Goal: Task Accomplishment & Management: Manage account settings

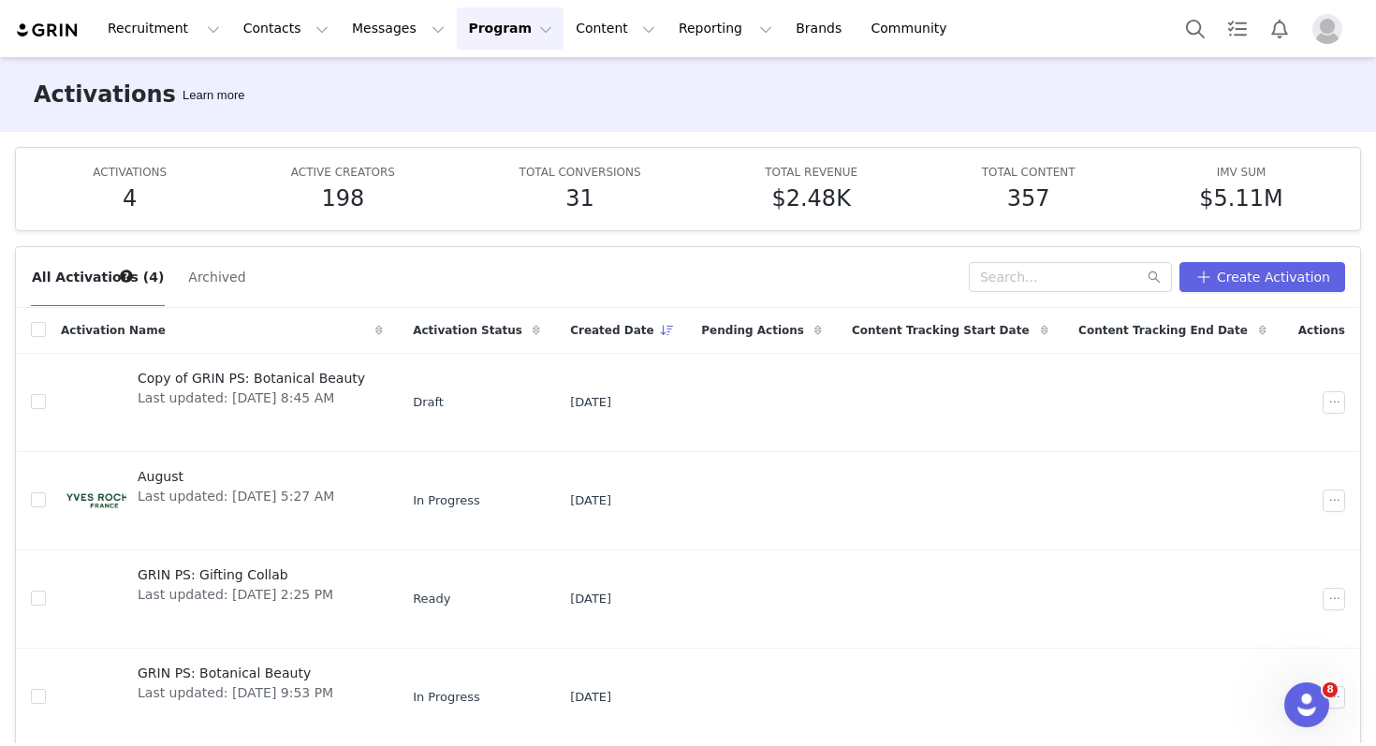
scroll to position [71, 0]
click at [293, 490] on span "Last updated: [DATE] 5:27 AM" at bounding box center [236, 497] width 197 height 20
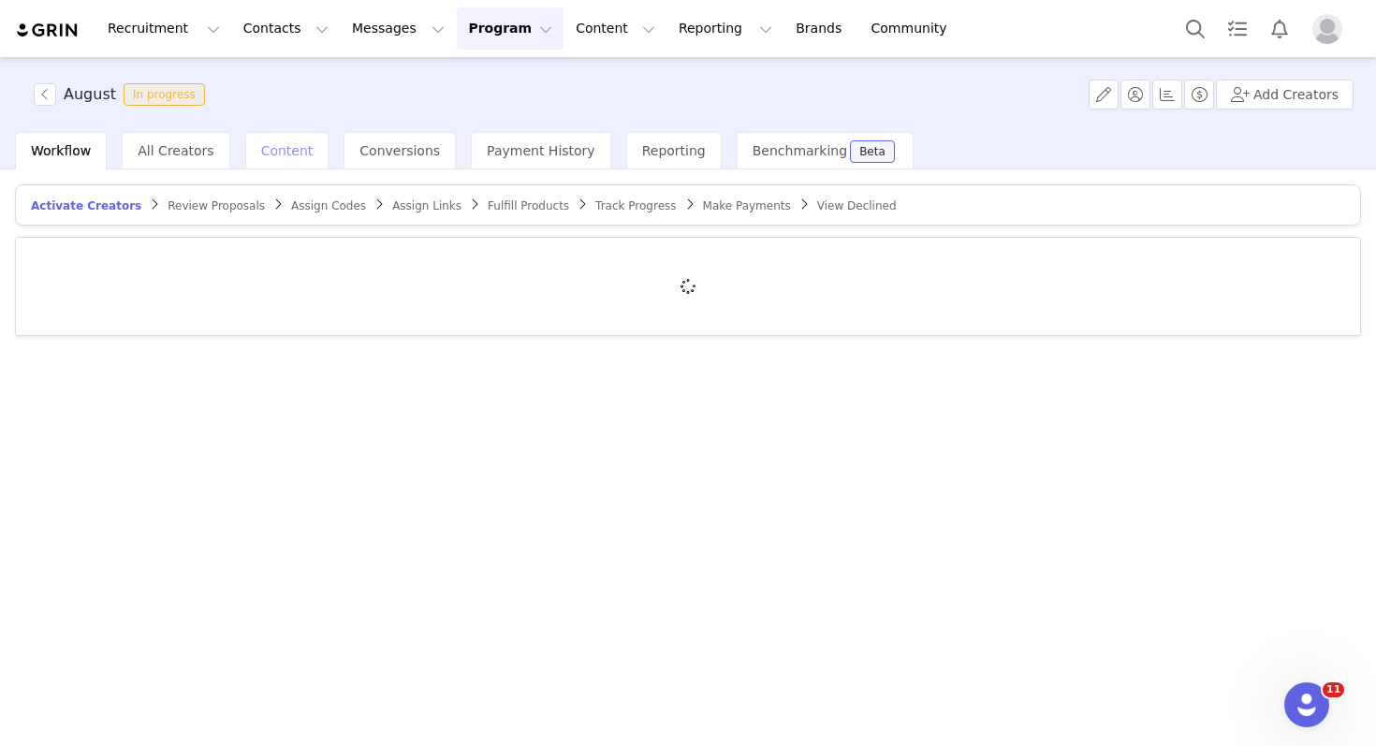
click at [297, 161] on div "Content" at bounding box center [287, 150] width 84 height 37
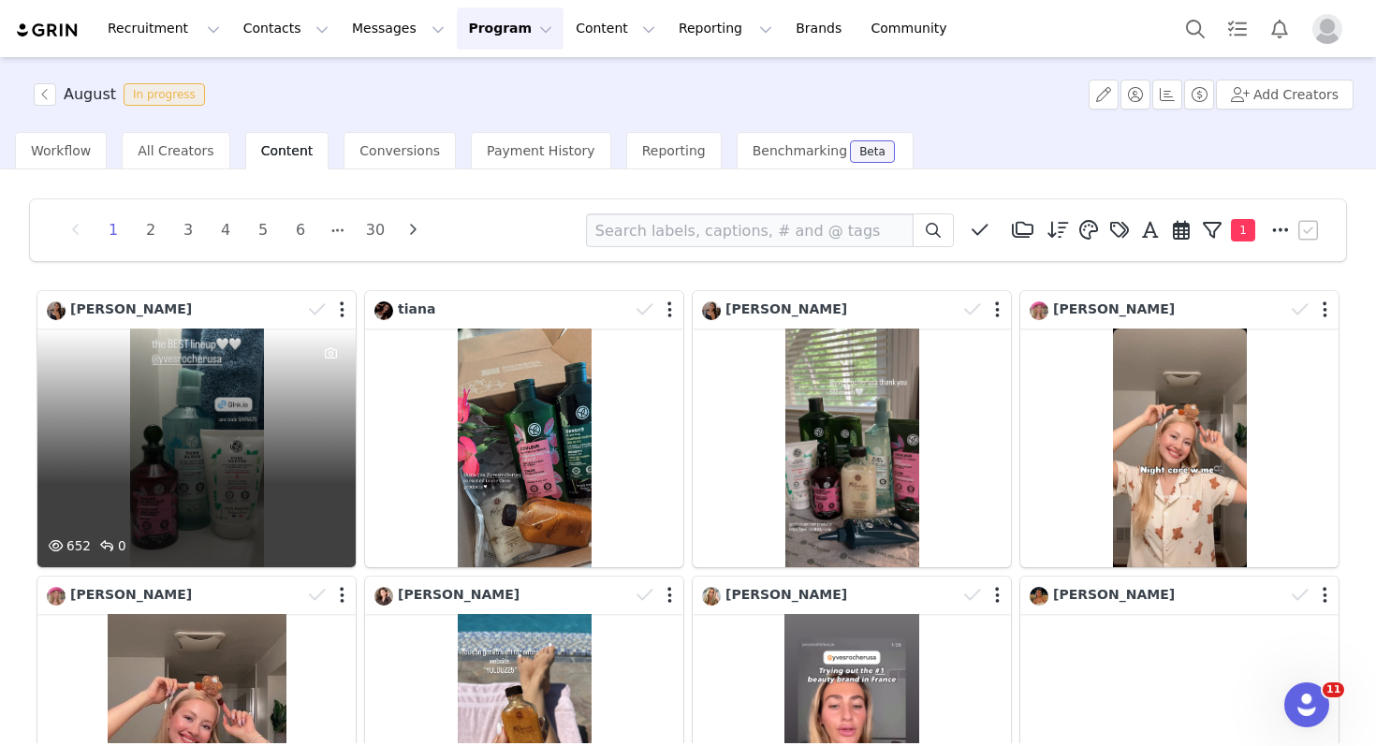
scroll to position [6, 0]
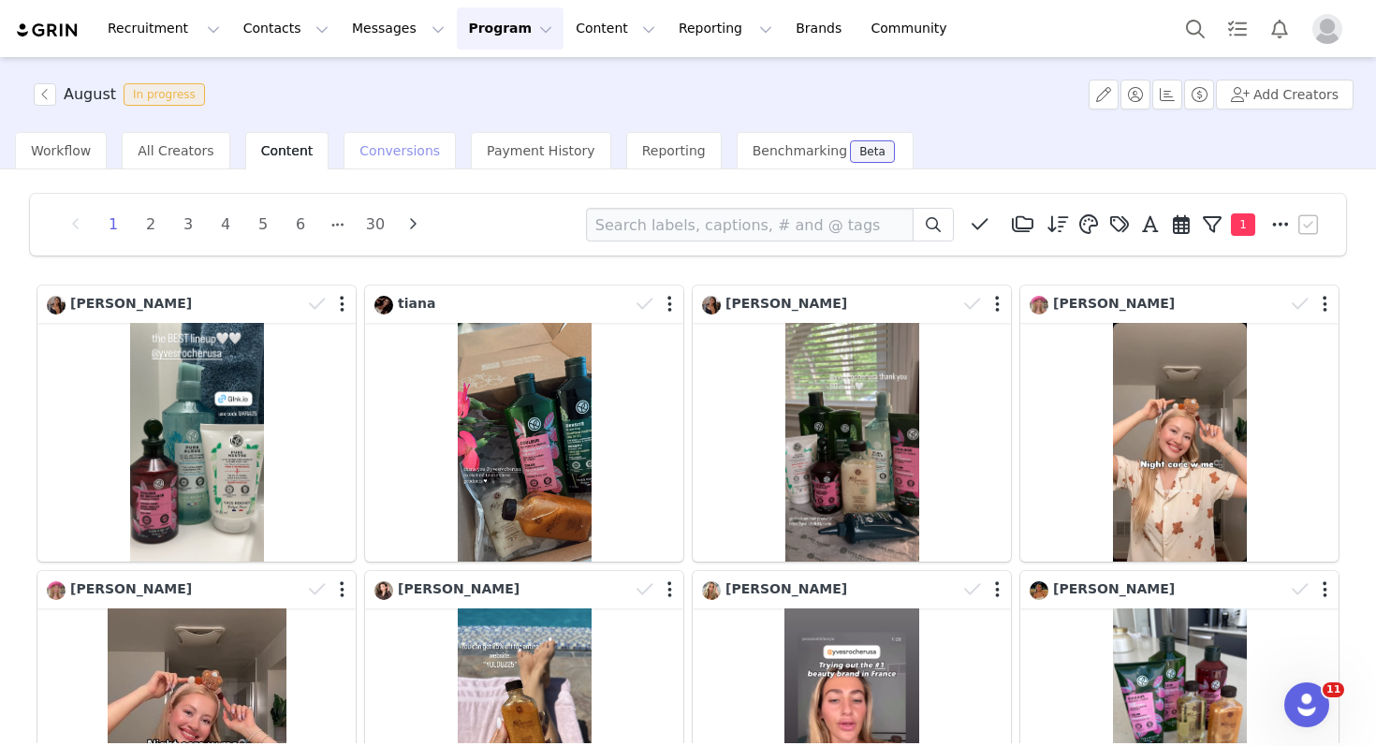
click at [382, 148] on span "Conversions" at bounding box center [399, 150] width 80 height 15
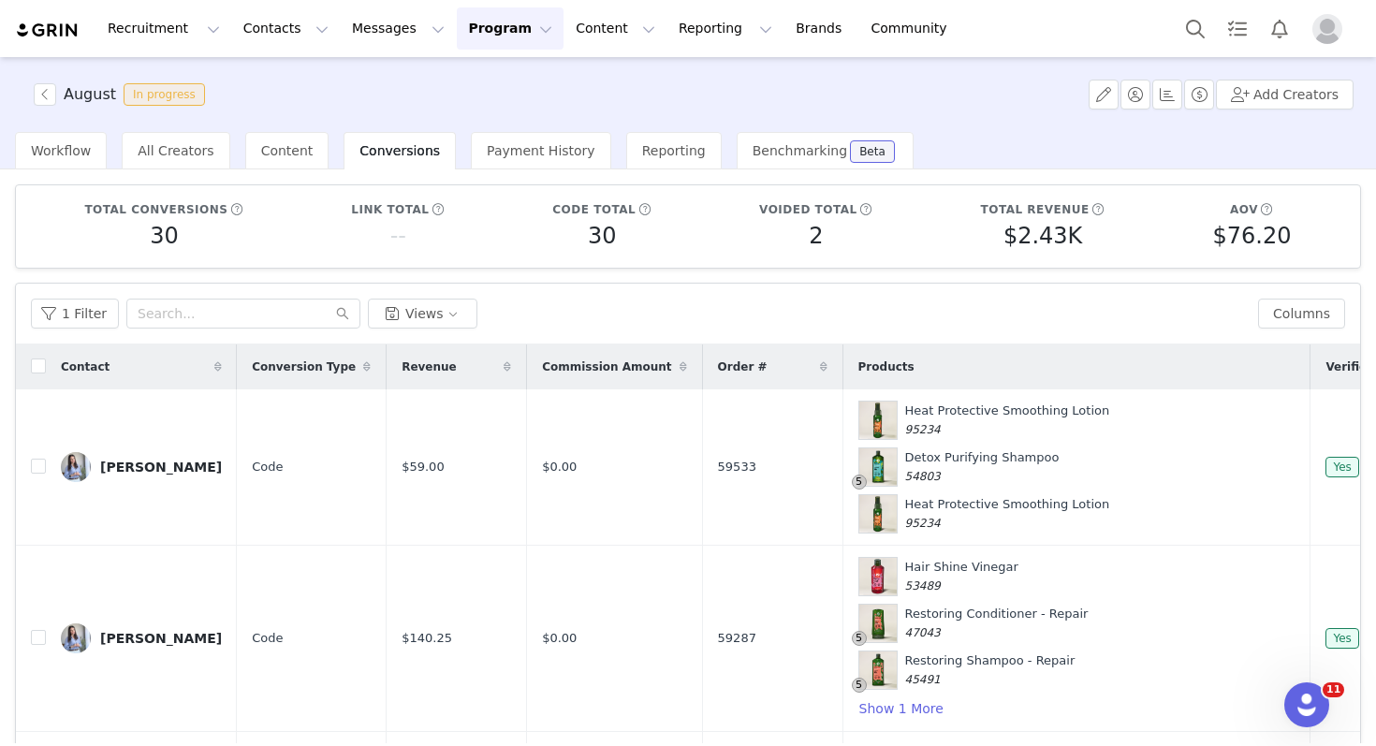
click at [462, 33] on button "Program Program" at bounding box center [510, 28] width 107 height 42
click at [466, 78] on p "Activations" at bounding box center [479, 83] width 72 height 20
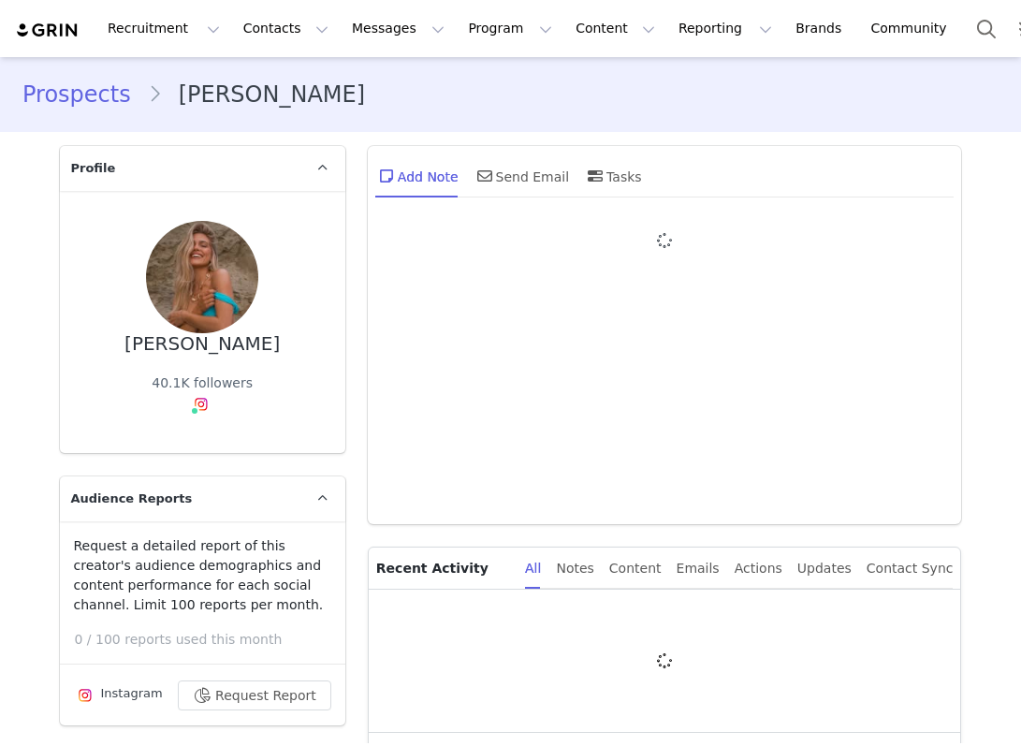
type input "+1 ([GEOGRAPHIC_DATA])"
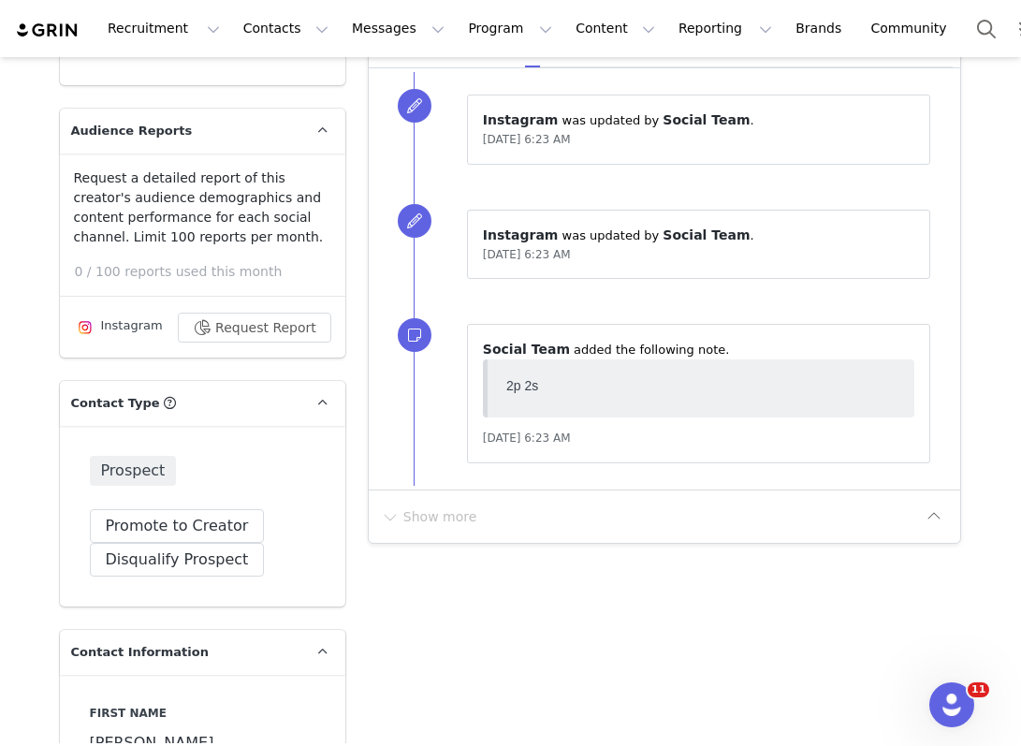
scroll to position [431, 0]
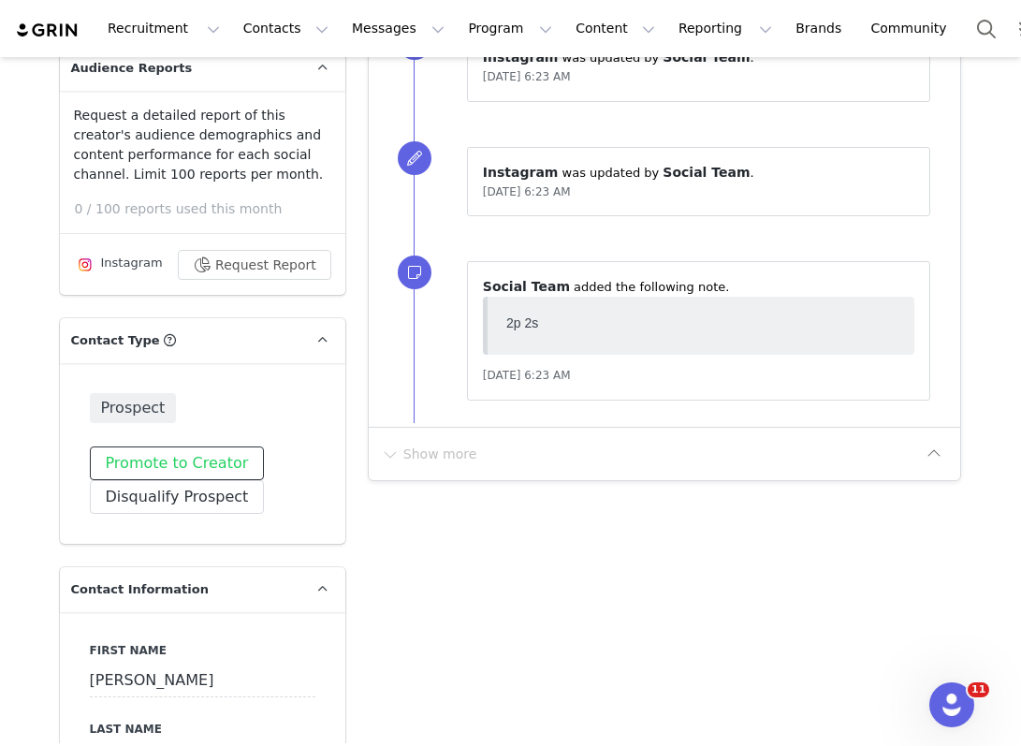
click at [183, 471] on button "Promote to Creator" at bounding box center [177, 463] width 175 height 34
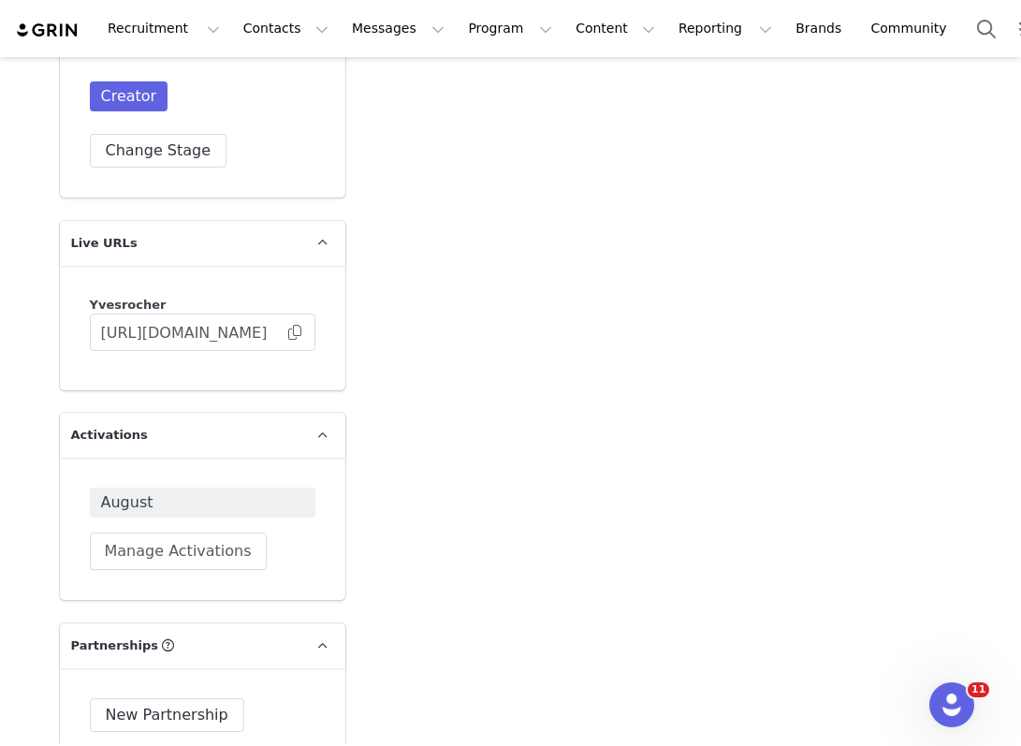
scroll to position [3696, 0]
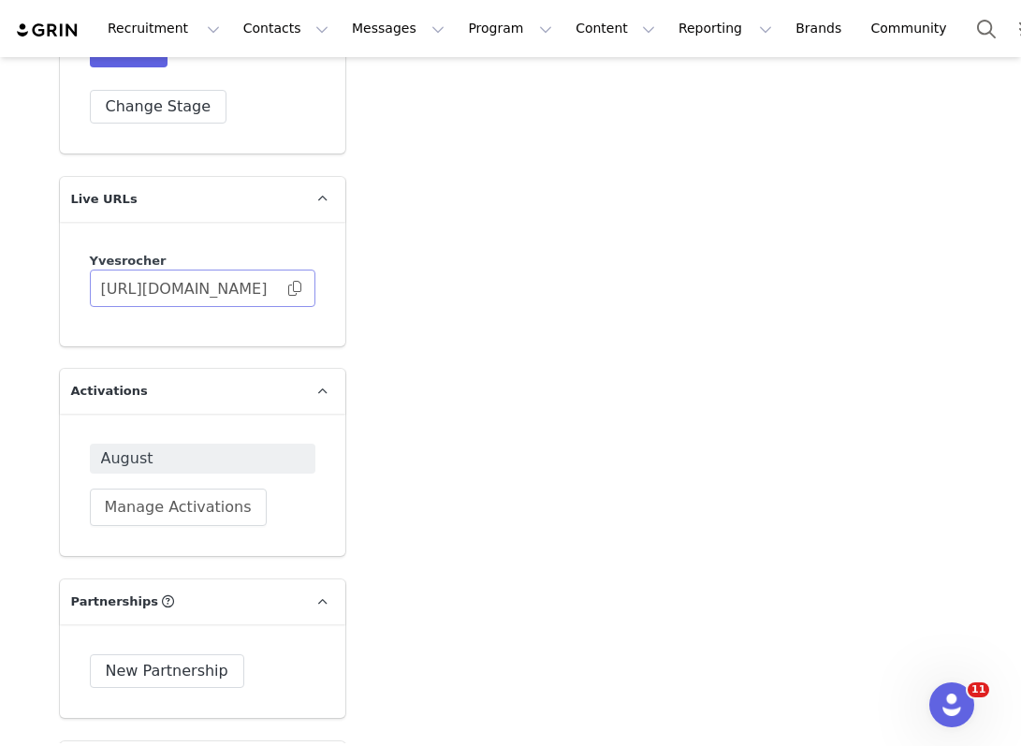
click at [297, 288] on span at bounding box center [294, 288] width 19 height 0
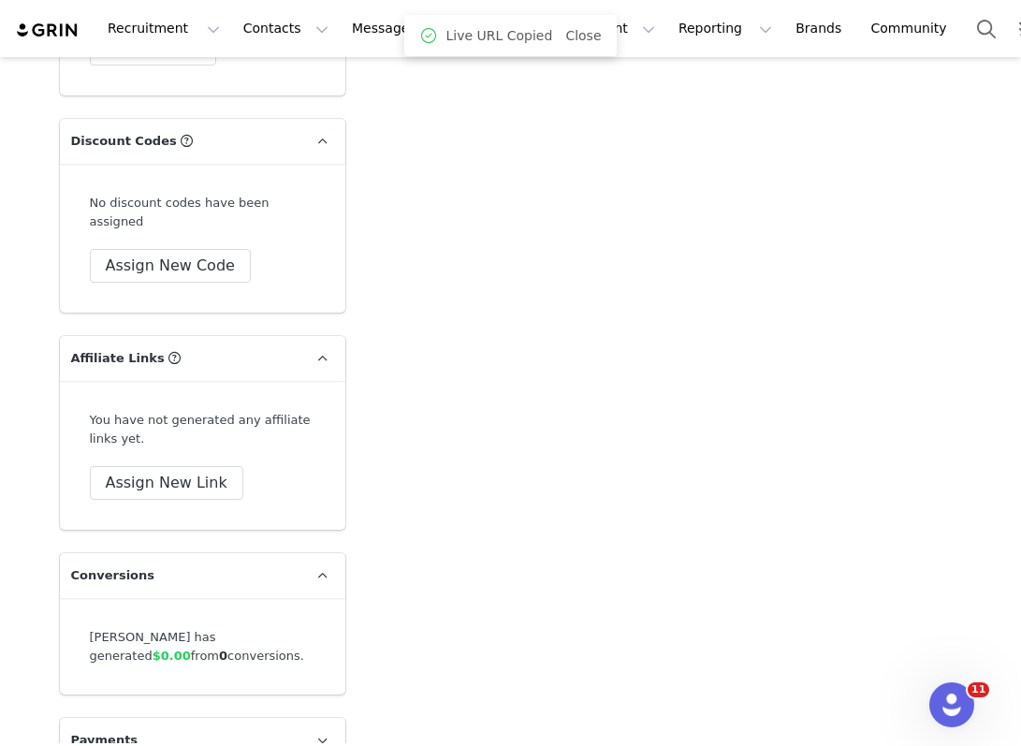
scroll to position [4547, 0]
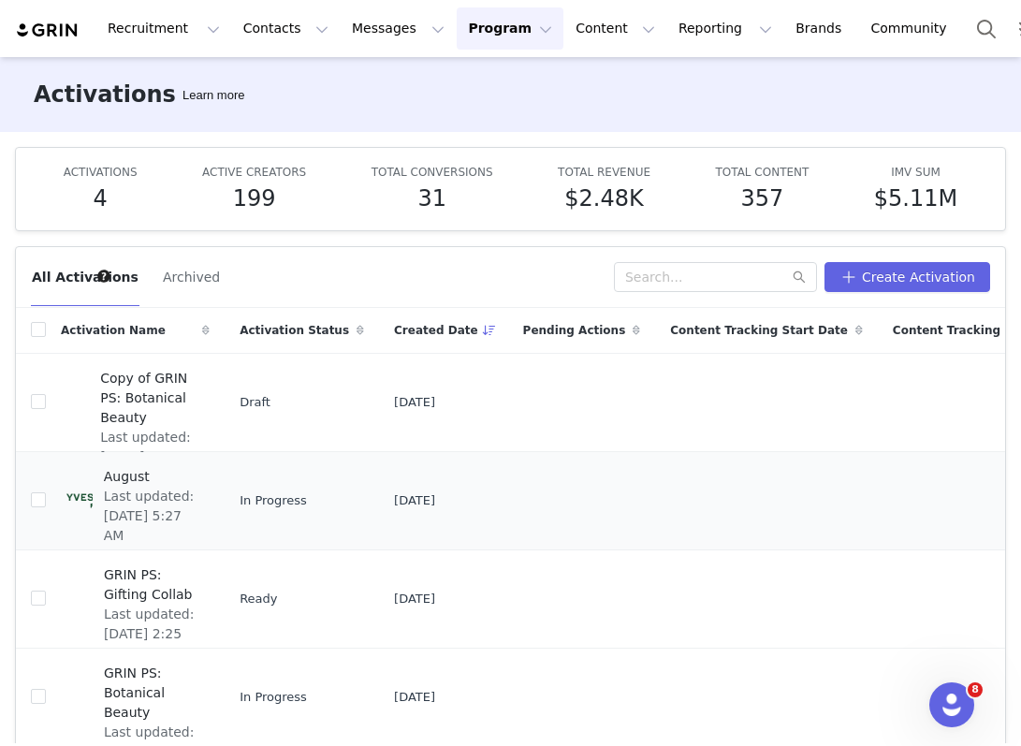
click at [153, 503] on span "Last updated: [DATE] 5:27 AM" at bounding box center [151, 516] width 95 height 59
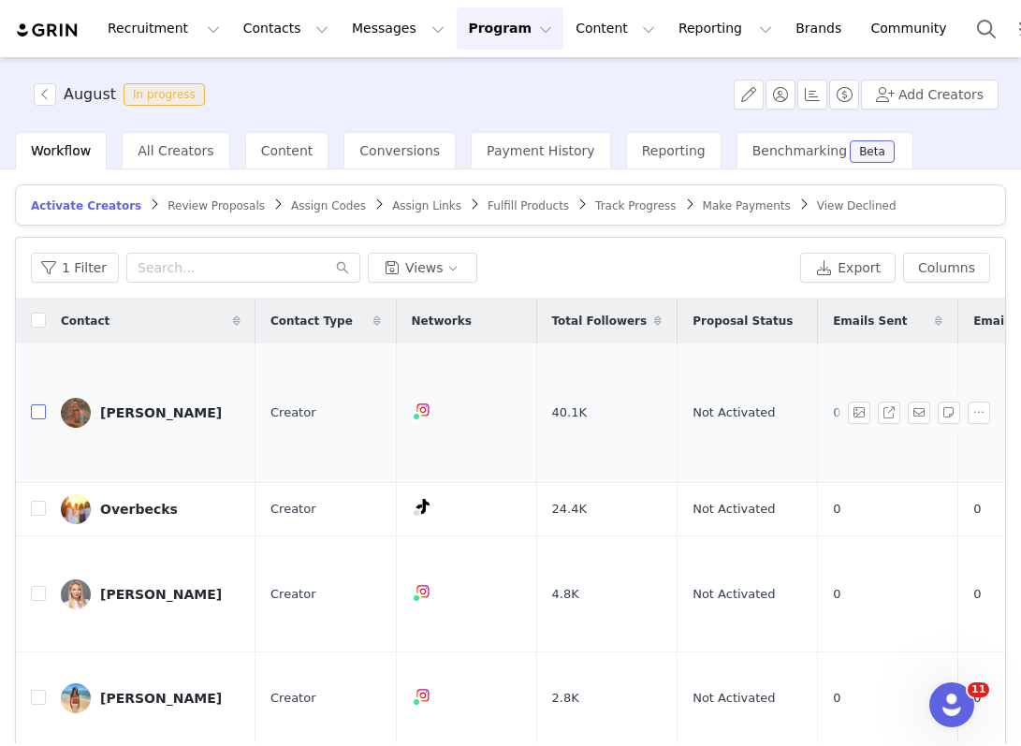
click at [42, 404] on input "checkbox" at bounding box center [38, 411] width 15 height 15
checkbox input "true"
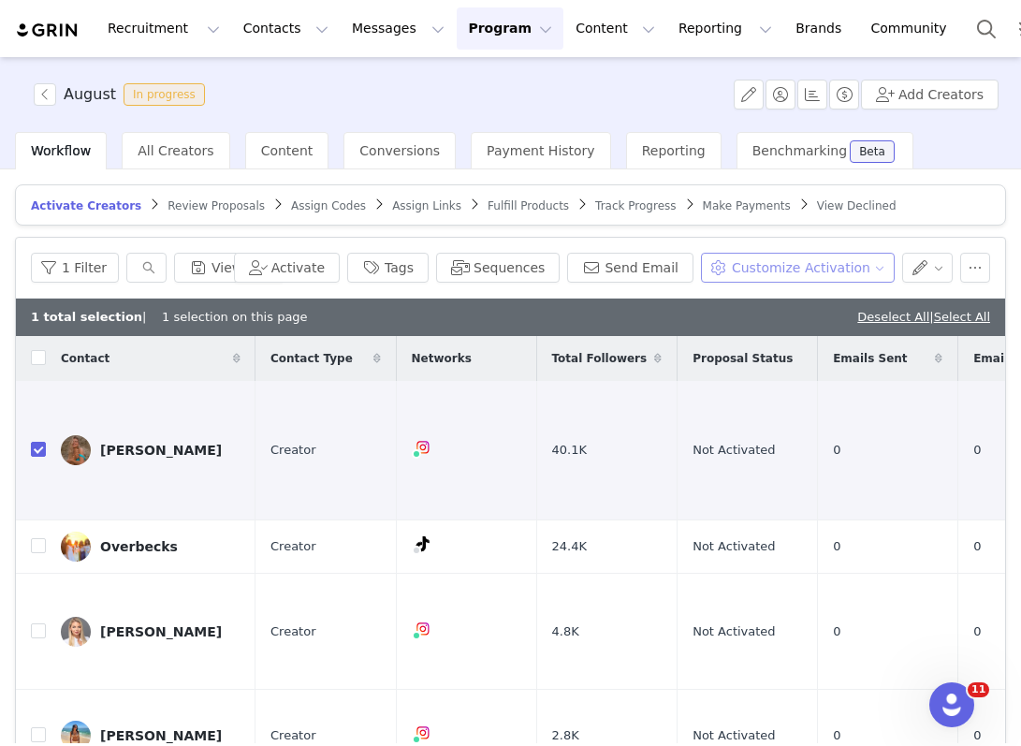
click at [782, 277] on button "Customize Activation" at bounding box center [798, 268] width 194 height 30
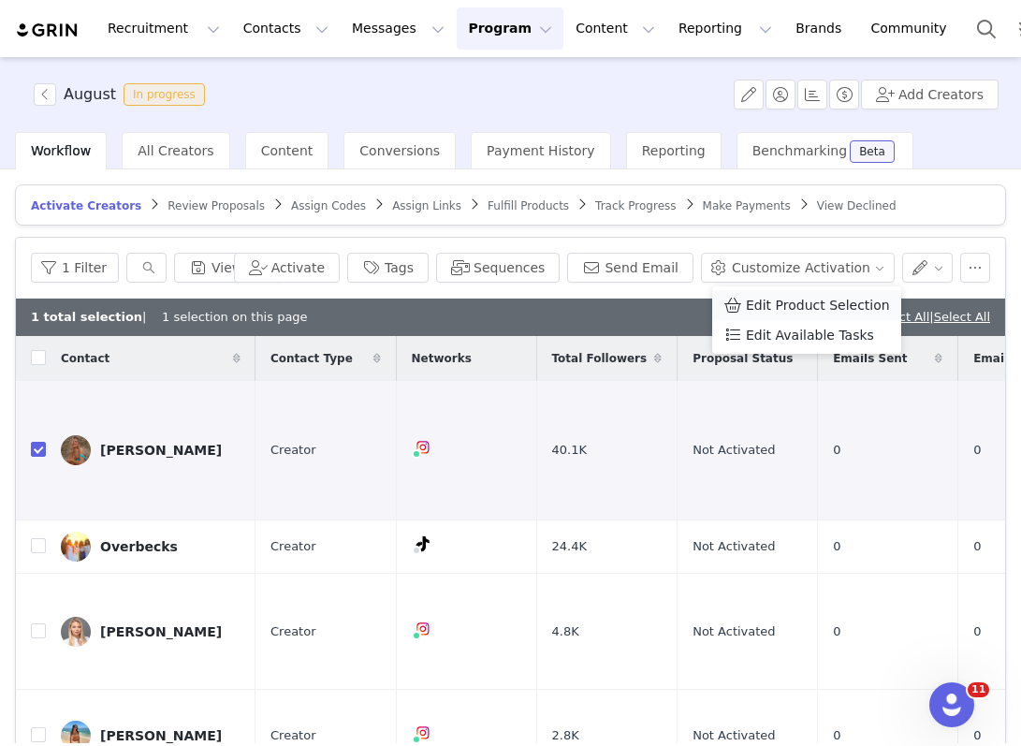
click at [754, 298] on span "Edit Product Selection" at bounding box center [818, 305] width 144 height 21
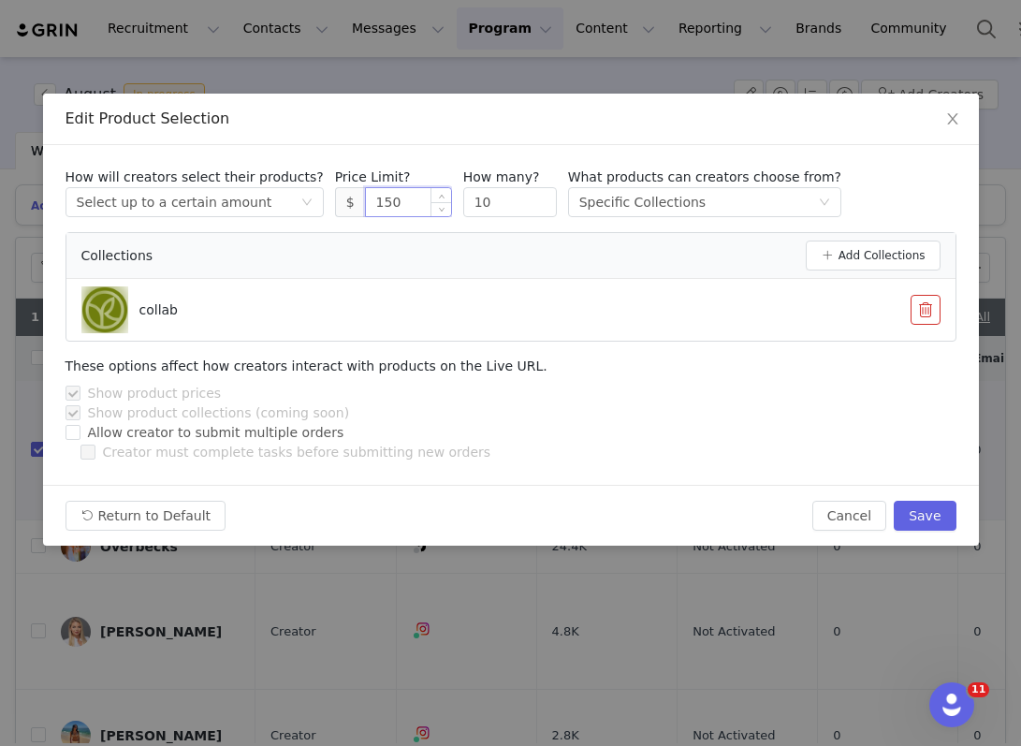
click at [401, 191] on input "150" at bounding box center [408, 202] width 85 height 28
click at [926, 523] on button "Save" at bounding box center [925, 516] width 62 height 30
type input "150"
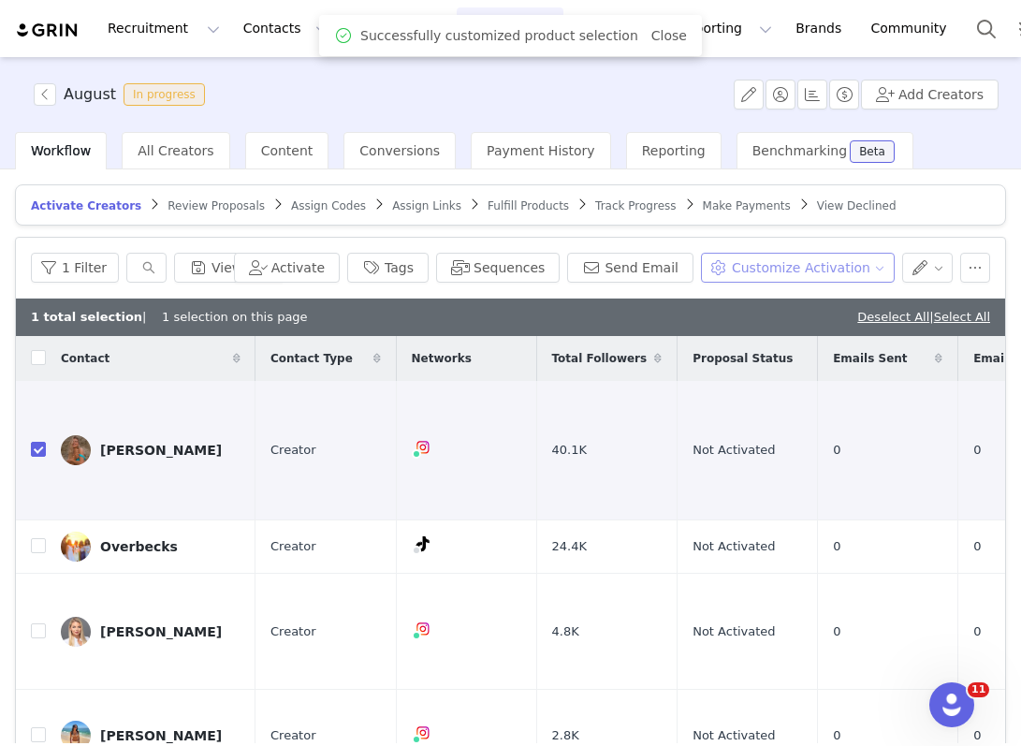
click at [791, 264] on button "Customize Activation" at bounding box center [798, 268] width 194 height 30
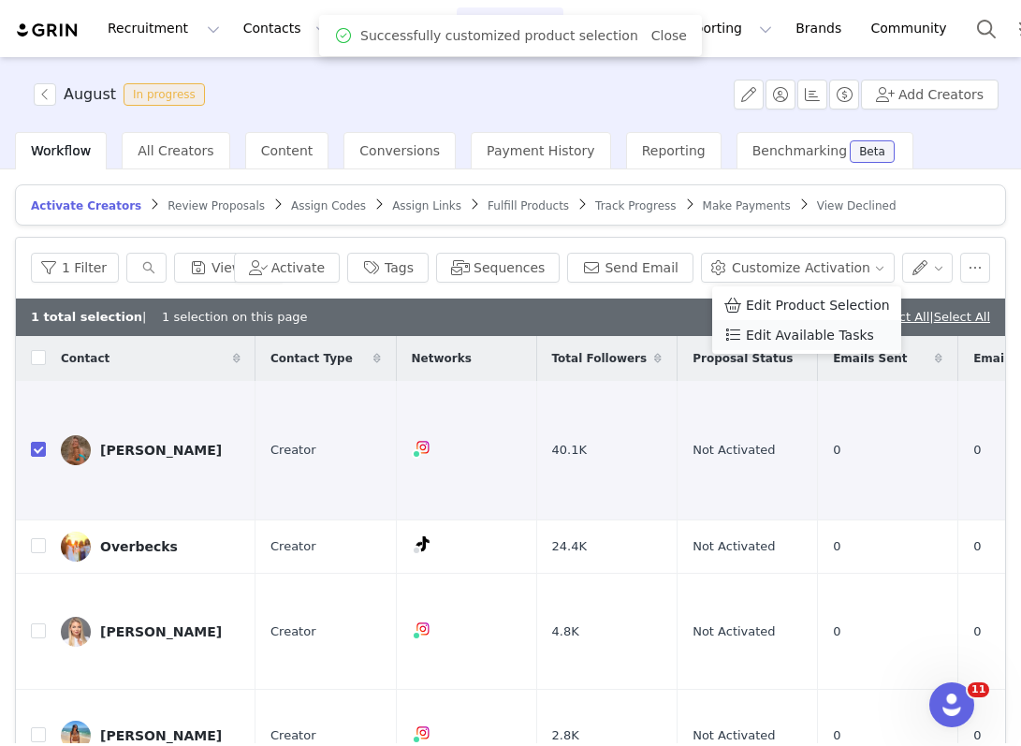
click at [784, 331] on span "Edit Available Tasks" at bounding box center [810, 335] width 128 height 21
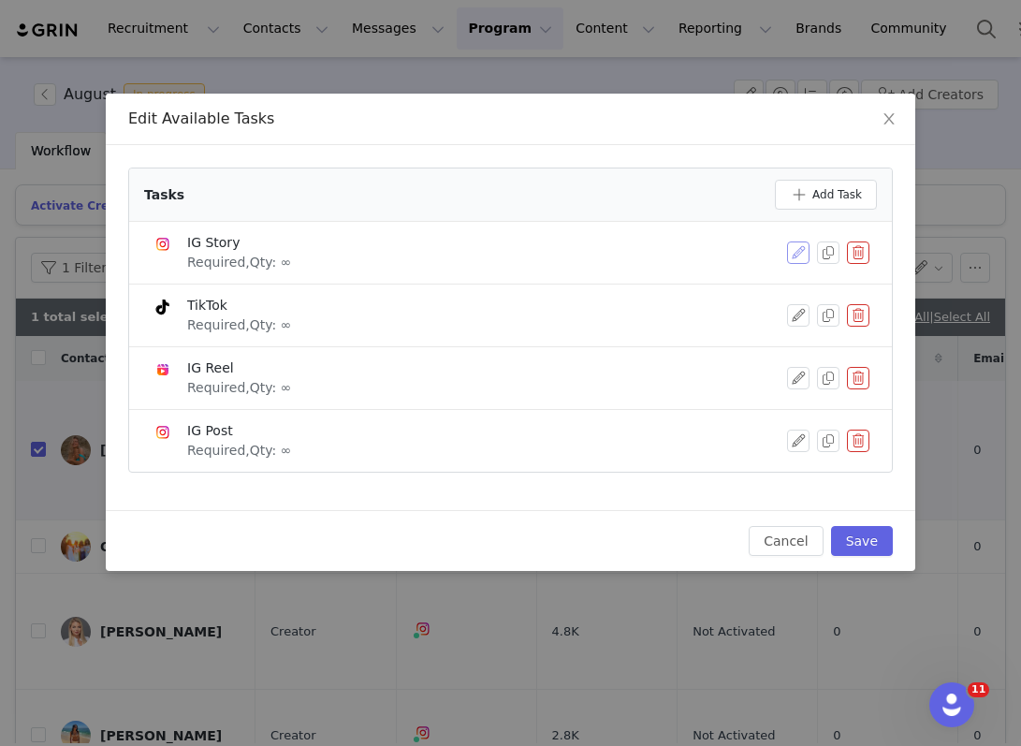
click at [796, 246] on button "button" at bounding box center [798, 252] width 22 height 22
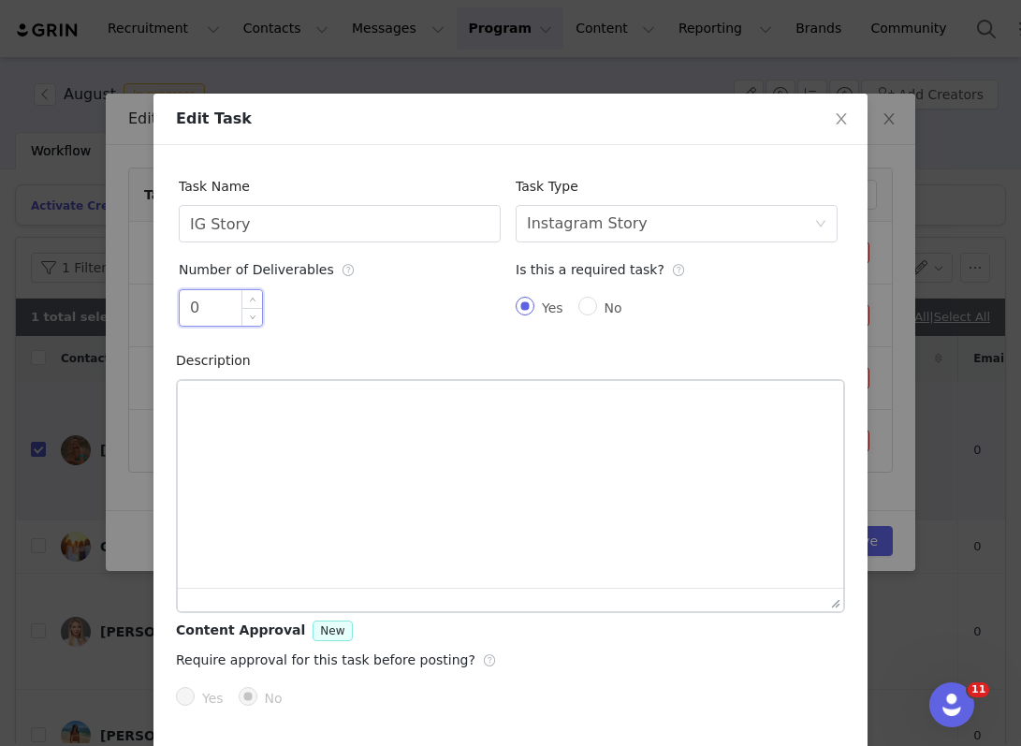
click at [206, 297] on input "0" at bounding box center [221, 308] width 82 height 36
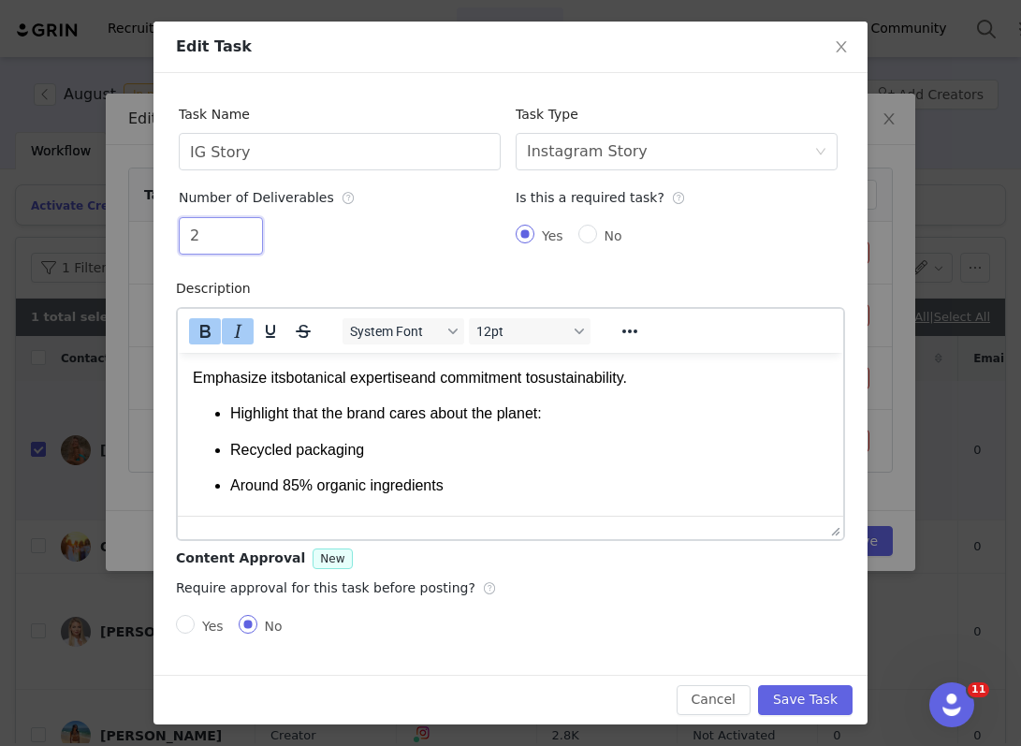
scroll to position [424, 0]
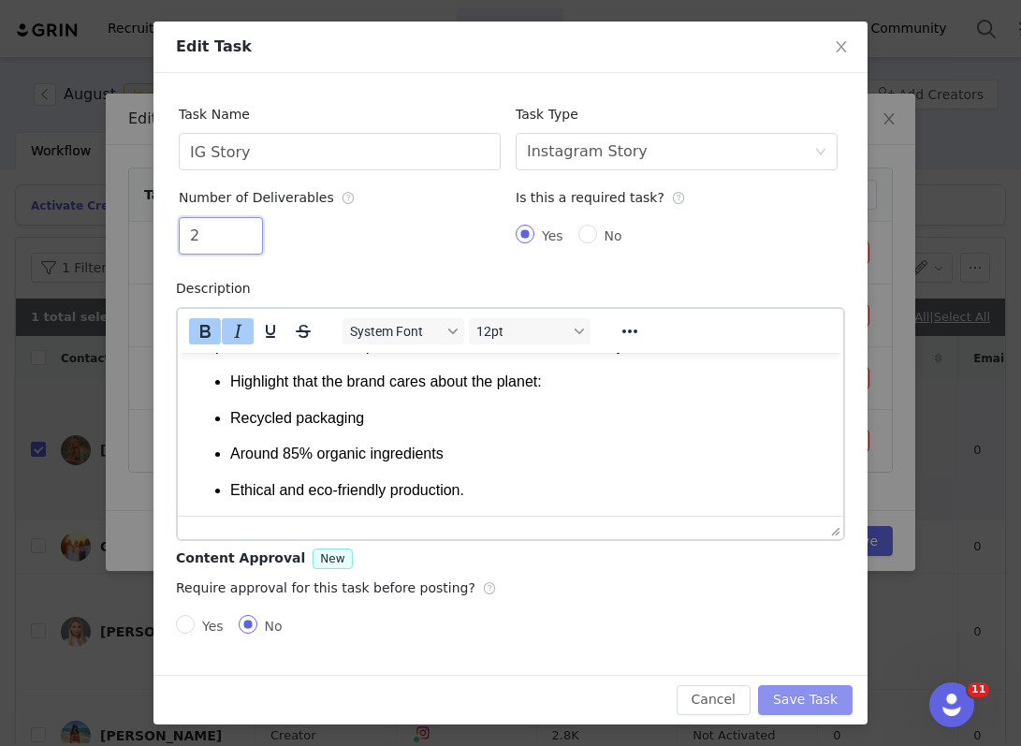
type input "2"
click at [798, 699] on button "Save Task" at bounding box center [805, 700] width 95 height 30
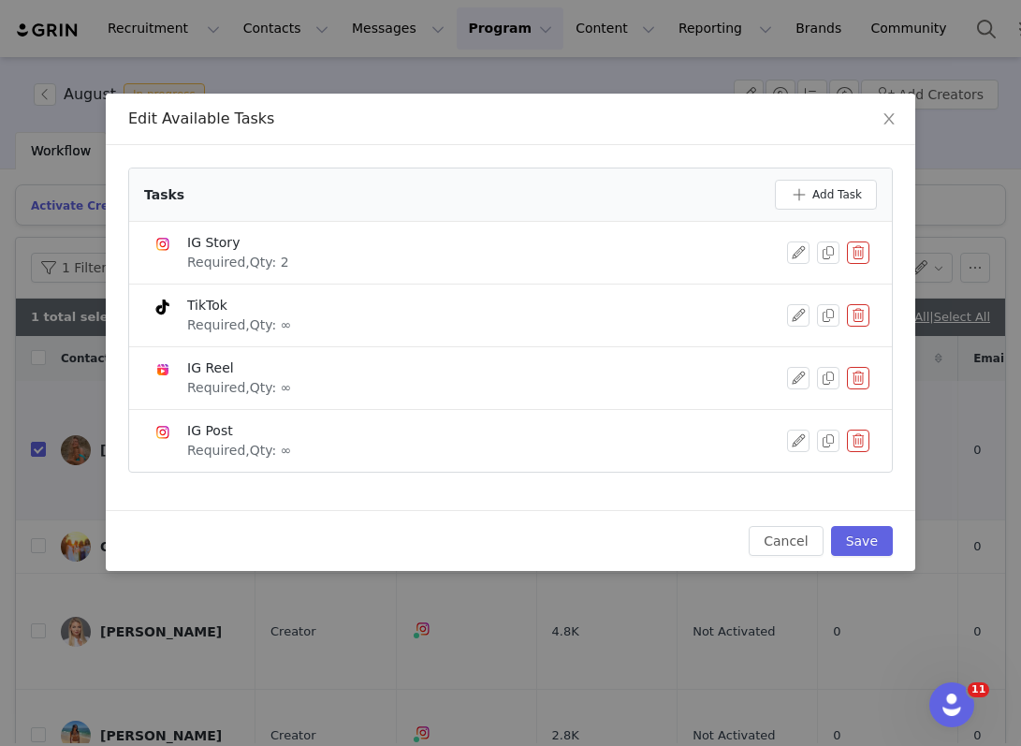
click at [851, 321] on button "button" at bounding box center [858, 315] width 22 height 22
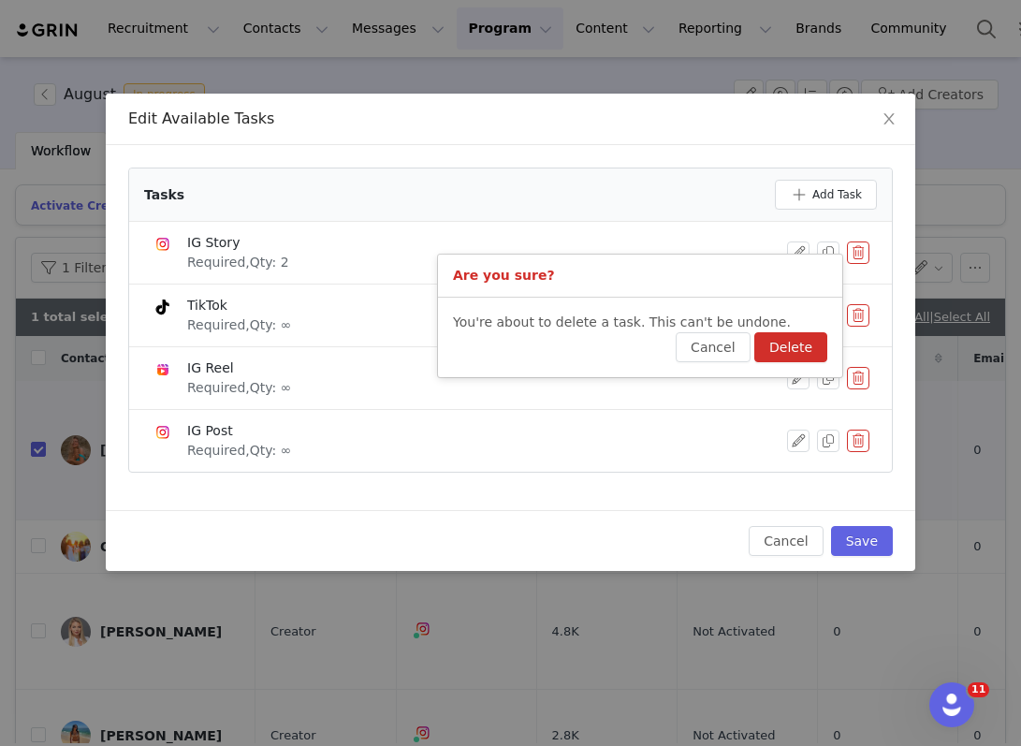
click at [811, 338] on button "Delete" at bounding box center [790, 347] width 73 height 30
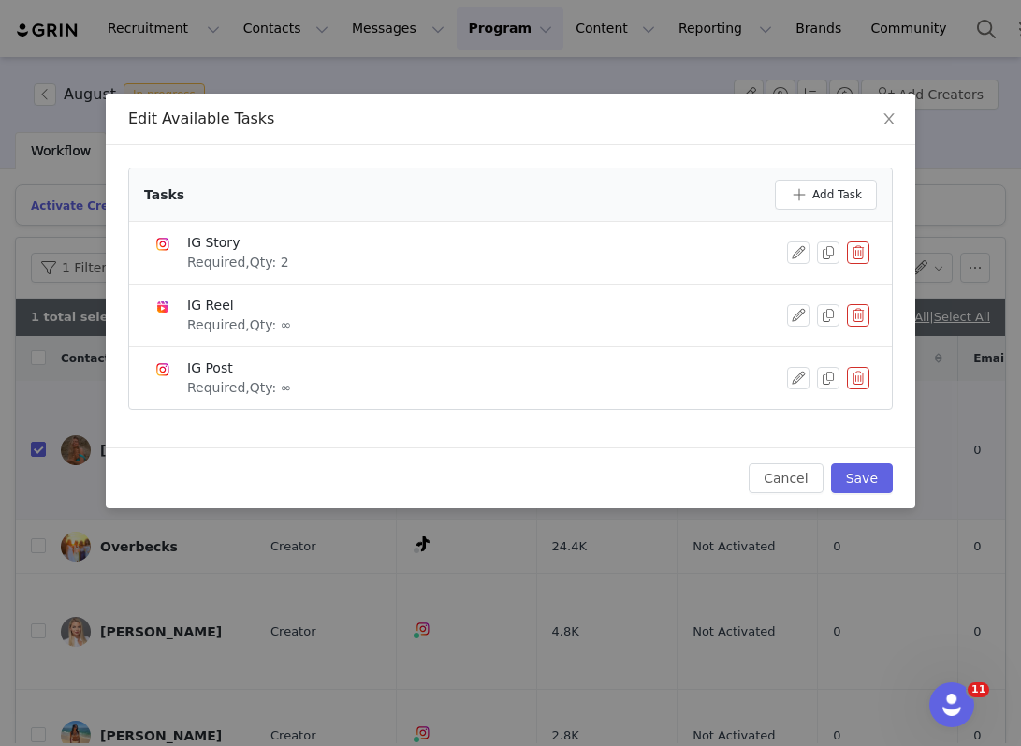
click at [860, 320] on button "button" at bounding box center [858, 315] width 22 height 22
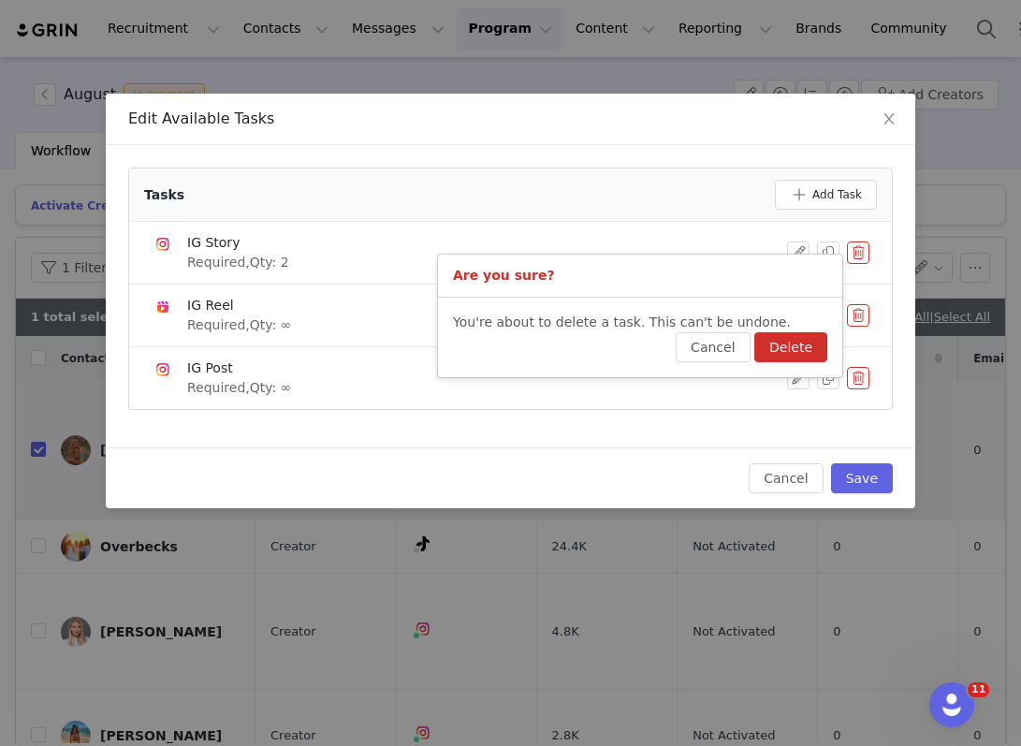
click at [815, 345] on button "Delete" at bounding box center [790, 347] width 73 height 30
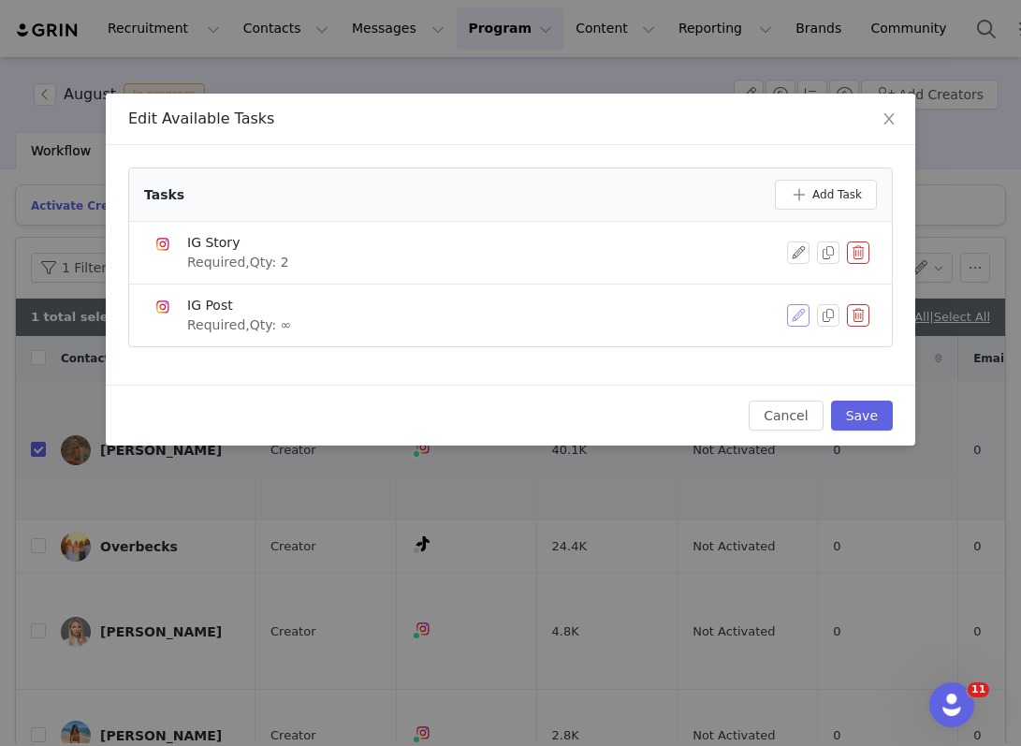
click at [800, 313] on button "button" at bounding box center [798, 315] width 22 height 22
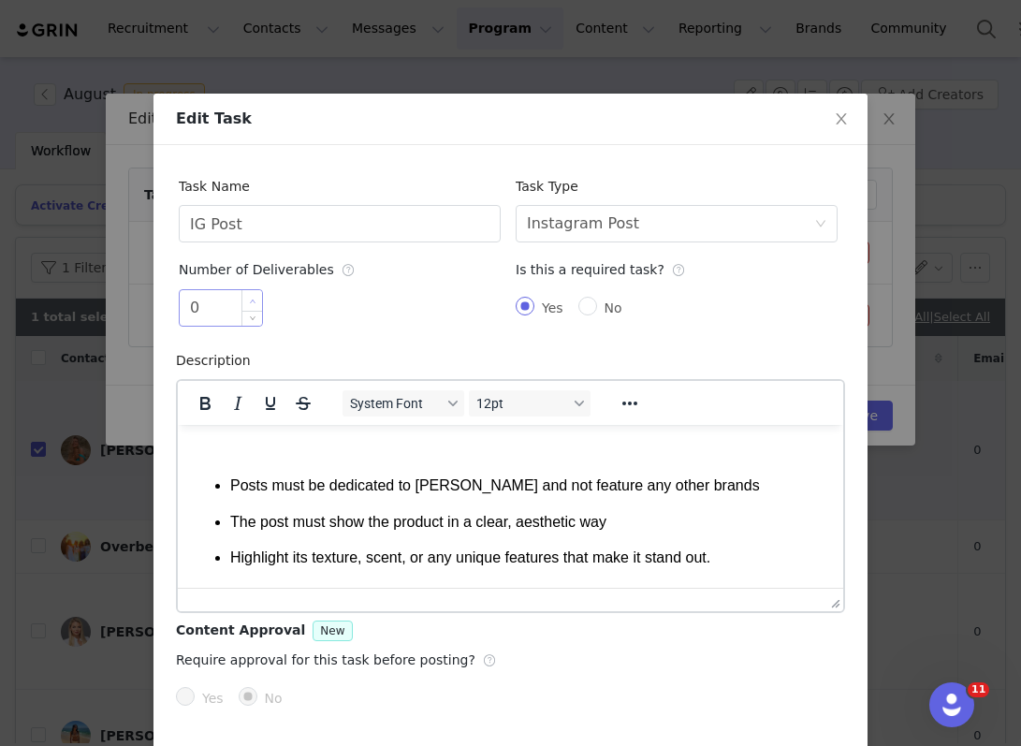
scroll to position [0, 0]
click at [228, 296] on input "0" at bounding box center [221, 308] width 82 height 36
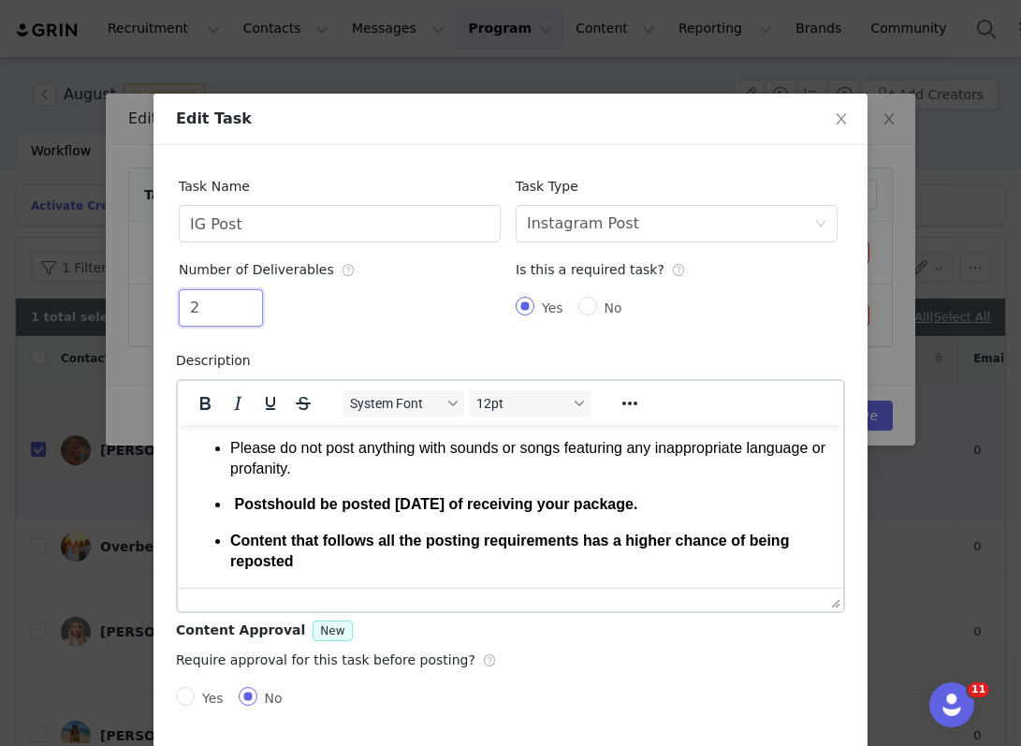
scroll to position [72, 0]
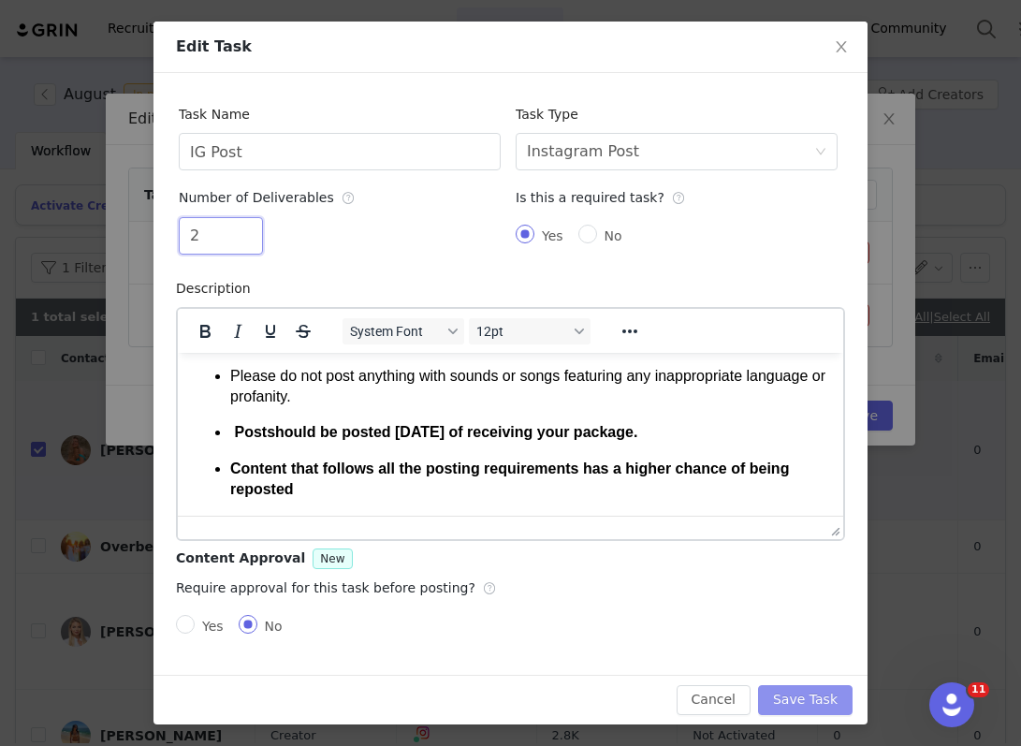
type input "2"
click at [824, 704] on button "Save Task" at bounding box center [805, 700] width 95 height 30
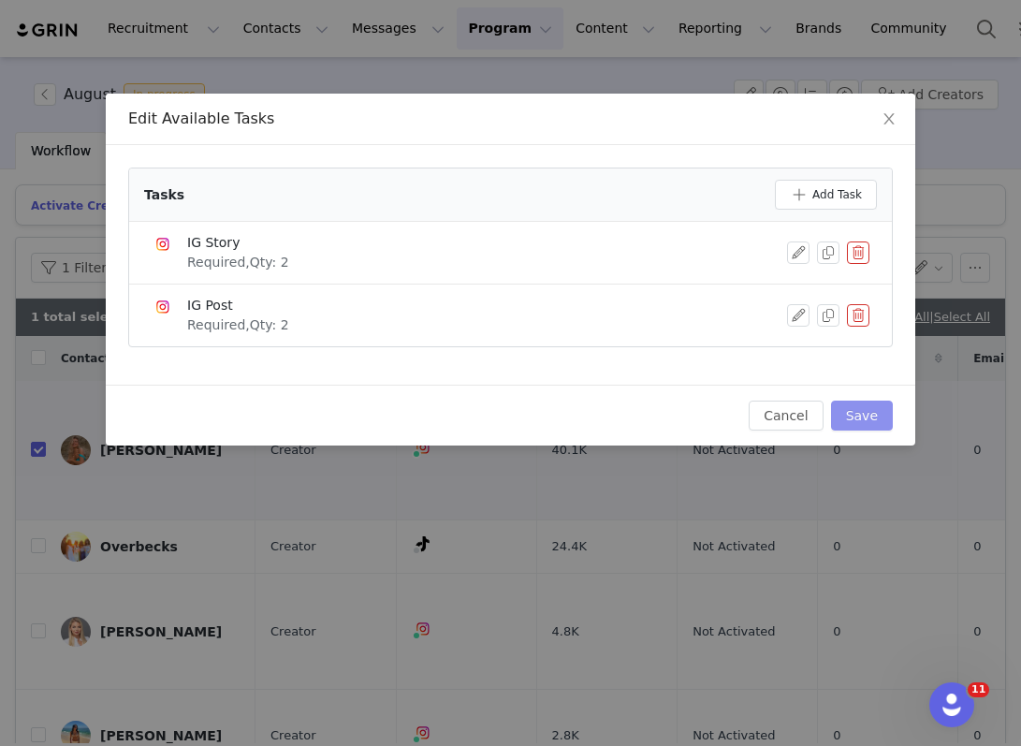
click at [869, 410] on button "Save" at bounding box center [862, 416] width 62 height 30
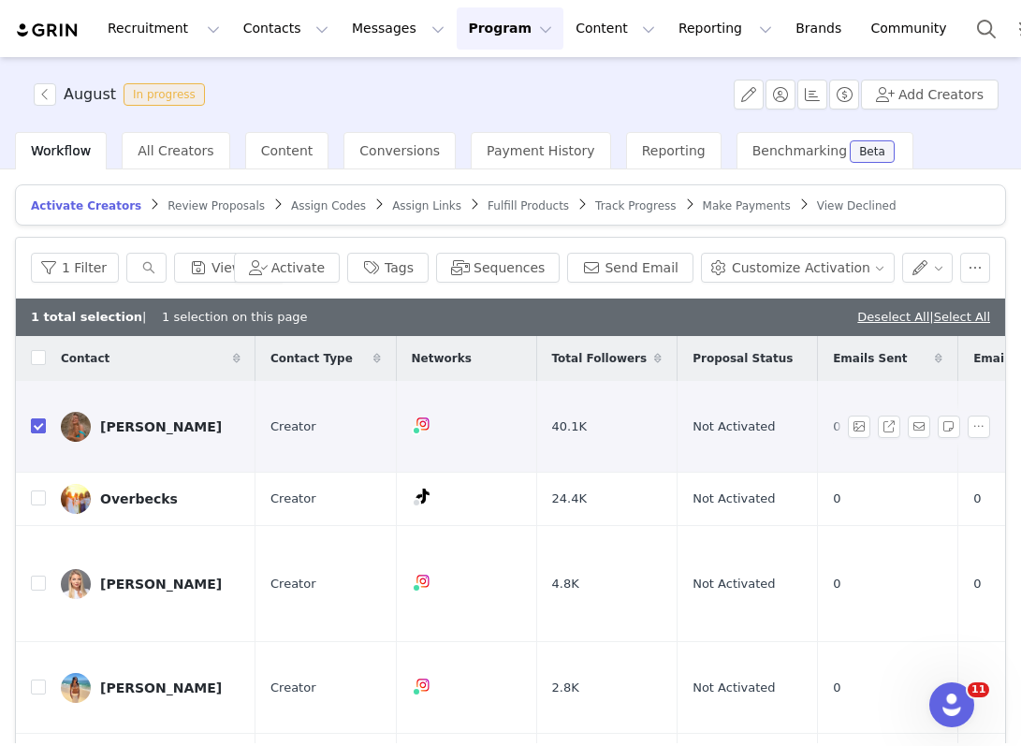
click at [37, 419] on input "checkbox" at bounding box center [38, 425] width 15 height 15
checkbox input "false"
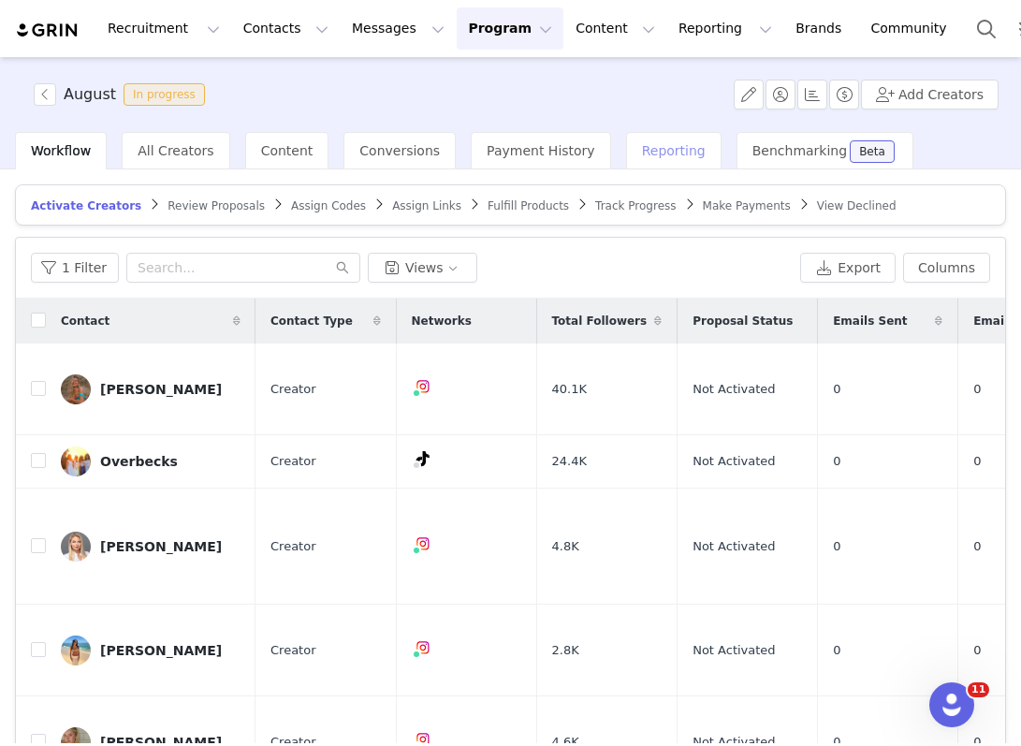
click at [642, 156] on span "Reporting" at bounding box center [674, 150] width 64 height 15
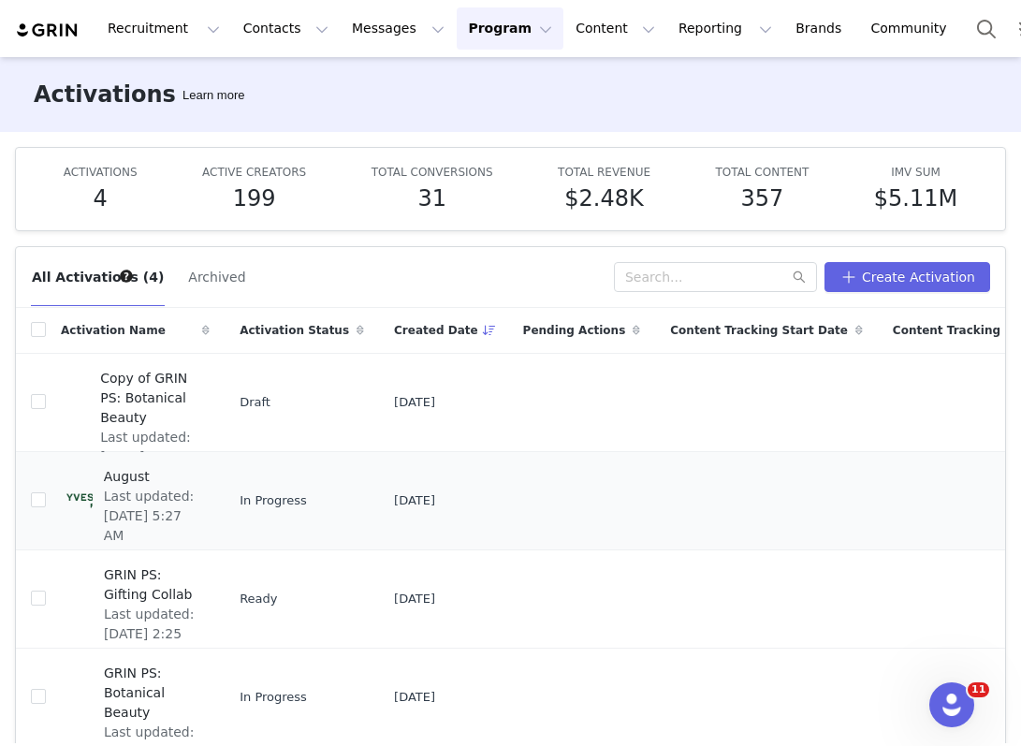
click at [195, 478] on div "August Last updated: Aug 1, 2025 5:27 AM" at bounding box center [151, 500] width 117 height 75
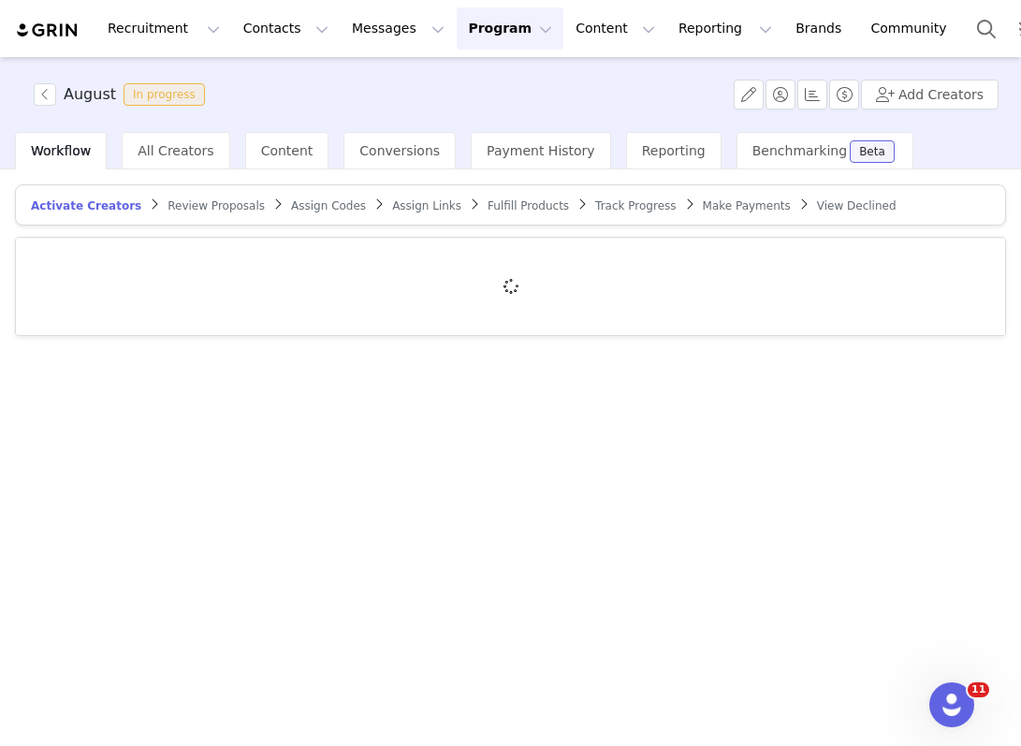
click at [536, 212] on span "Fulfill Products" at bounding box center [528, 205] width 81 height 13
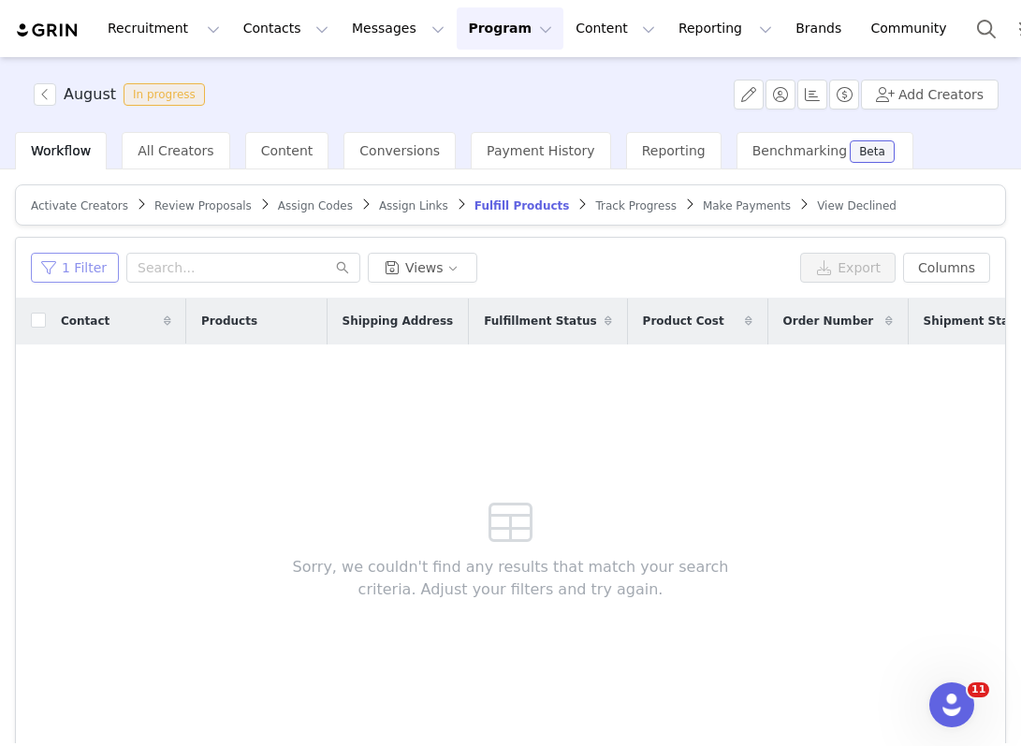
click at [75, 275] on button "1 Filter" at bounding box center [75, 268] width 88 height 30
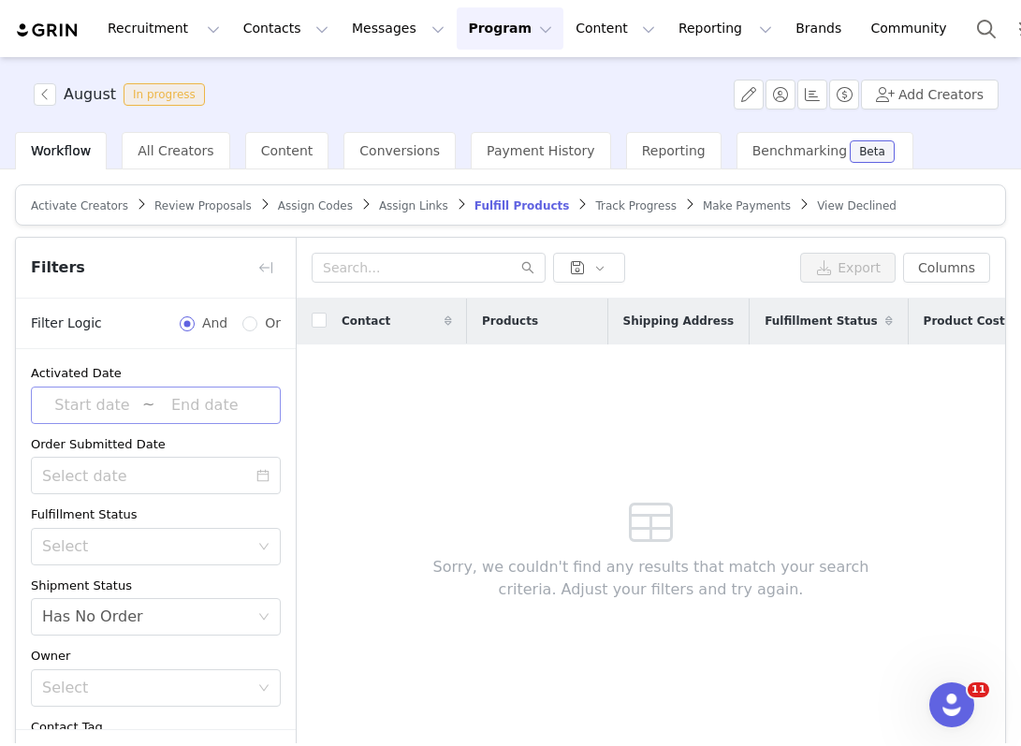
click at [167, 409] on input at bounding box center [204, 405] width 100 height 24
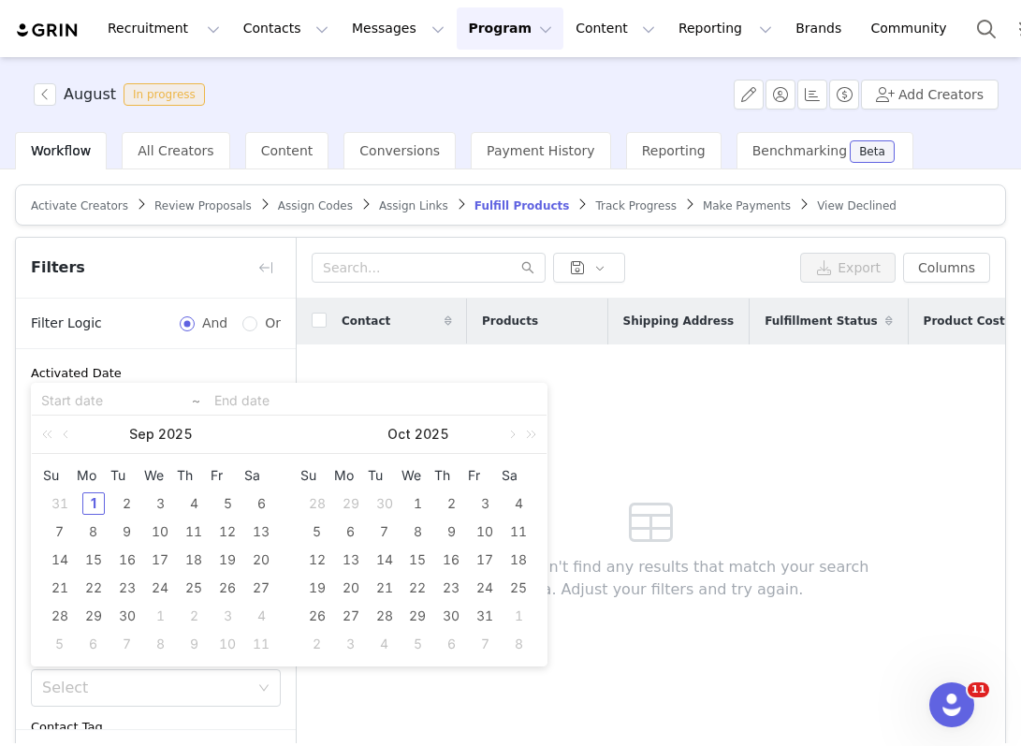
click at [685, 404] on div "Sorry, we couldn't find any results that match your search criteria. Adjust you…" at bounding box center [651, 544] width 538 height 401
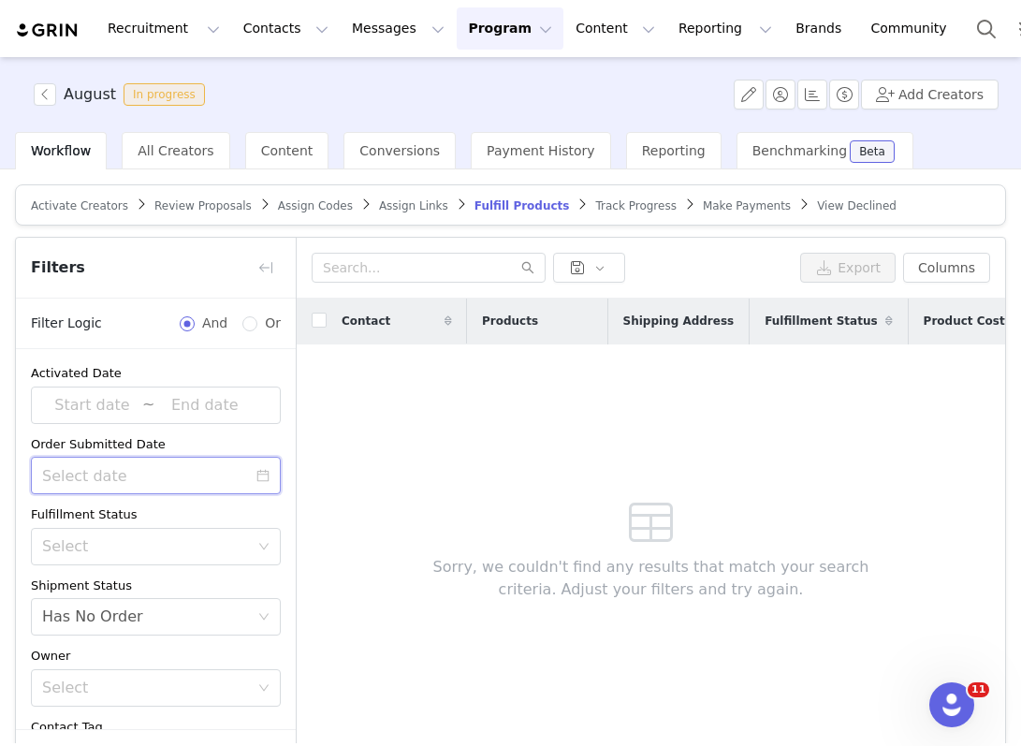
click at [164, 474] on input at bounding box center [156, 475] width 250 height 37
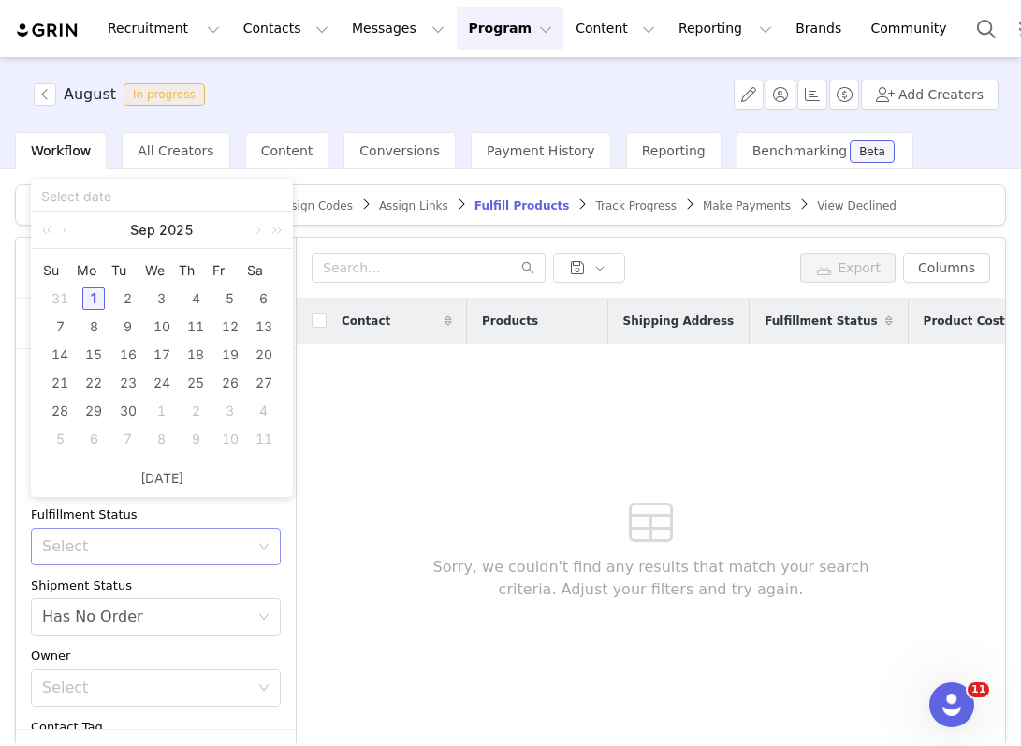
click at [167, 547] on div "Select" at bounding box center [145, 546] width 207 height 19
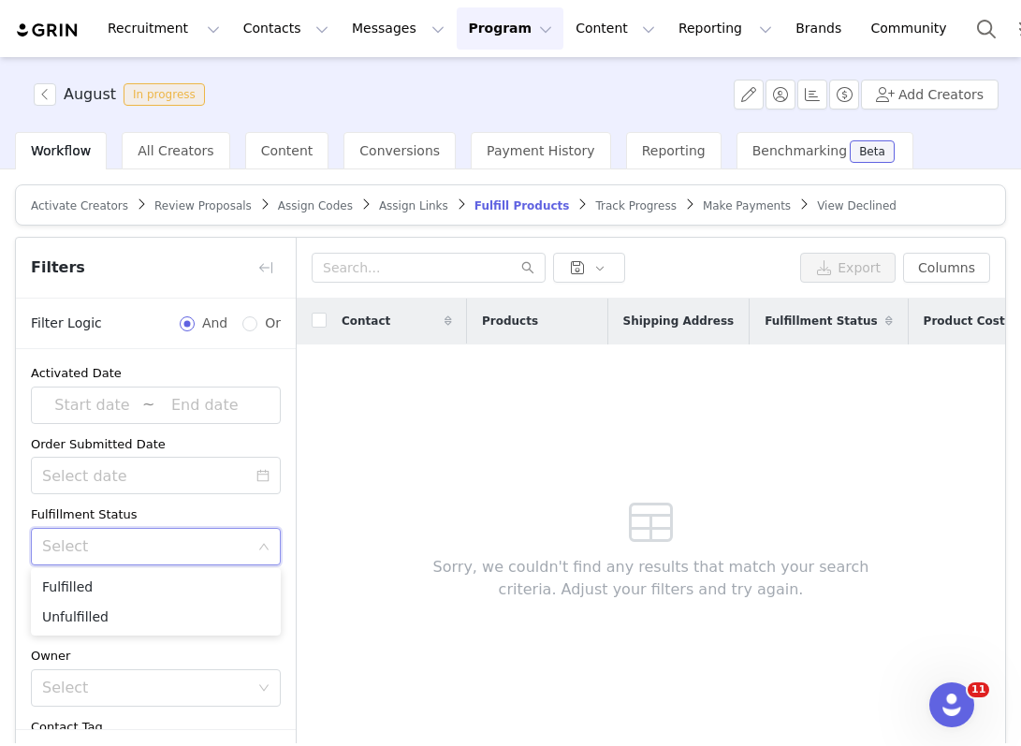
click at [161, 512] on div "Fulfillment Status" at bounding box center [156, 514] width 250 height 19
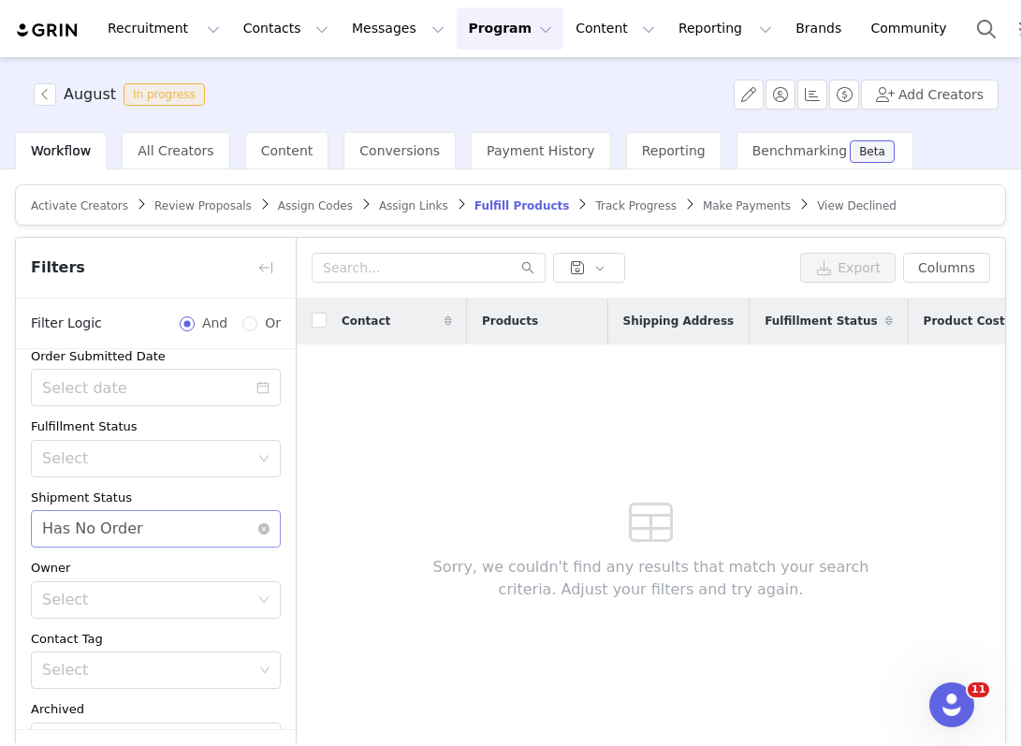
click at [161, 514] on div "Select Has No Order" at bounding box center [149, 529] width 215 height 36
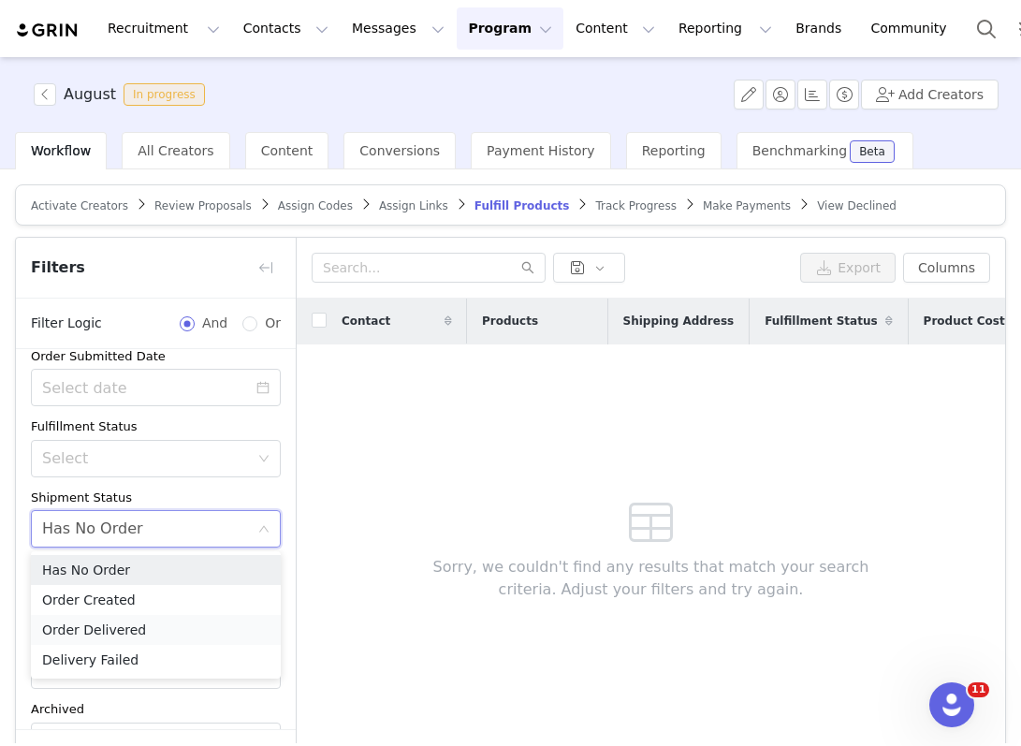
click at [140, 619] on li "Order Delivered" at bounding box center [156, 630] width 250 height 30
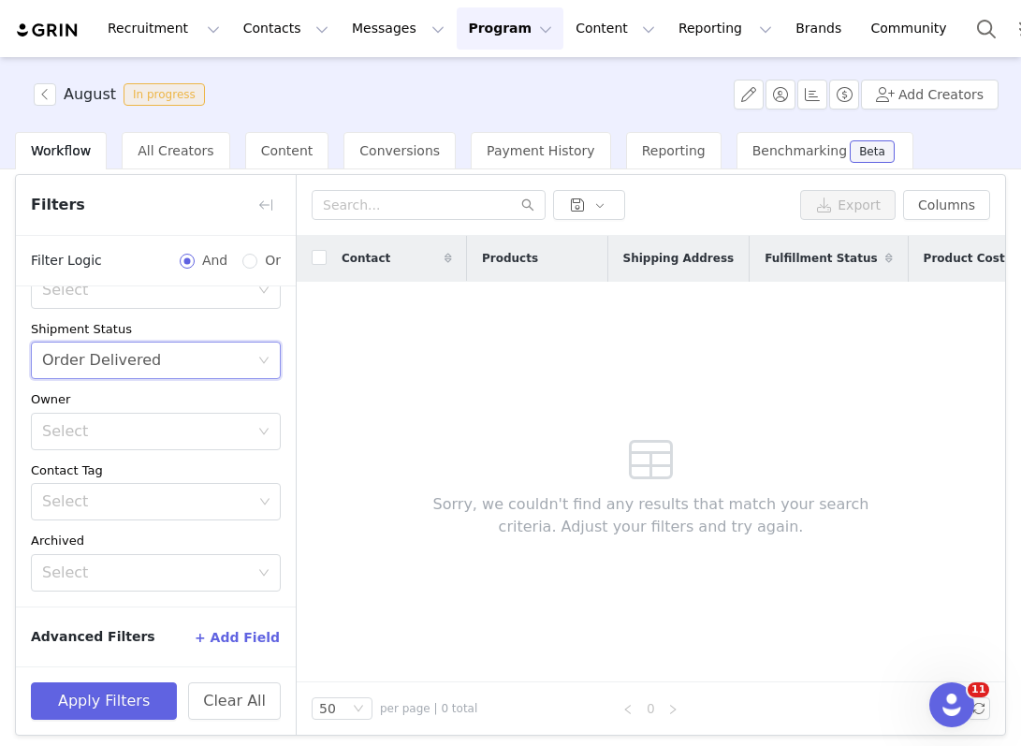
scroll to position [69, 0]
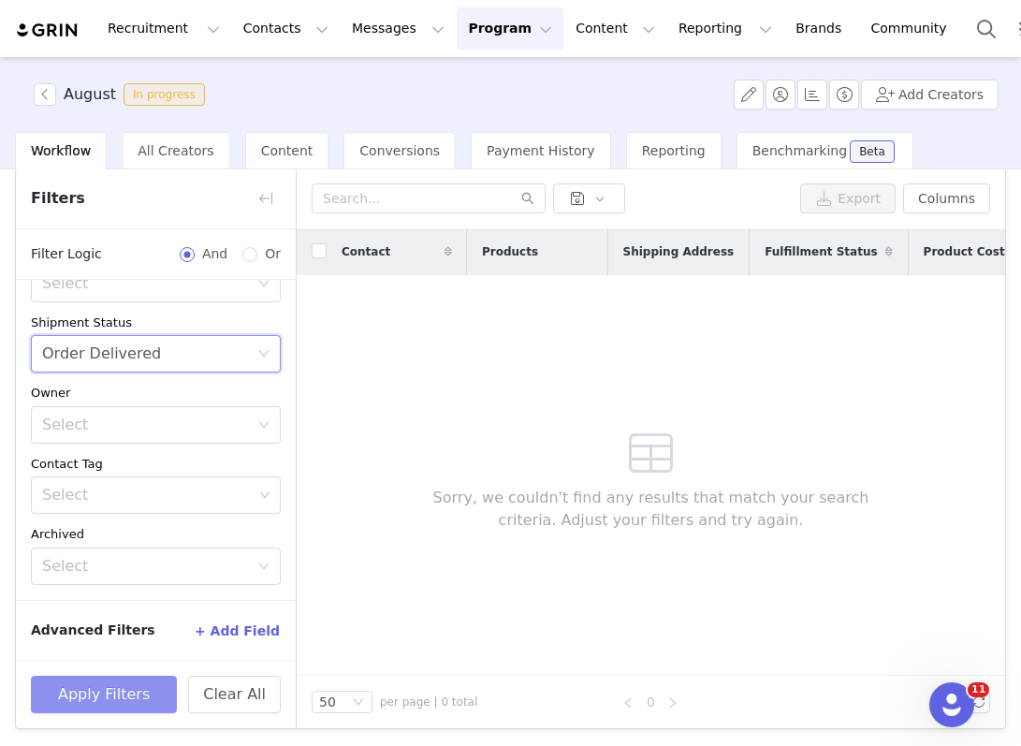
click at [106, 684] on button "Apply Filters" at bounding box center [104, 694] width 146 height 37
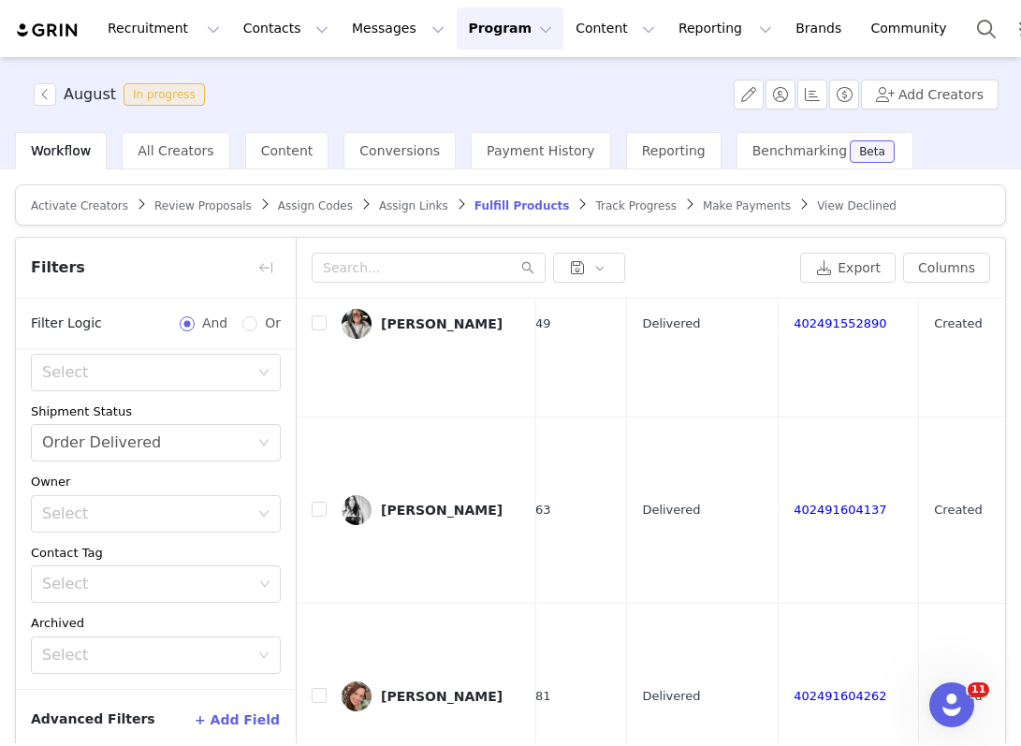
scroll to position [89, 0]
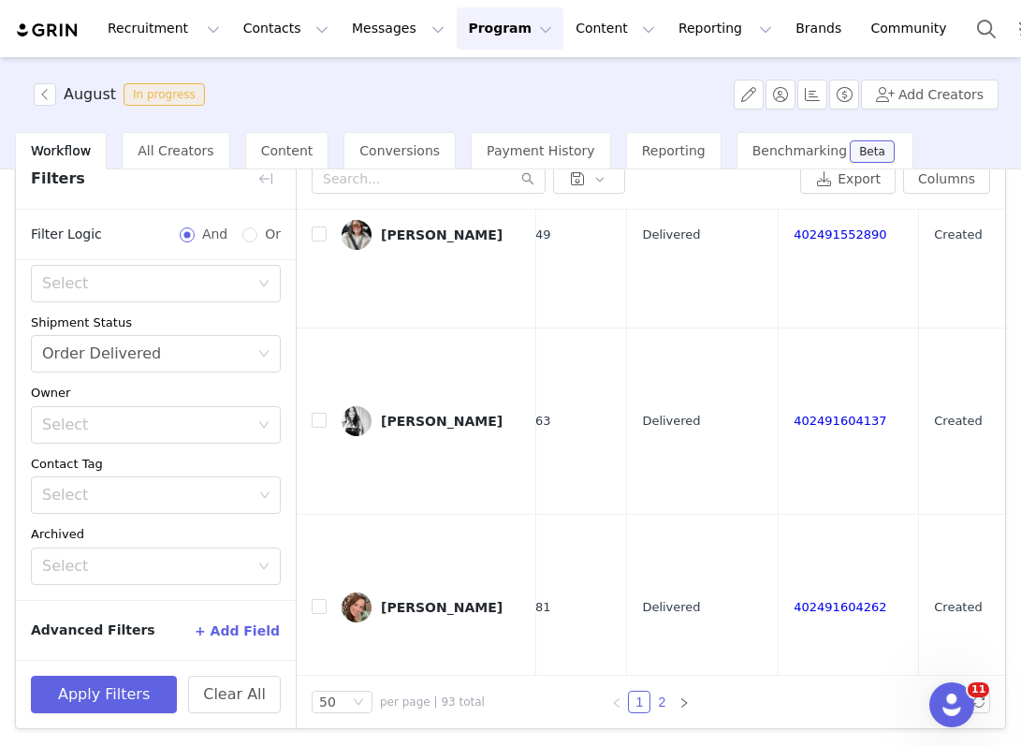
click at [670, 704] on link "2" at bounding box center [661, 702] width 21 height 21
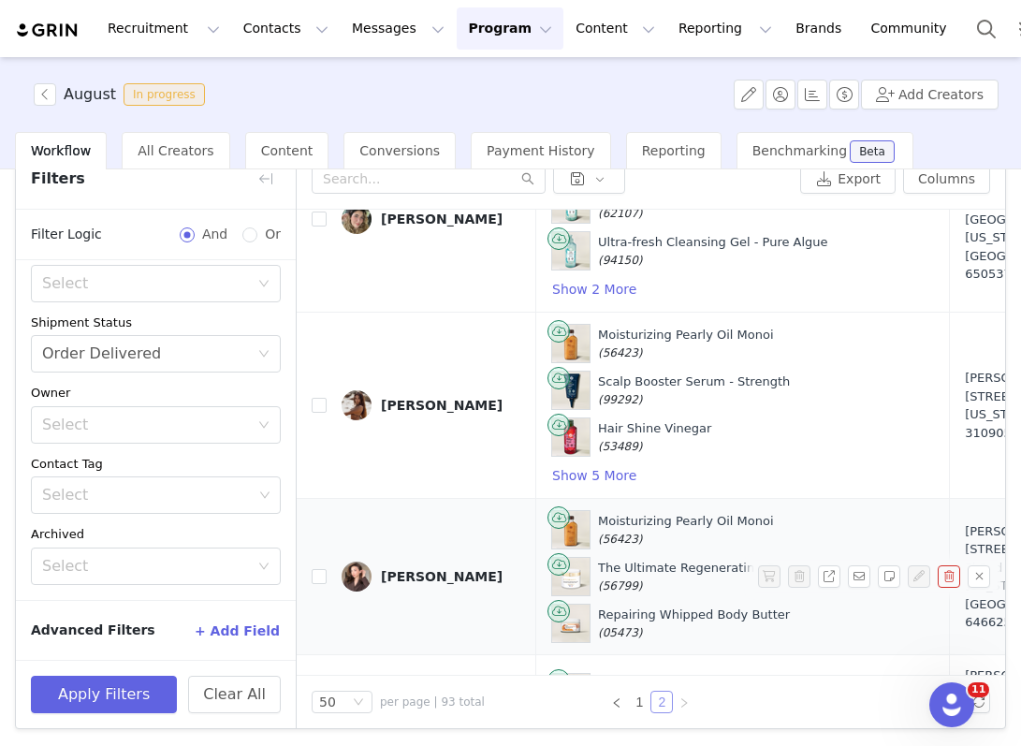
scroll to position [3744, 0]
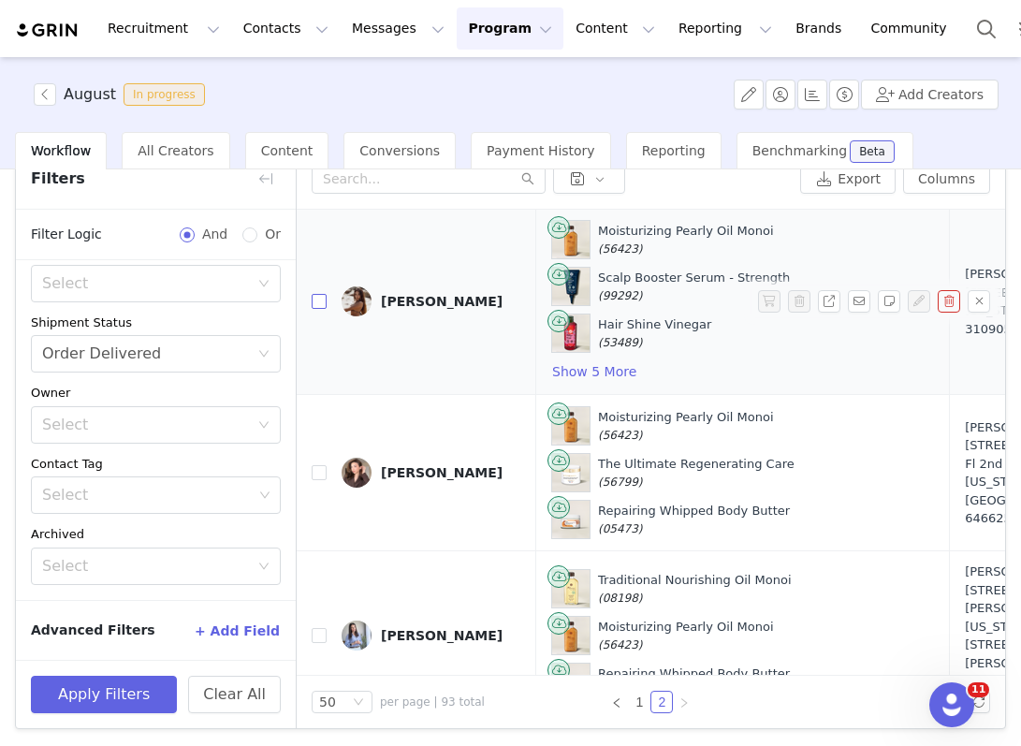
click at [321, 294] on input "checkbox" at bounding box center [319, 301] width 15 height 15
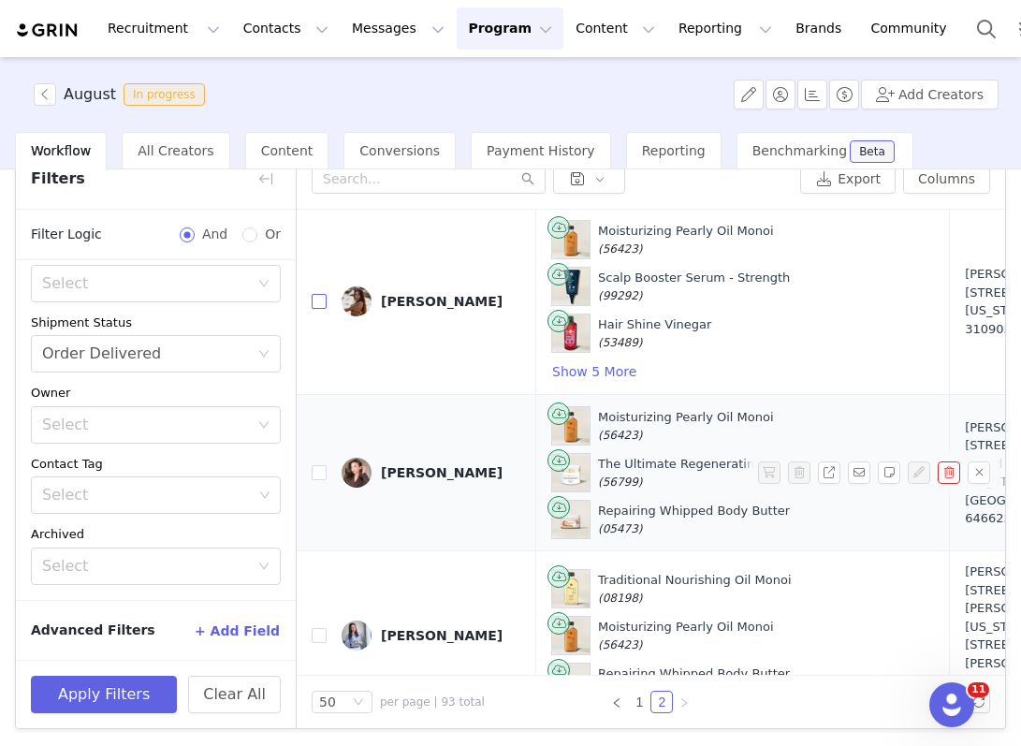
checkbox input "true"
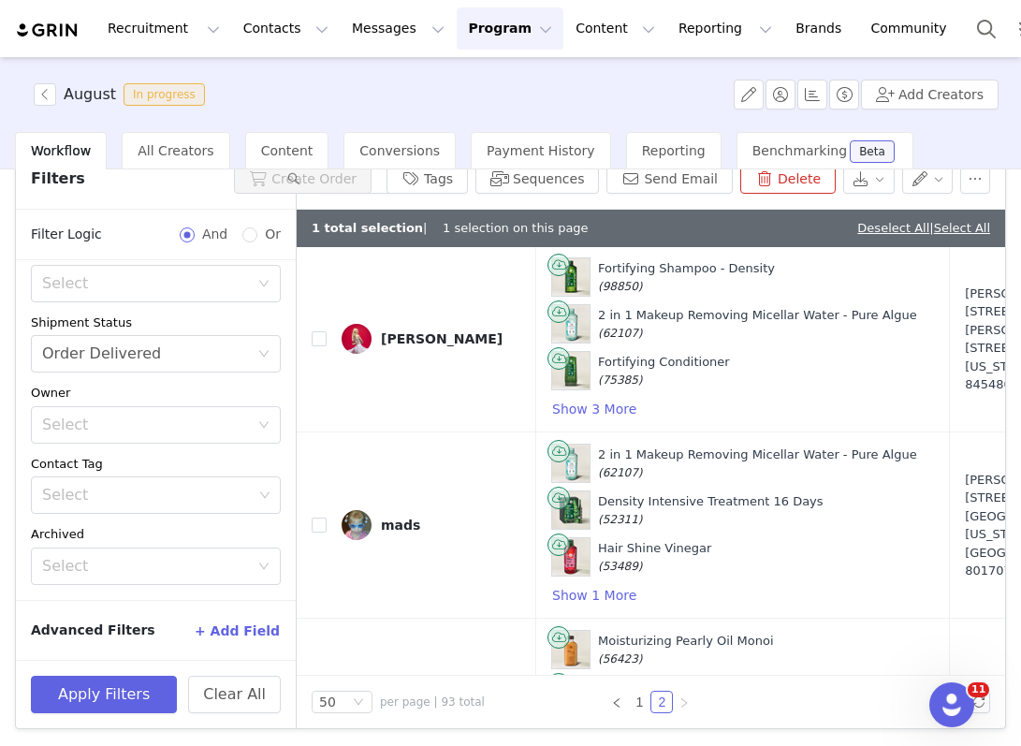
scroll to position [4293, 0]
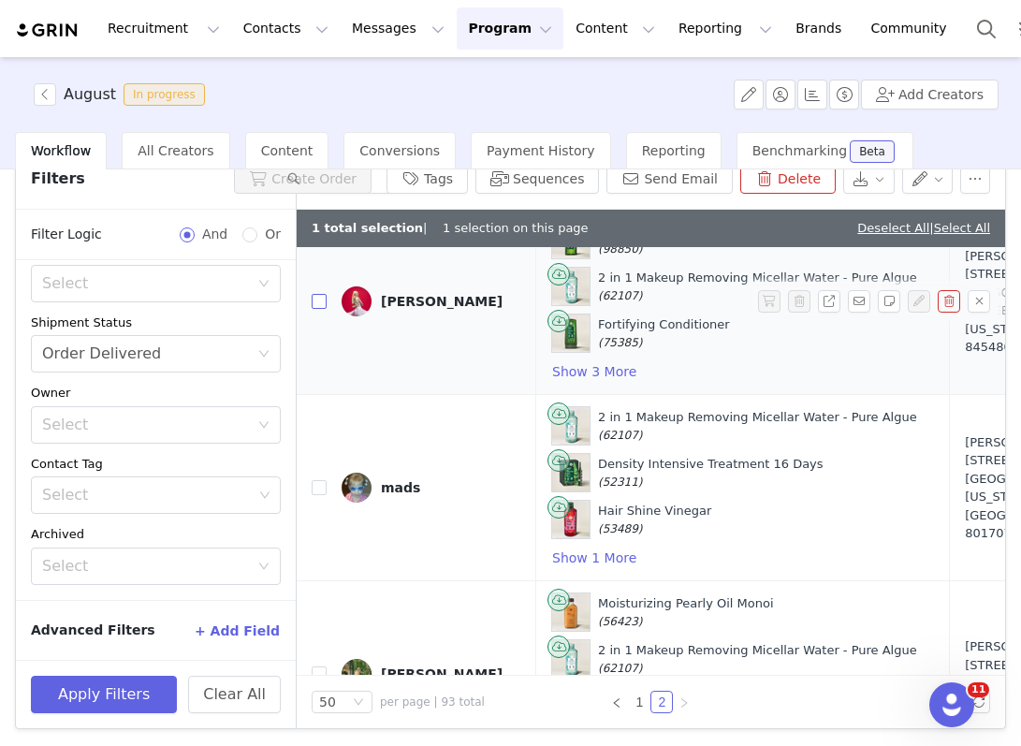
click at [317, 305] on input "checkbox" at bounding box center [319, 301] width 15 height 15
checkbox input "true"
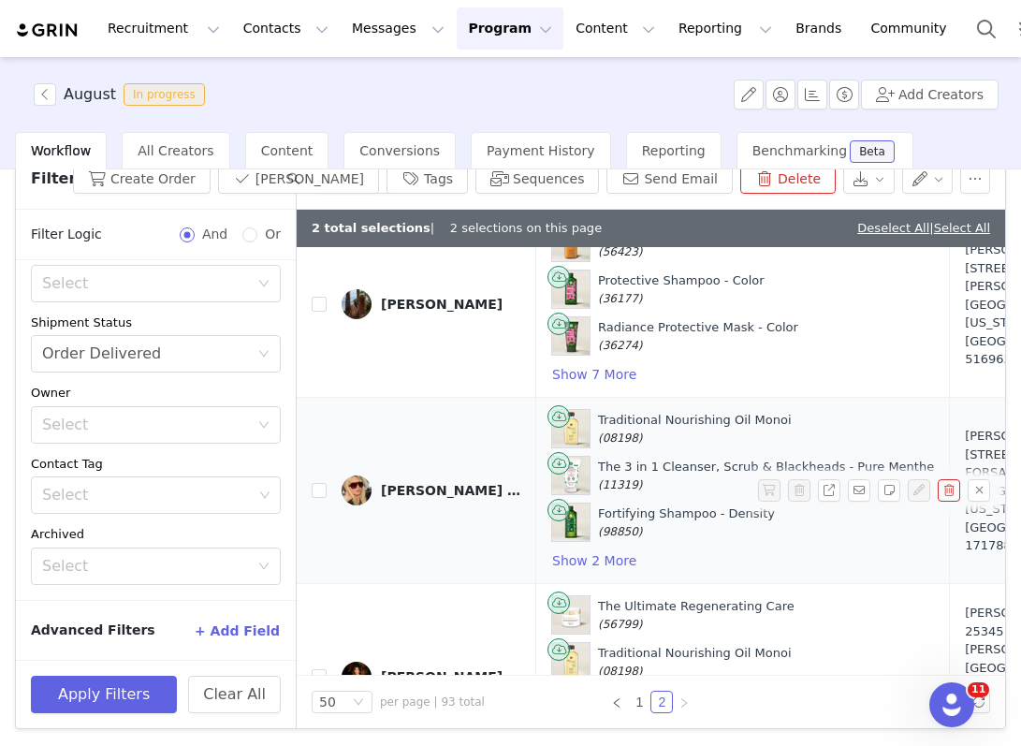
scroll to position [5790, 0]
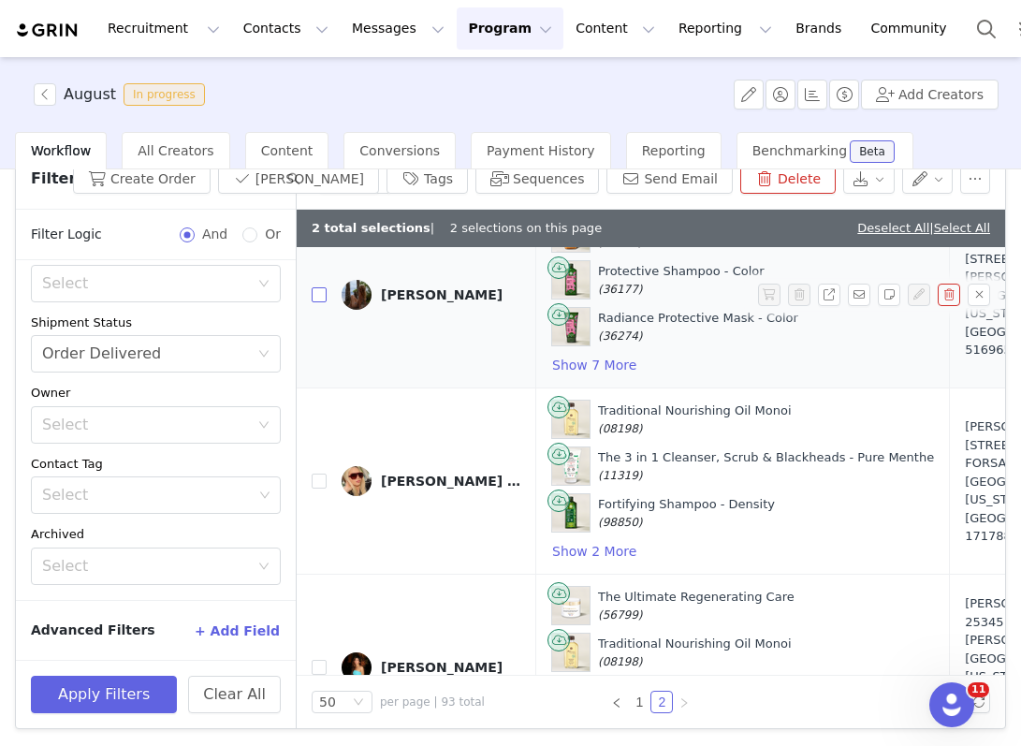
click at [317, 290] on input "checkbox" at bounding box center [319, 294] width 15 height 15
checkbox input "true"
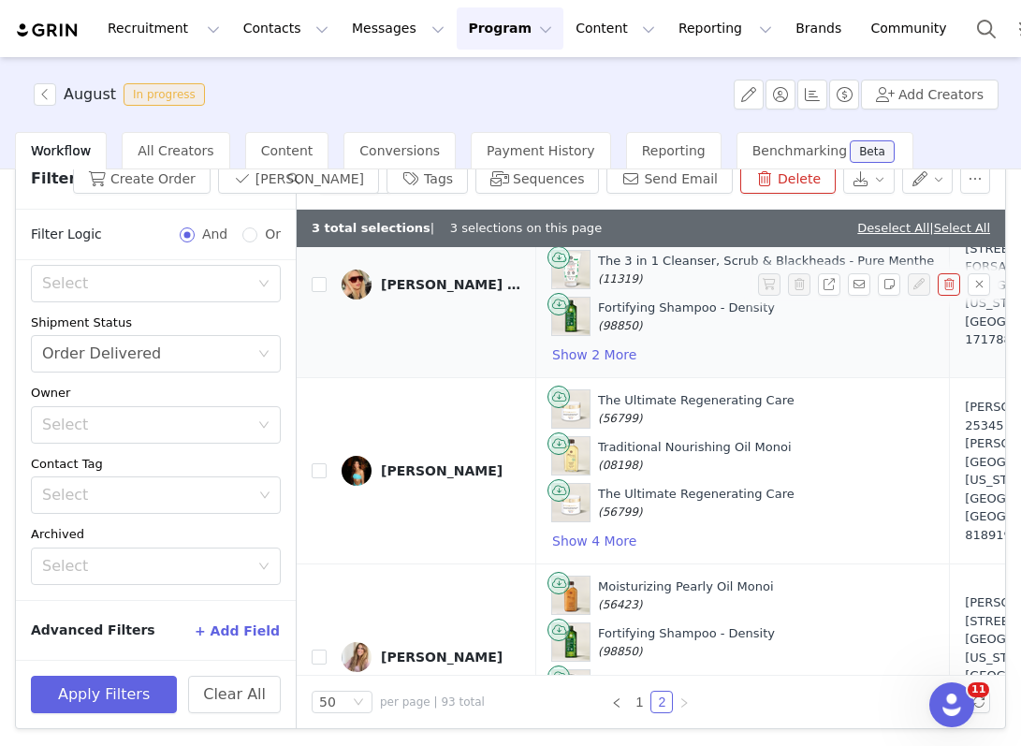
scroll to position [5984, 0]
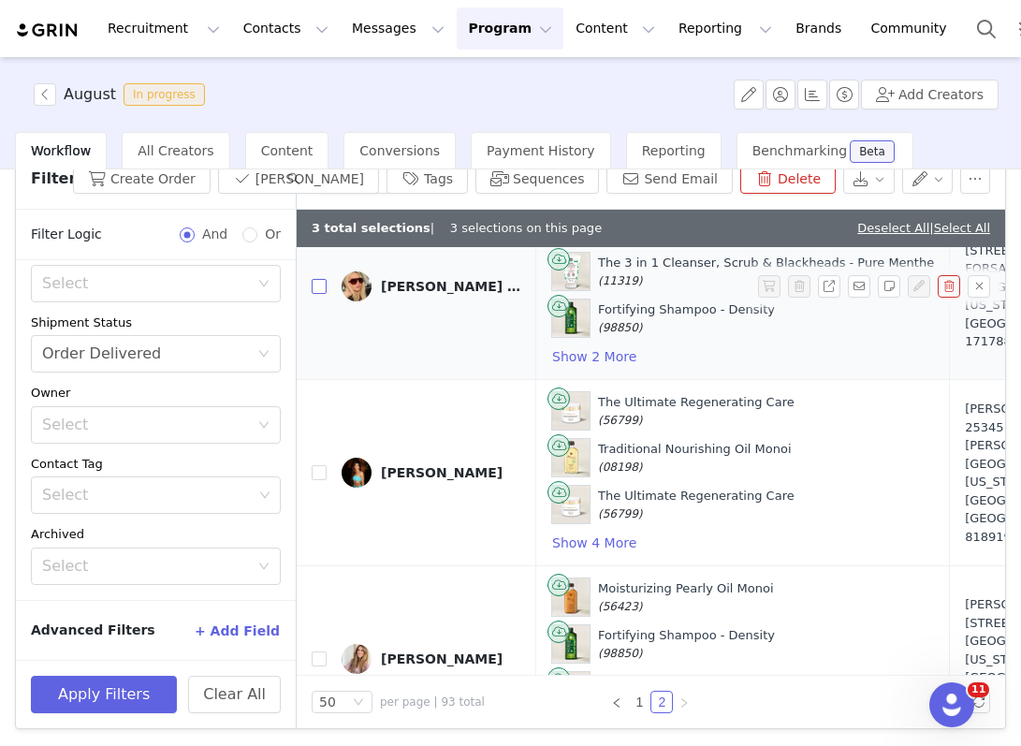
click at [316, 290] on input "checkbox" at bounding box center [319, 286] width 15 height 15
checkbox input "true"
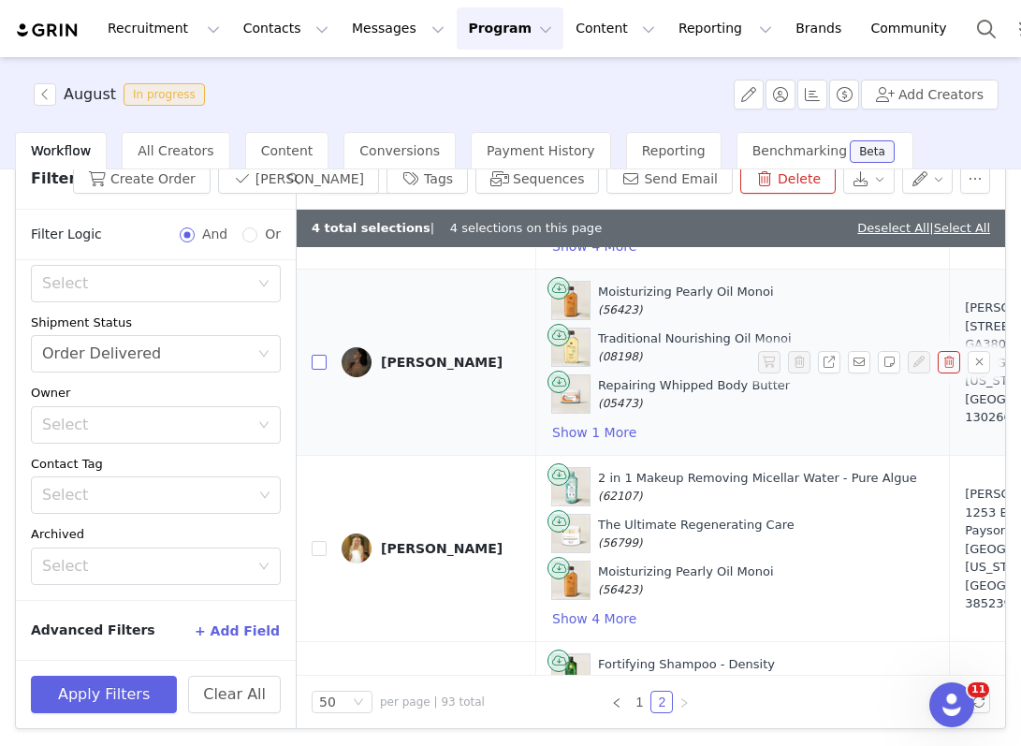
scroll to position [6492, 0]
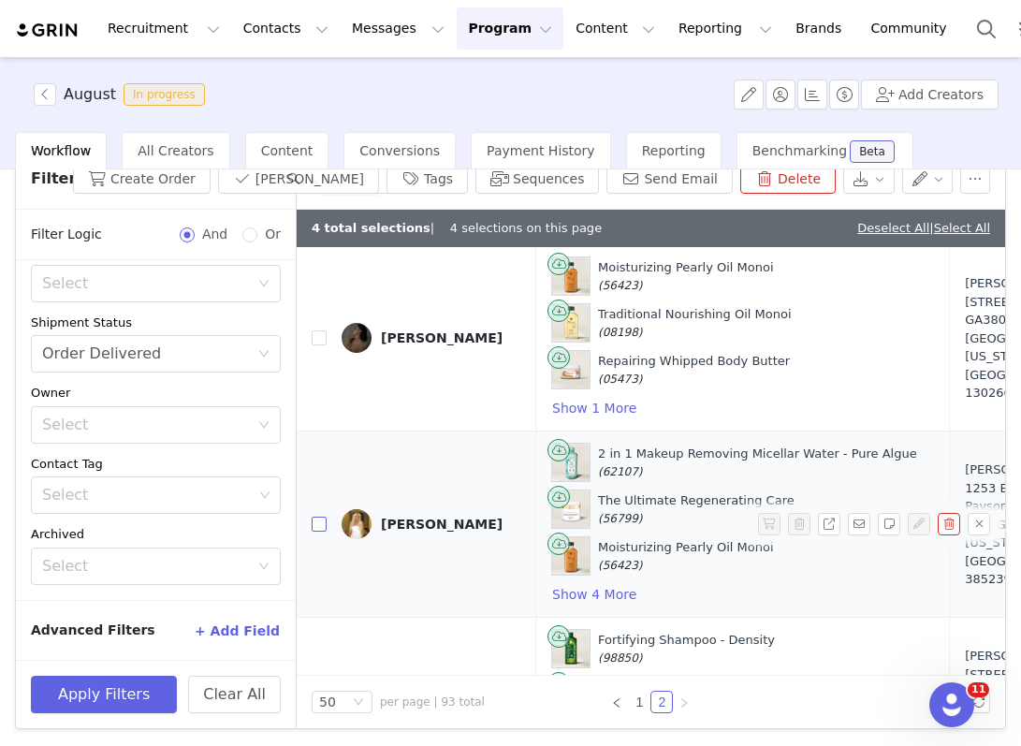
click at [324, 525] on input "checkbox" at bounding box center [319, 524] width 15 height 15
checkbox input "true"
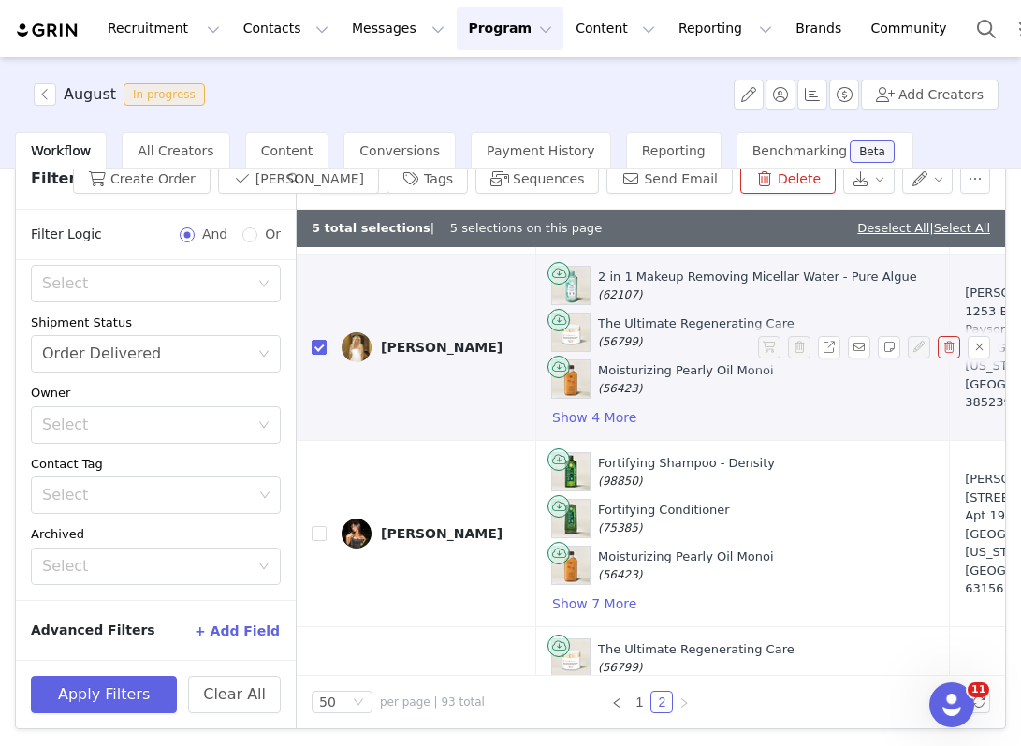
scroll to position [6681, 0]
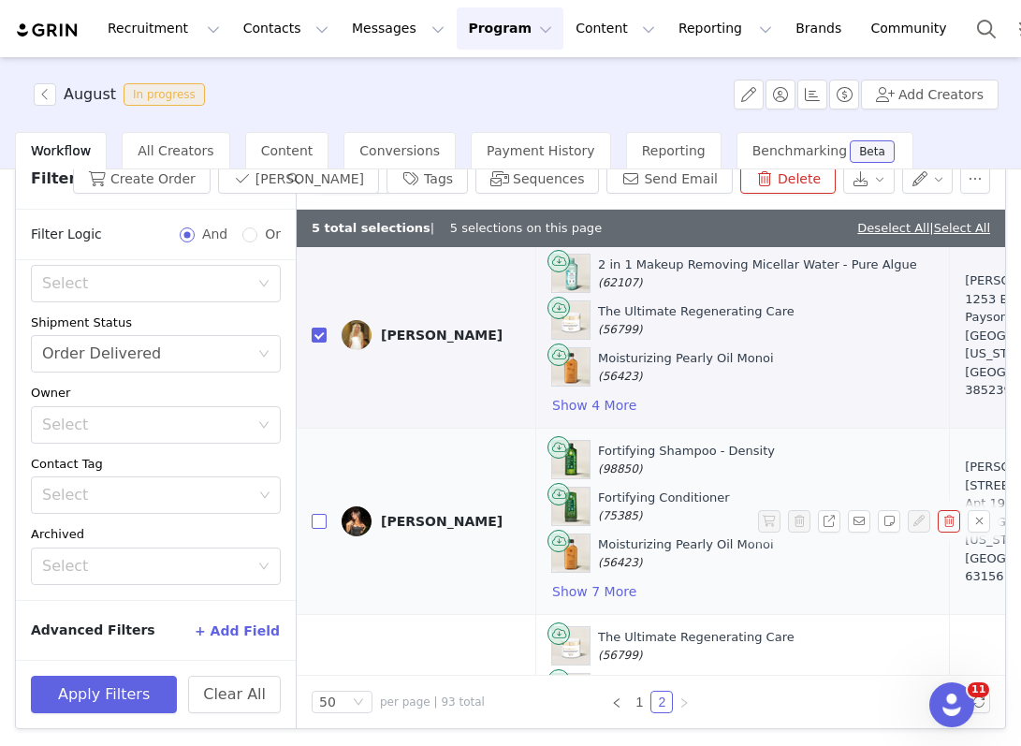
click at [321, 518] on input "checkbox" at bounding box center [319, 521] width 15 height 15
checkbox input "true"
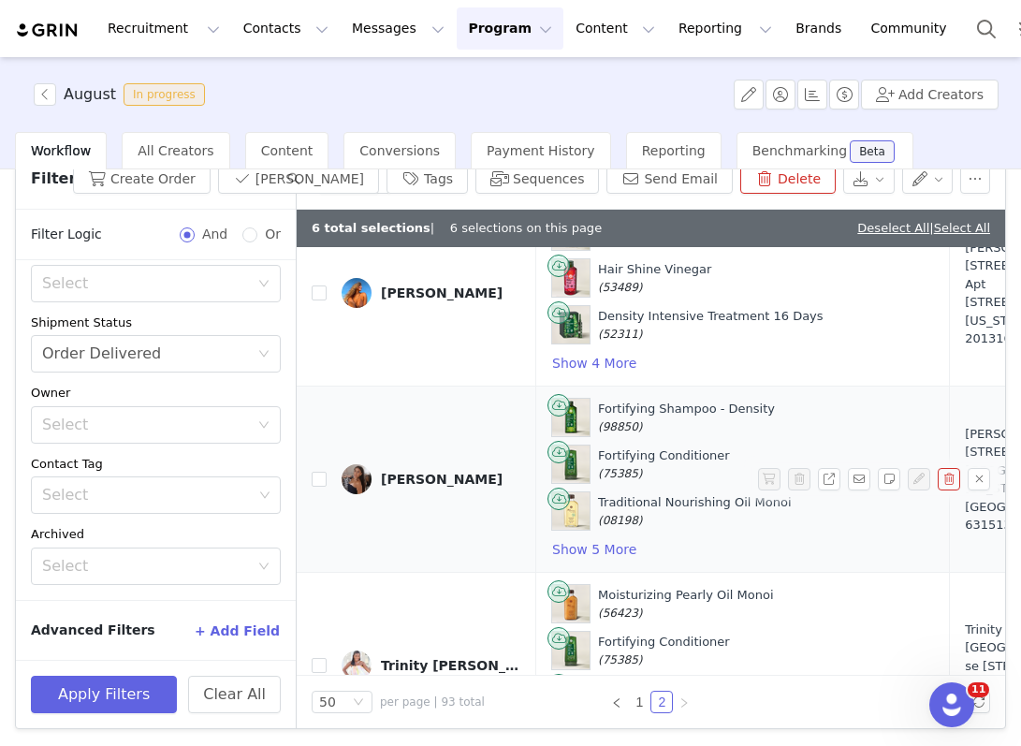
scroll to position [7466, 0]
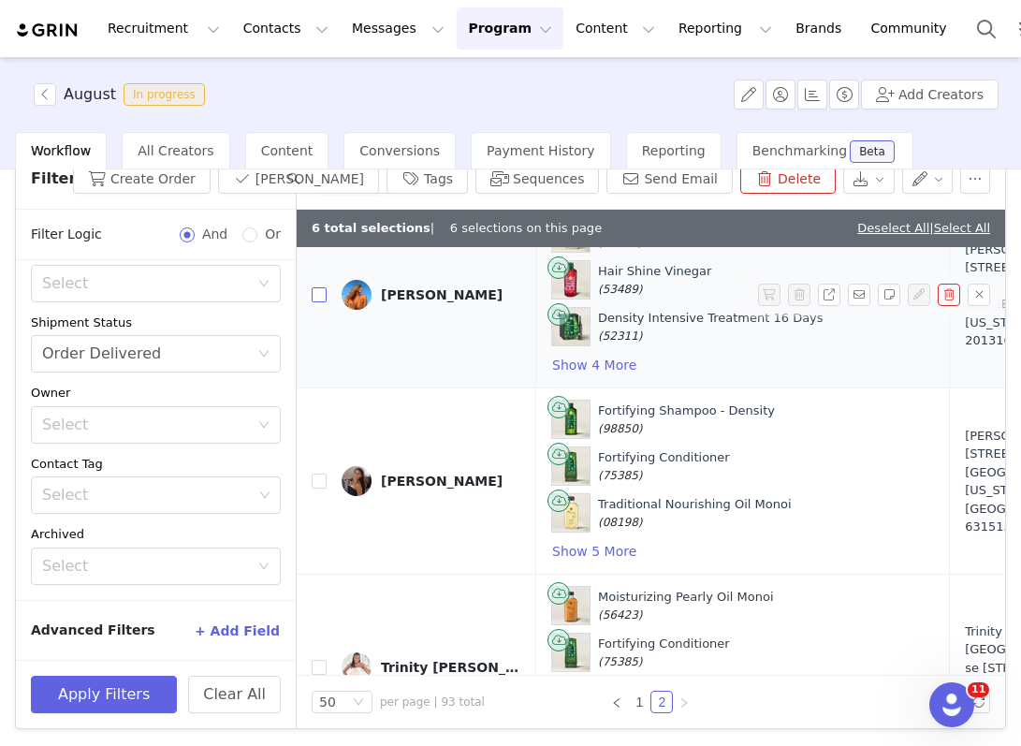
click at [324, 292] on input "checkbox" at bounding box center [319, 294] width 15 height 15
checkbox input "true"
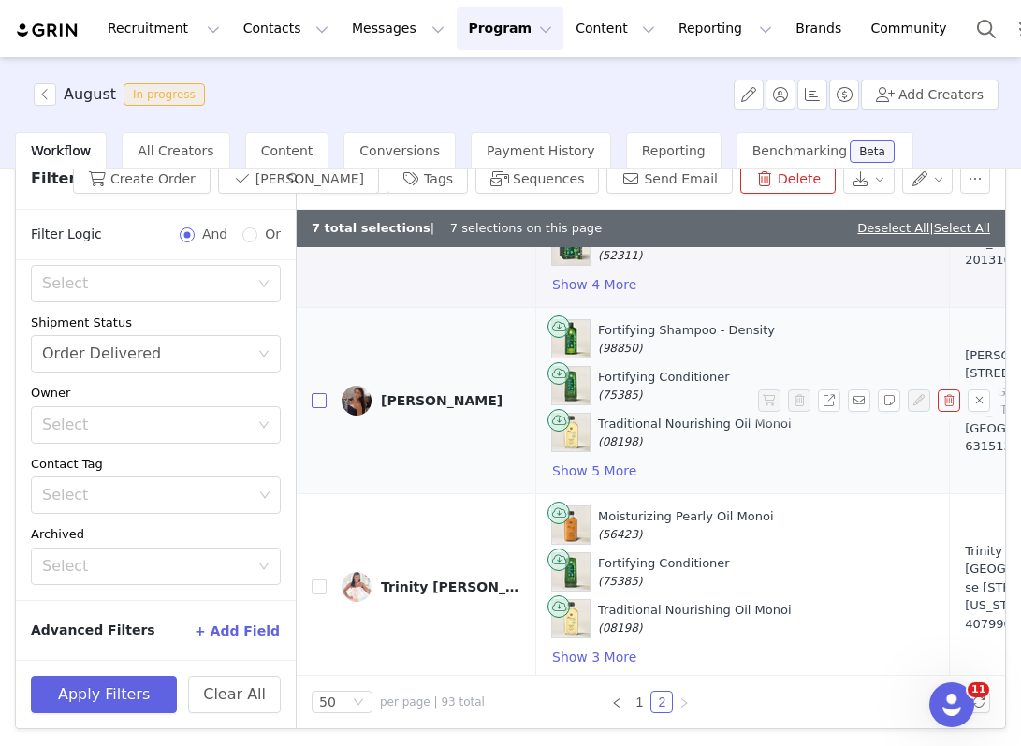
scroll to position [7554, 0]
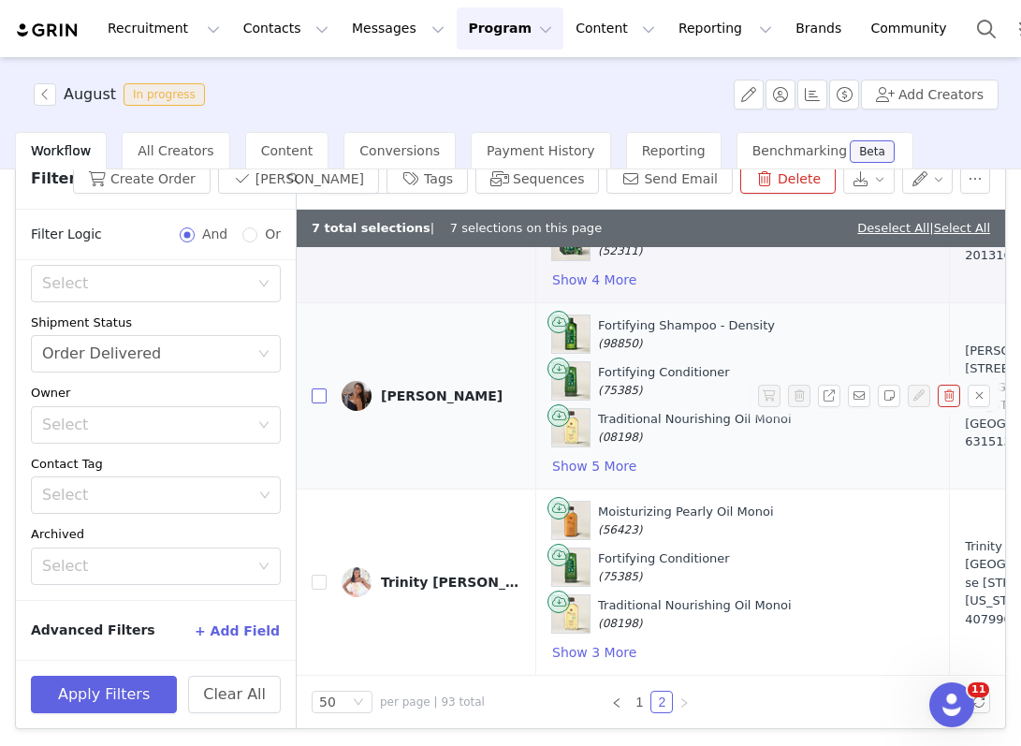
click at [318, 402] on label at bounding box center [319, 397] width 15 height 20
click at [318, 402] on input "checkbox" at bounding box center [319, 395] width 15 height 15
checkbox input "true"
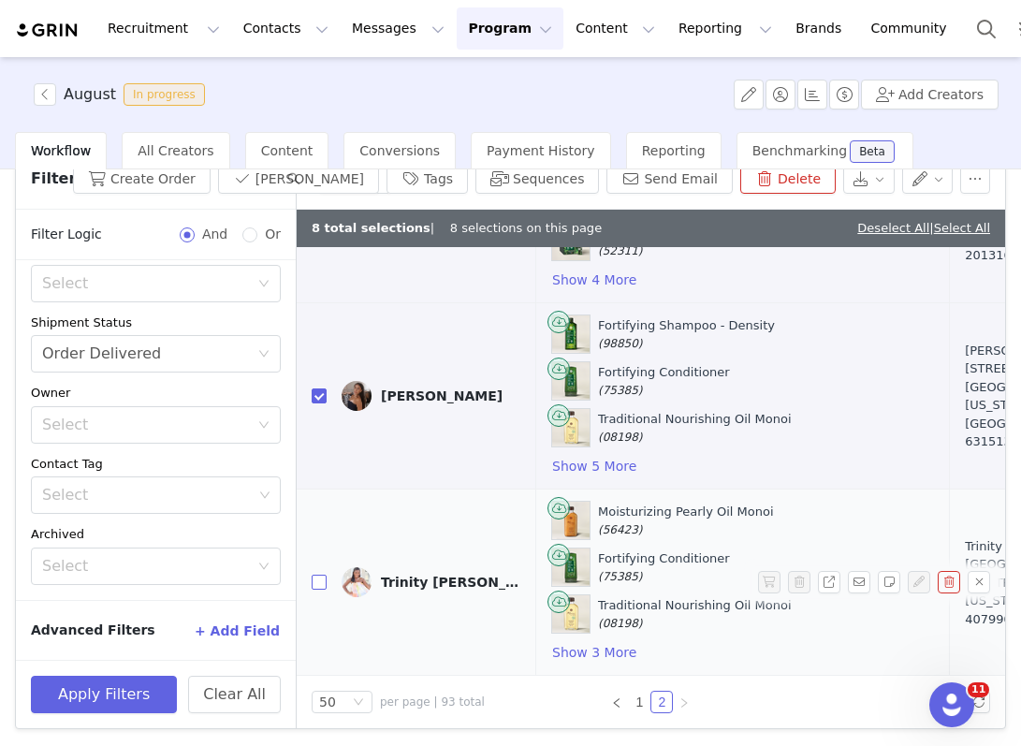
click at [321, 579] on input "checkbox" at bounding box center [319, 582] width 15 height 15
checkbox input "true"
click at [653, 179] on button "Send Email" at bounding box center [669, 179] width 126 height 30
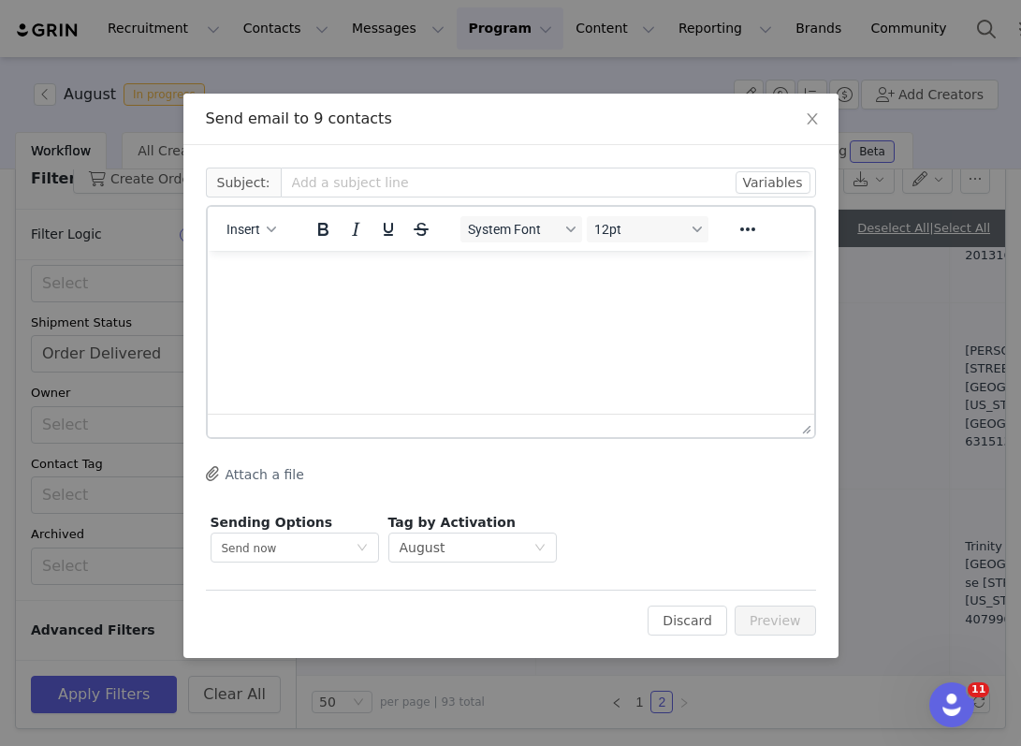
scroll to position [0, 0]
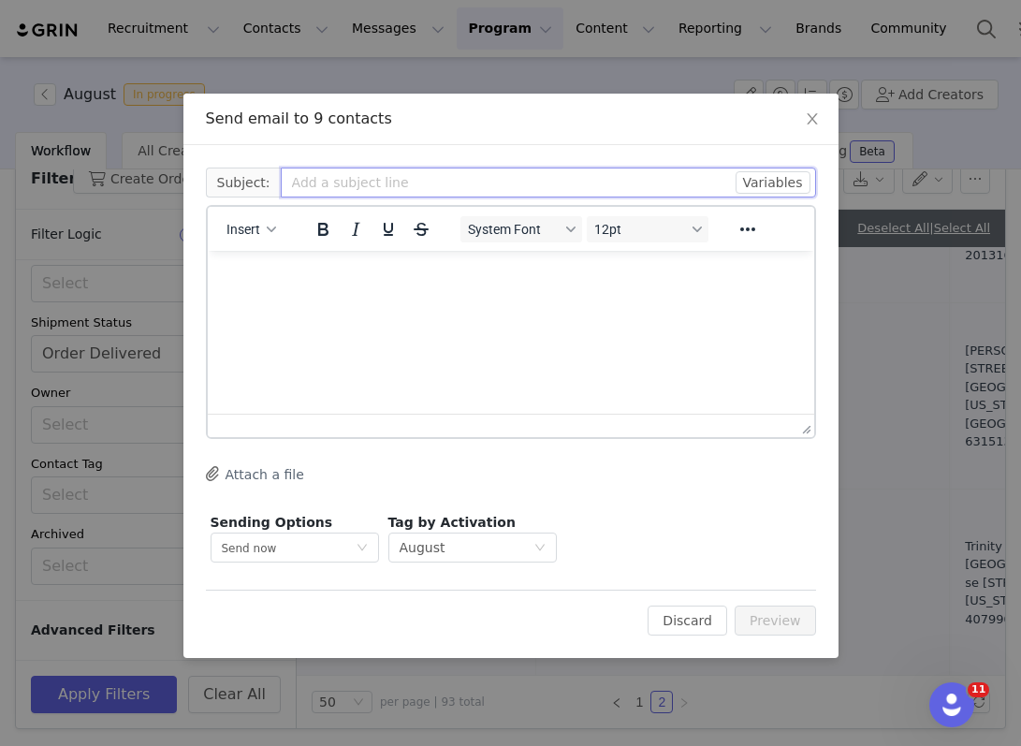
click at [426, 174] on input "text" at bounding box center [548, 183] width 535 height 30
type input "Posting - Yves Rocher"
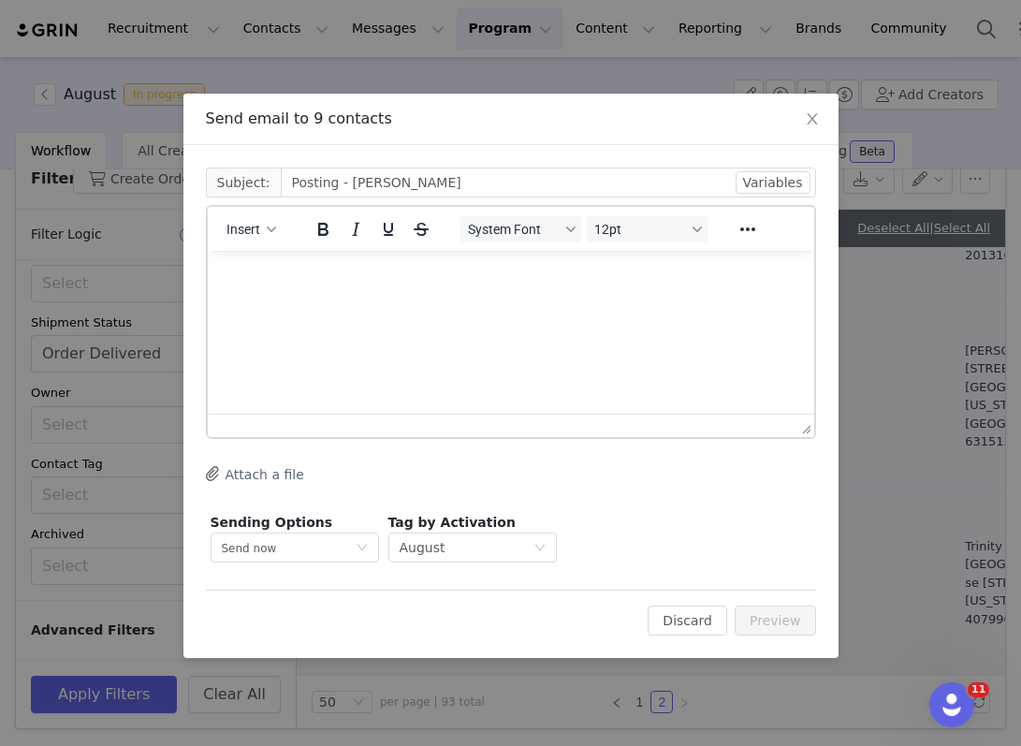
click at [376, 301] on html at bounding box center [510, 276] width 606 height 51
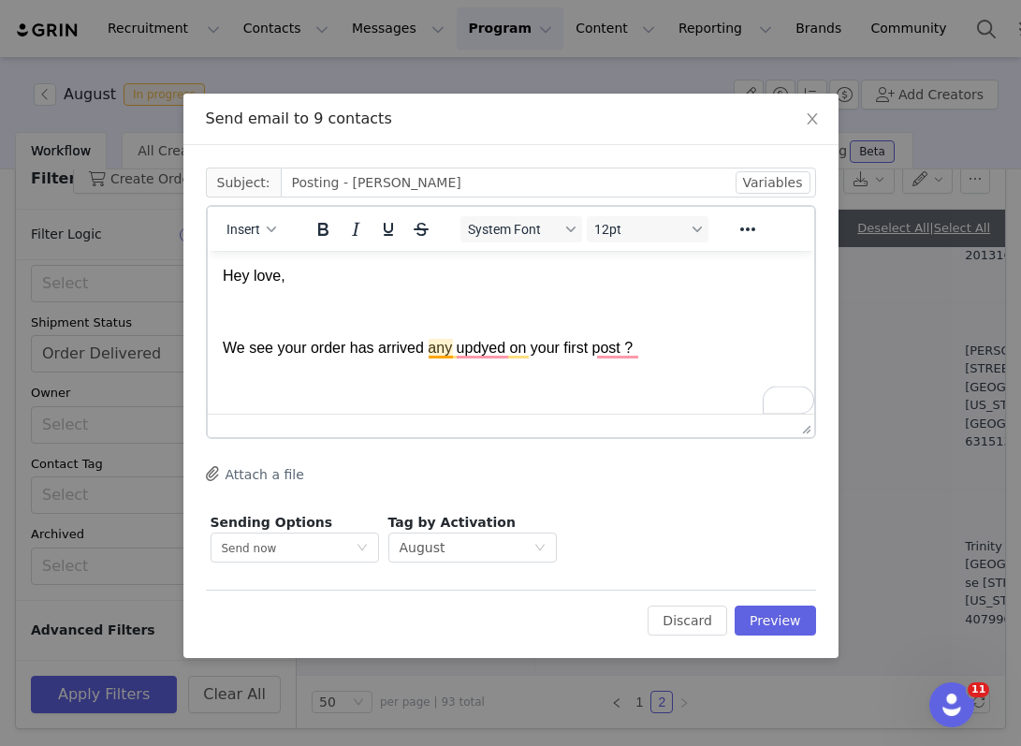
click at [442, 373] on html "Hey love, We see your order has arrived any updyed on your first post ?" at bounding box center [510, 312] width 606 height 123
click at [797, 626] on button "Preview" at bounding box center [775, 621] width 81 height 30
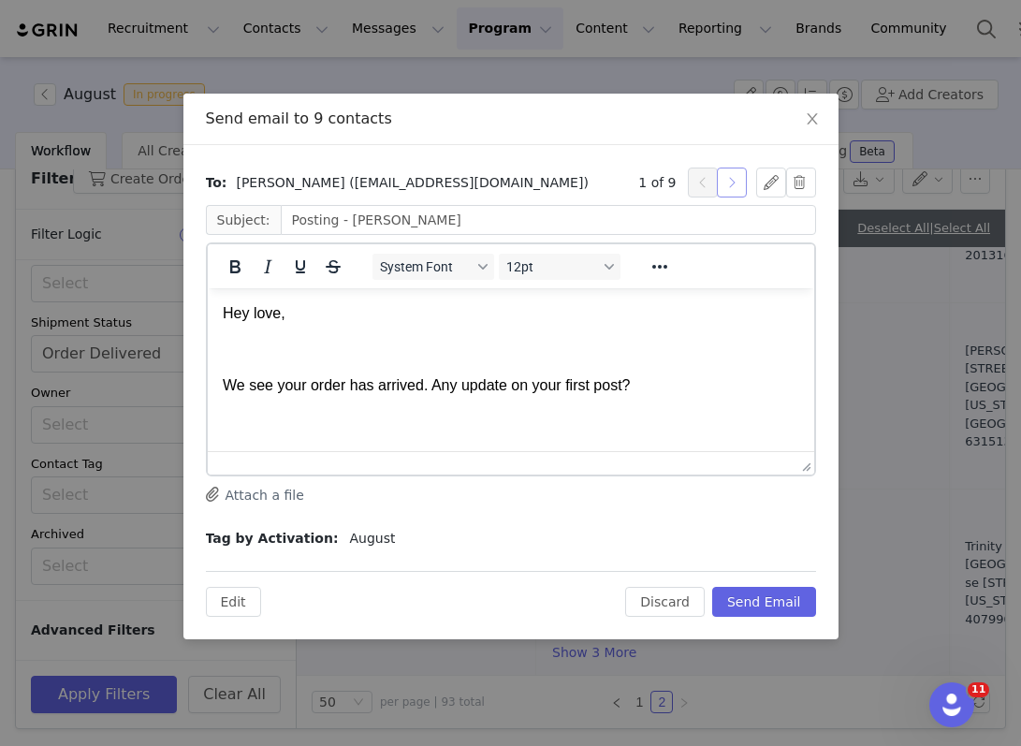
click at [729, 173] on button "button" at bounding box center [732, 183] width 30 height 30
click at [731, 192] on button "button" at bounding box center [732, 183] width 30 height 30
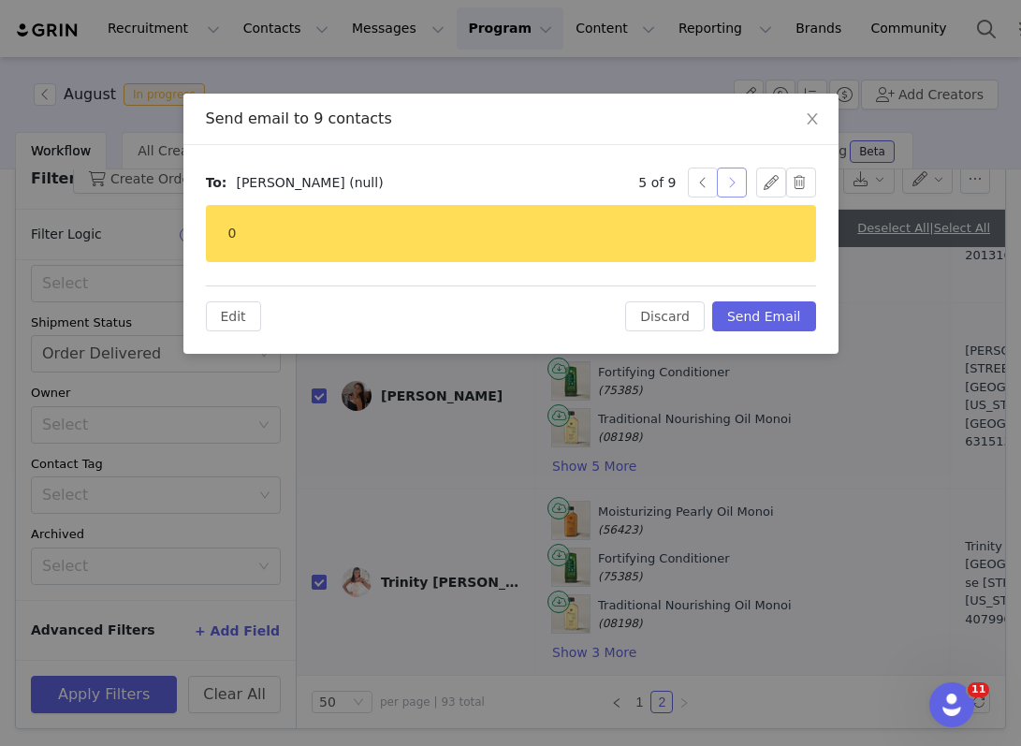
click at [732, 193] on button "button" at bounding box center [732, 183] width 30 height 30
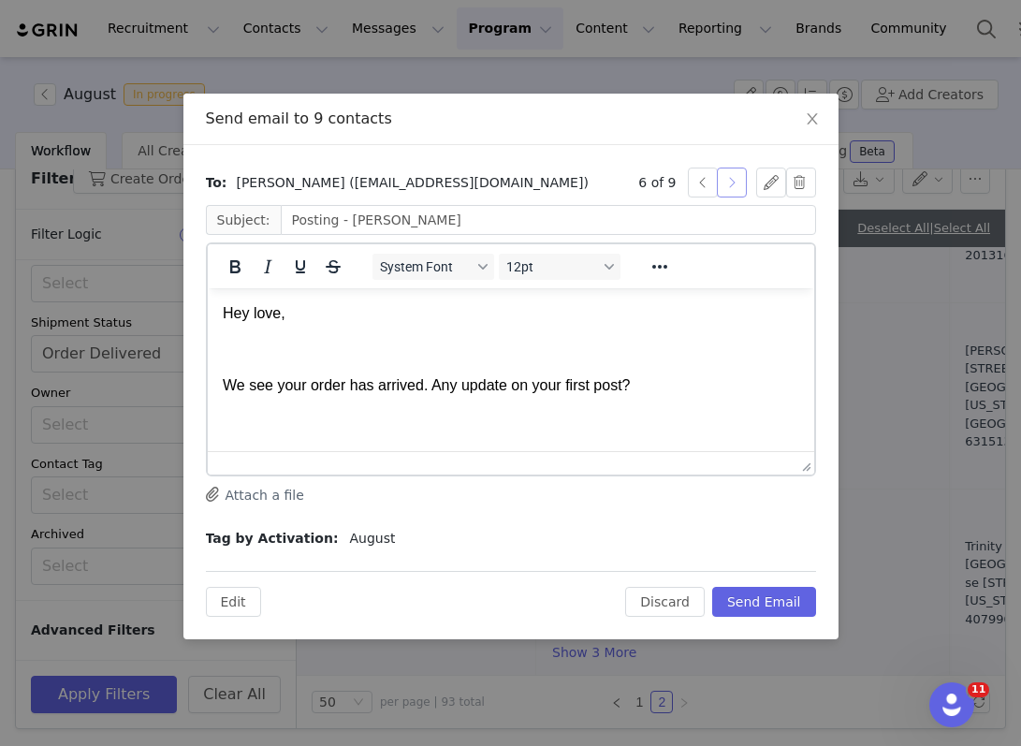
click at [731, 191] on button "button" at bounding box center [732, 183] width 30 height 30
click at [733, 188] on button "button" at bounding box center [732, 183] width 30 height 30
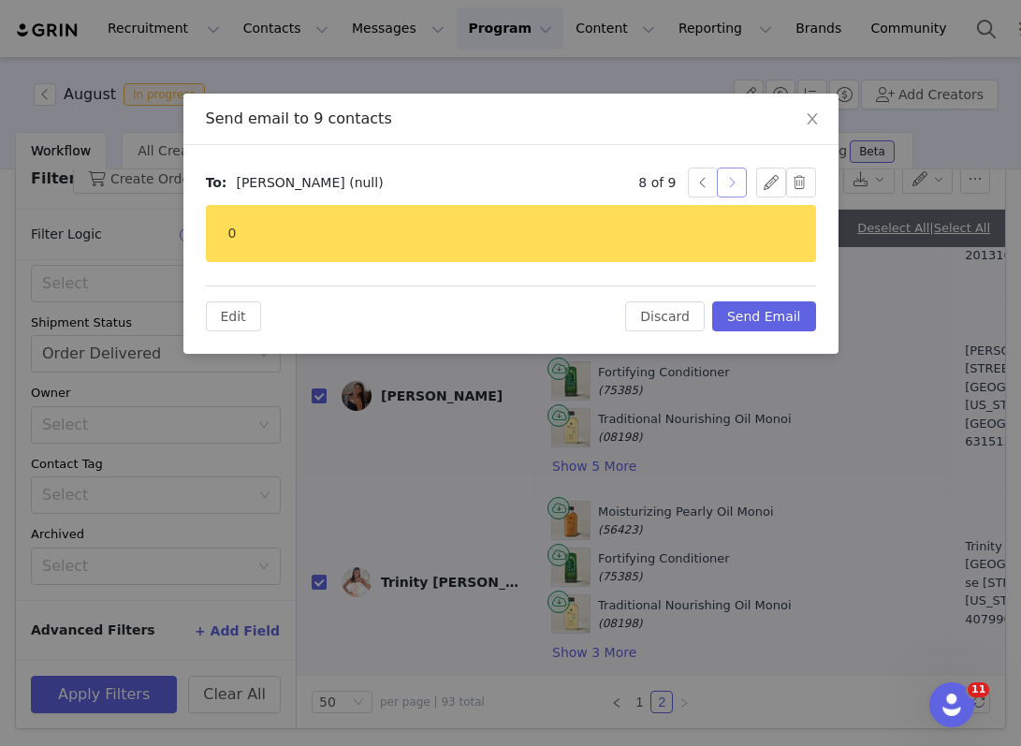
click at [733, 189] on button "button" at bounding box center [732, 183] width 30 height 30
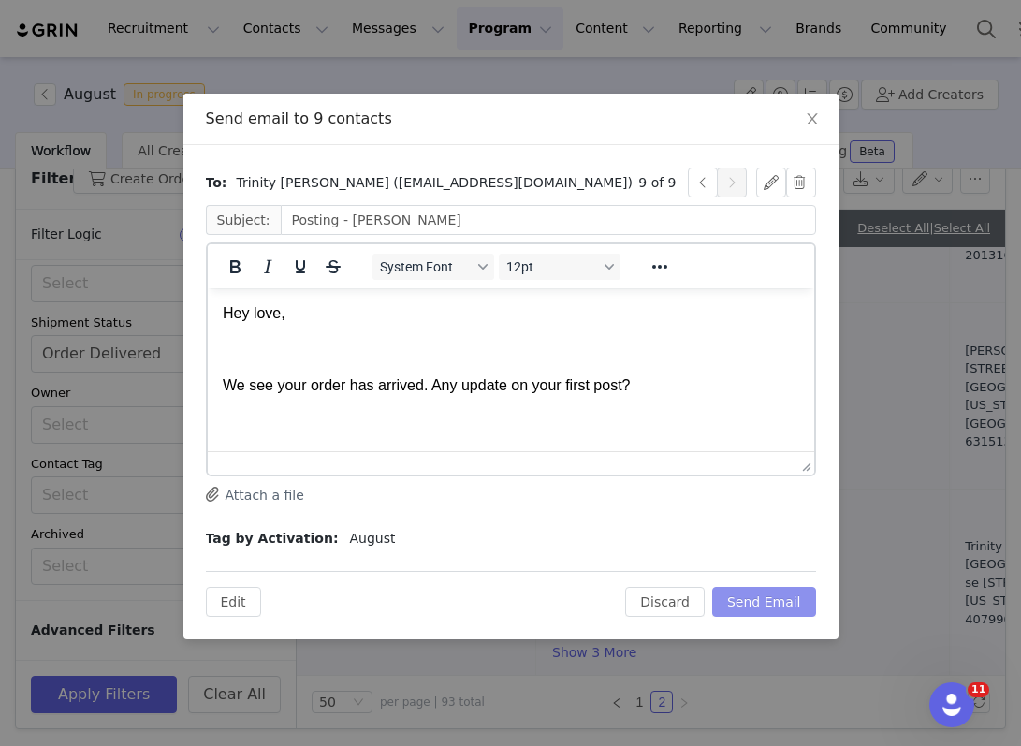
click at [765, 605] on button "Send Email" at bounding box center [764, 602] width 104 height 30
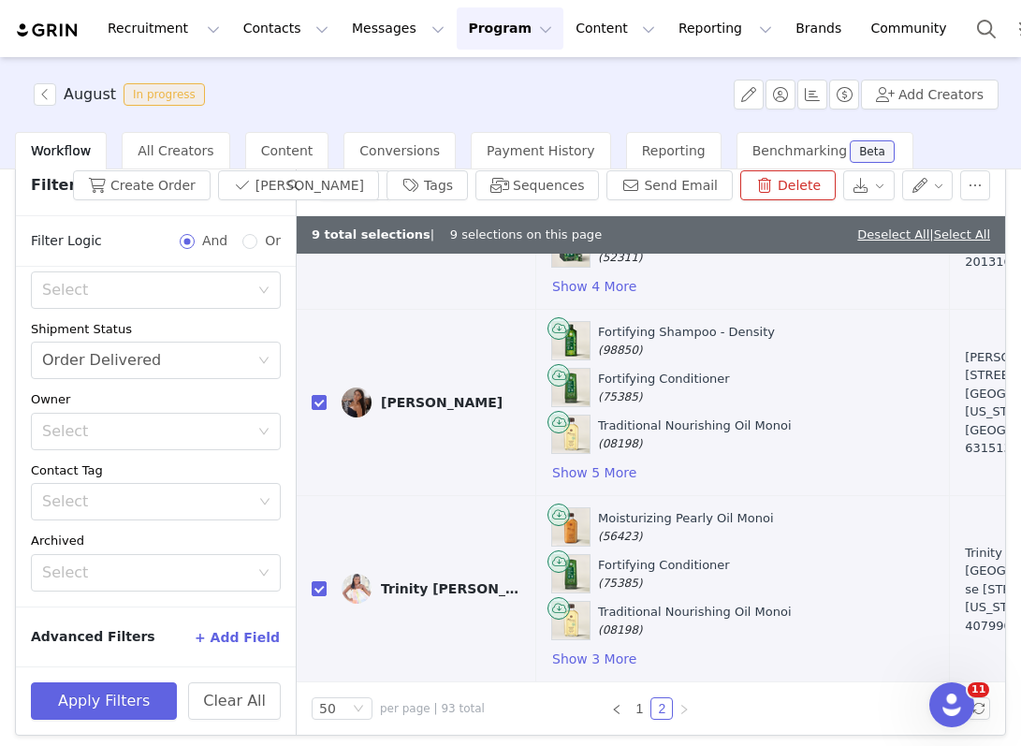
click at [481, 40] on button "Program Program" at bounding box center [510, 28] width 107 height 42
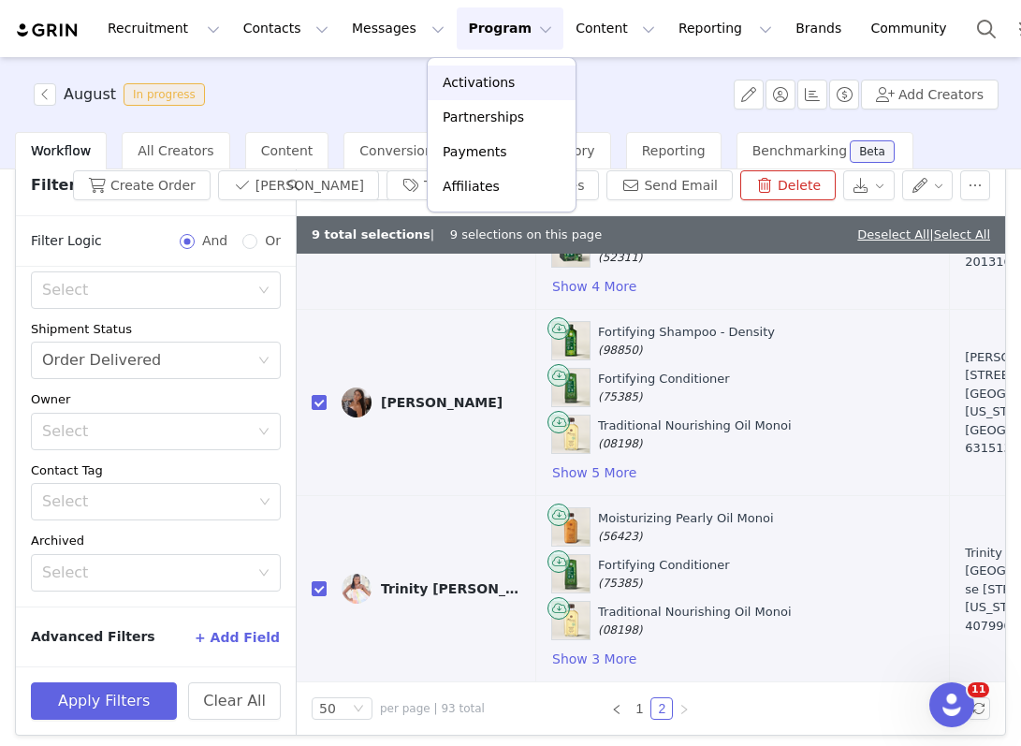
click at [483, 93] on link "Activations" at bounding box center [502, 83] width 148 height 35
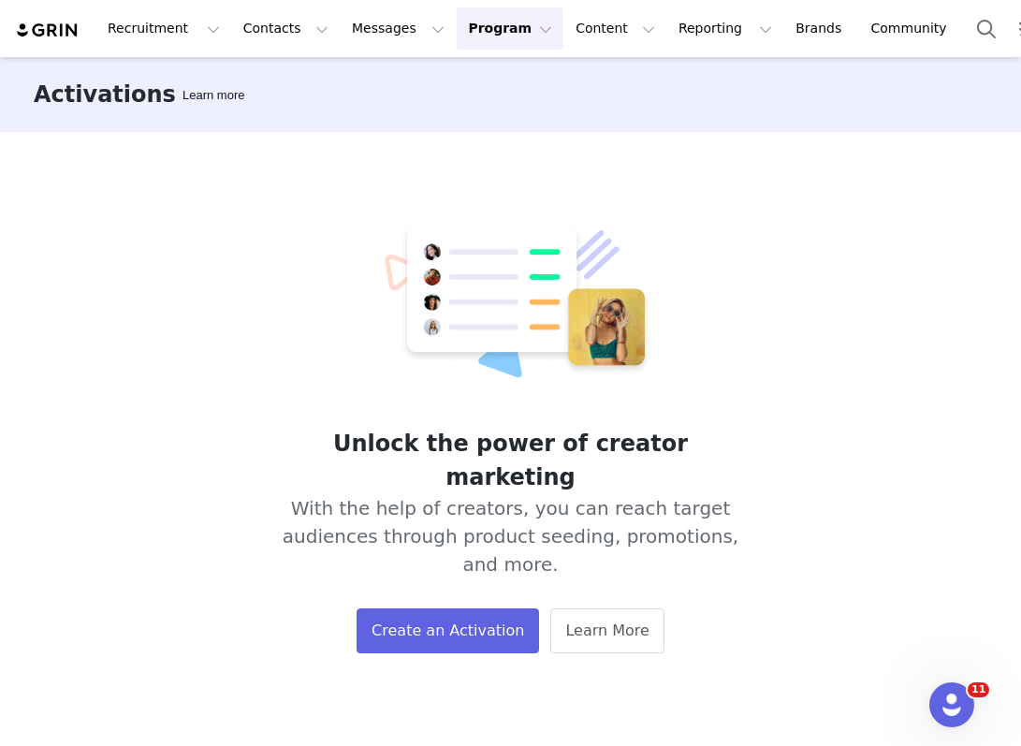
click at [819, 290] on div "Unlock the power of creator marketing With the help of creators, you can reach …" at bounding box center [510, 437] width 1021 height 611
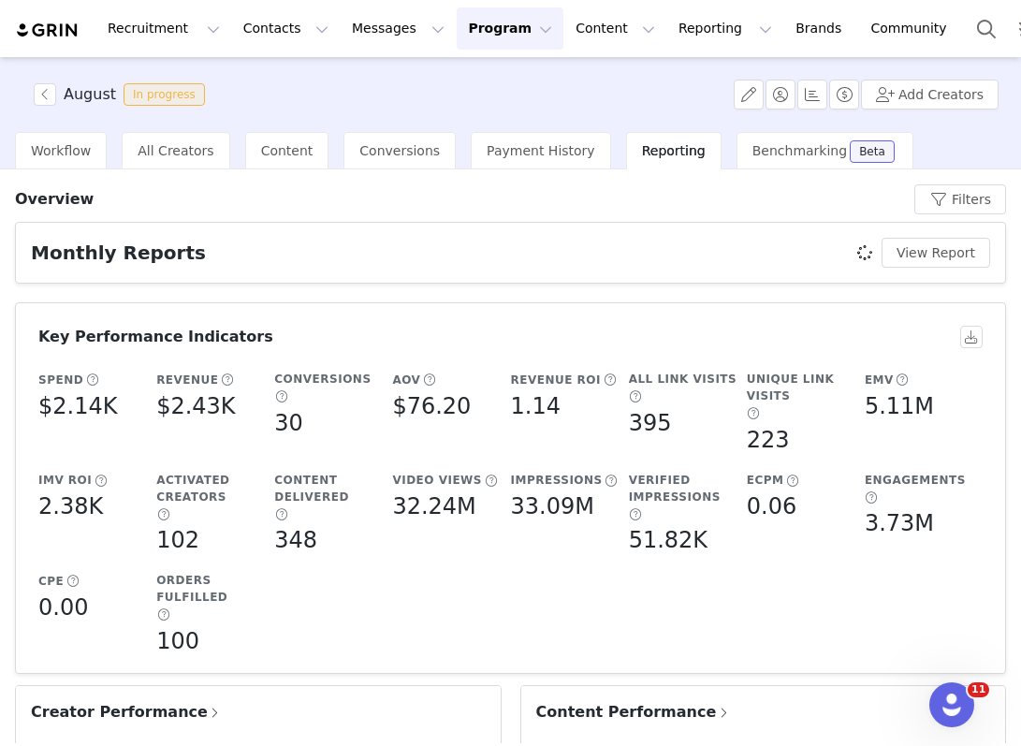
click at [459, 40] on button "Program Program" at bounding box center [510, 28] width 107 height 42
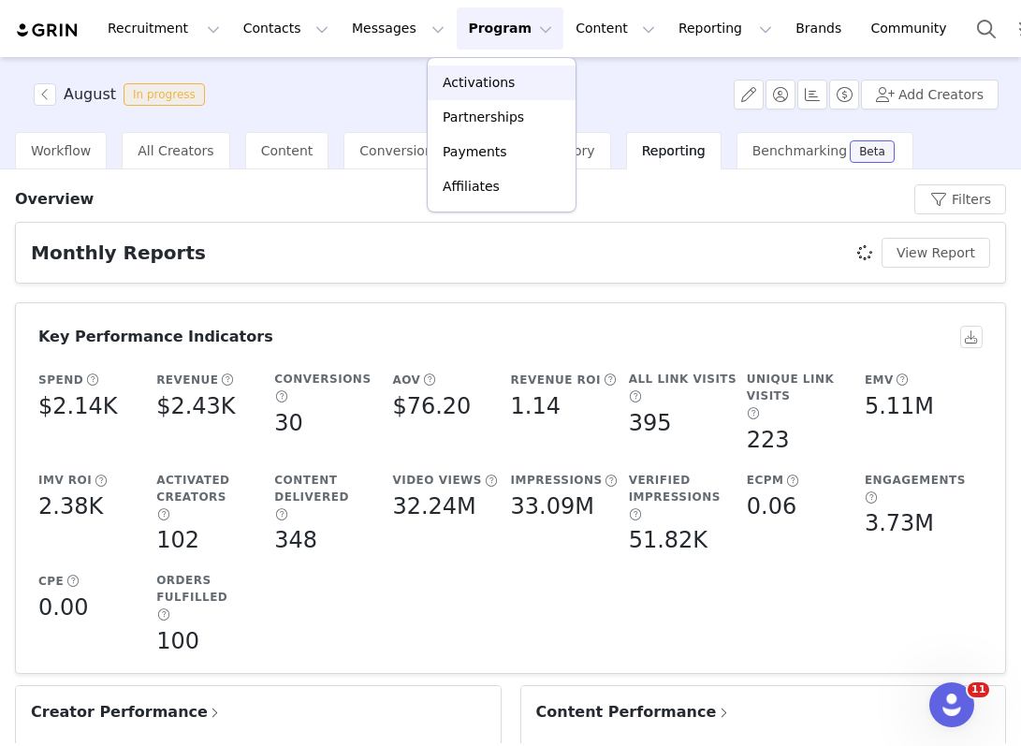
click at [494, 89] on p "Activations" at bounding box center [479, 83] width 72 height 20
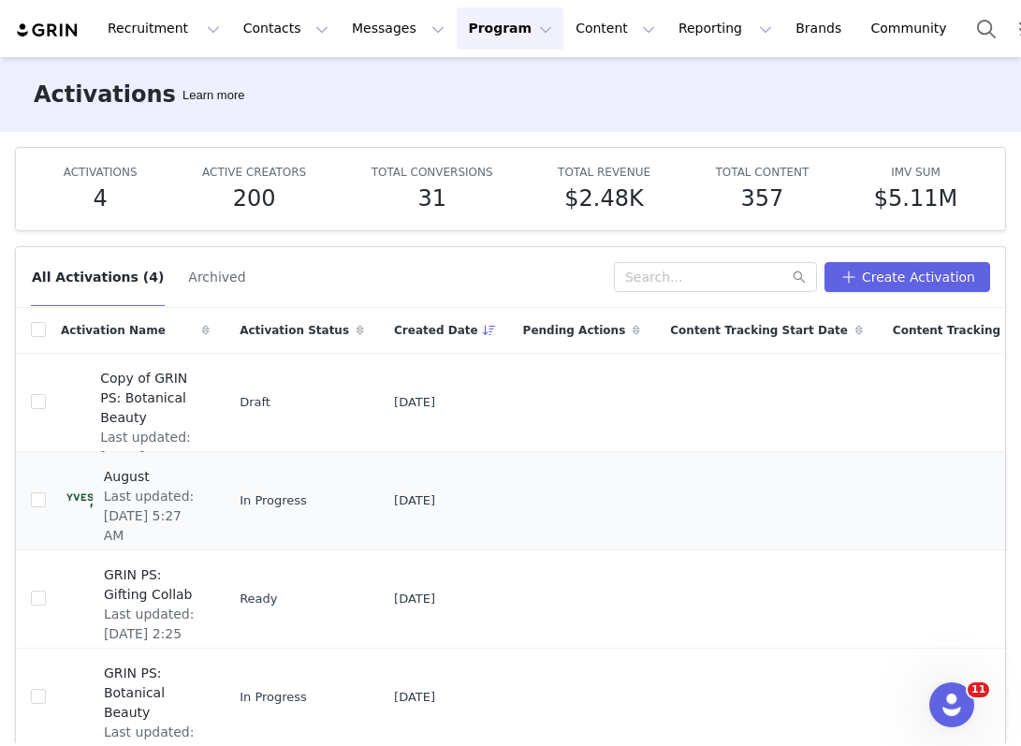
click at [193, 477] on span "August" at bounding box center [151, 477] width 95 height 20
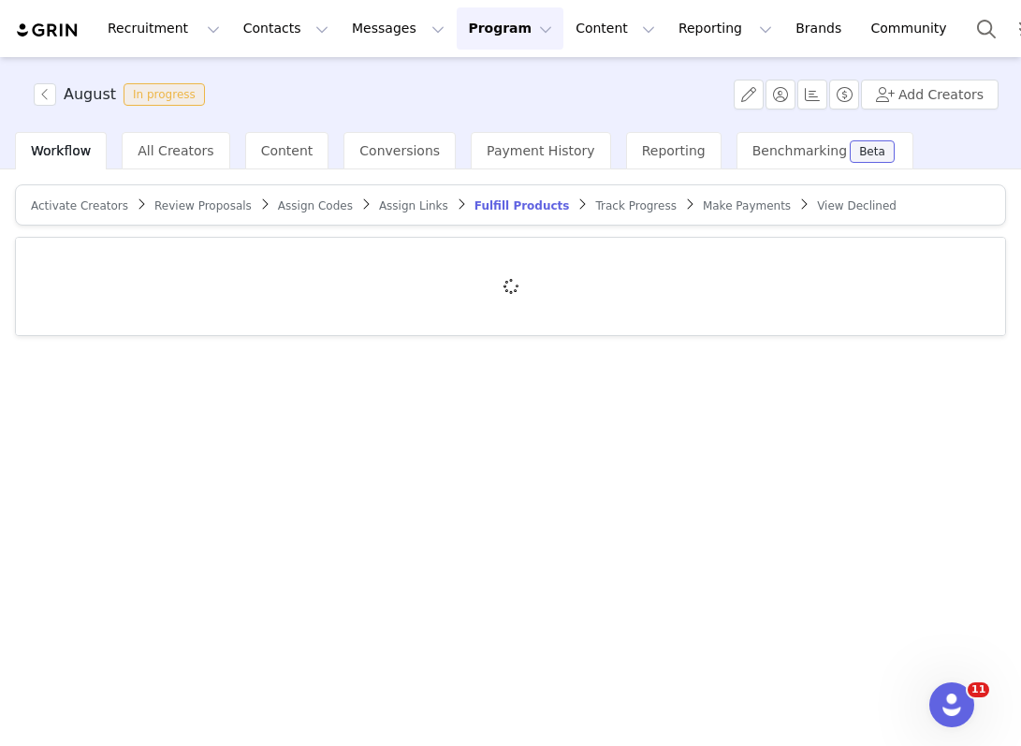
click at [114, 201] on span "Activate Creators" at bounding box center [79, 205] width 97 height 13
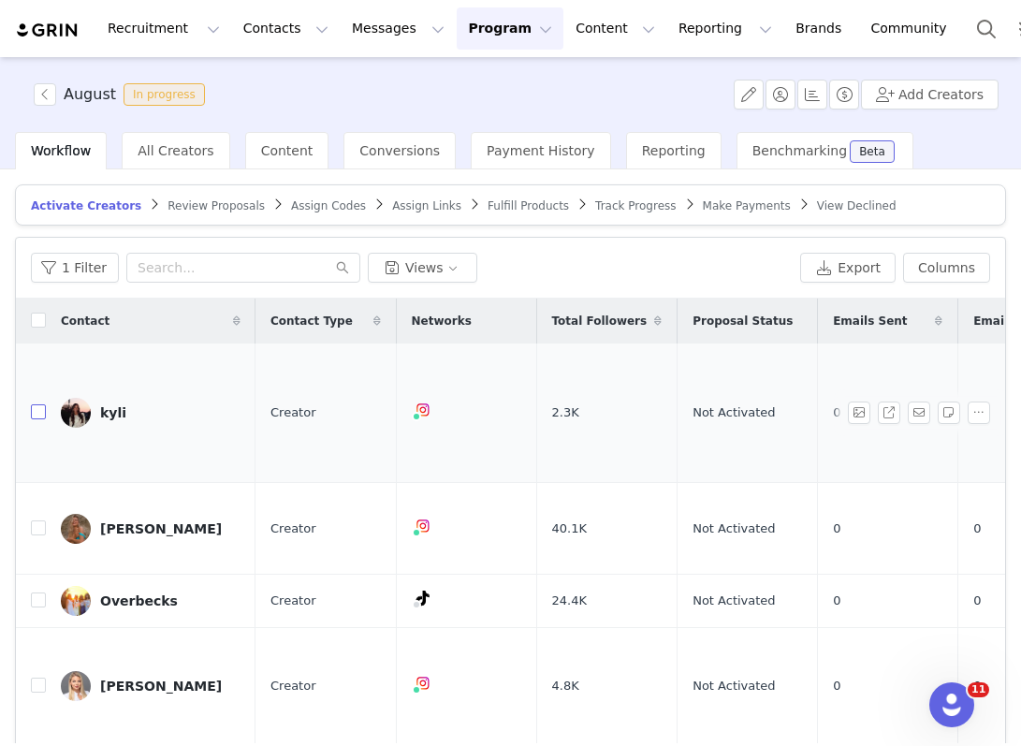
click at [37, 404] on input "checkbox" at bounding box center [38, 411] width 15 height 15
checkbox input "true"
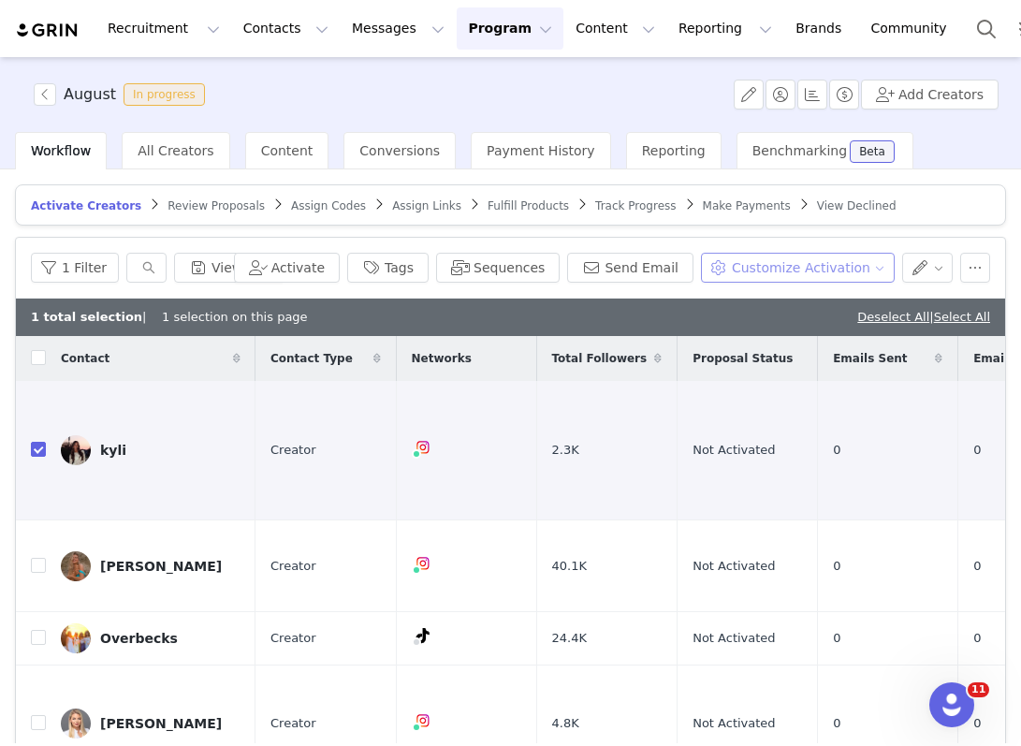
click at [786, 270] on button "Customize Activation" at bounding box center [798, 268] width 194 height 30
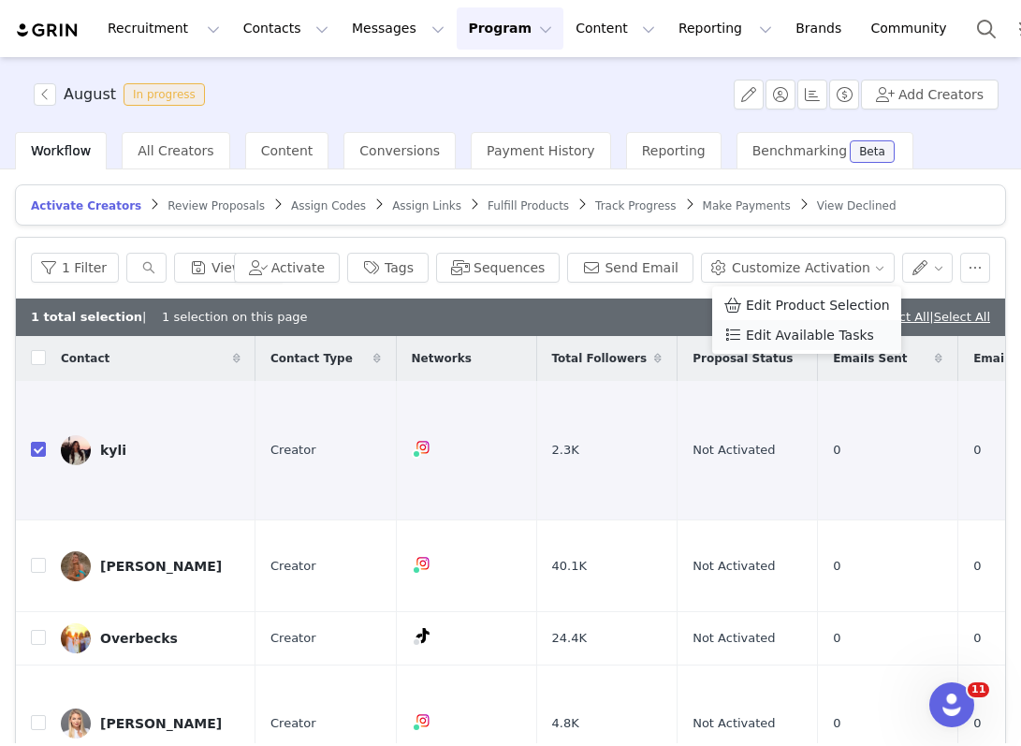
click at [785, 332] on span "Edit Available Tasks" at bounding box center [810, 335] width 128 height 21
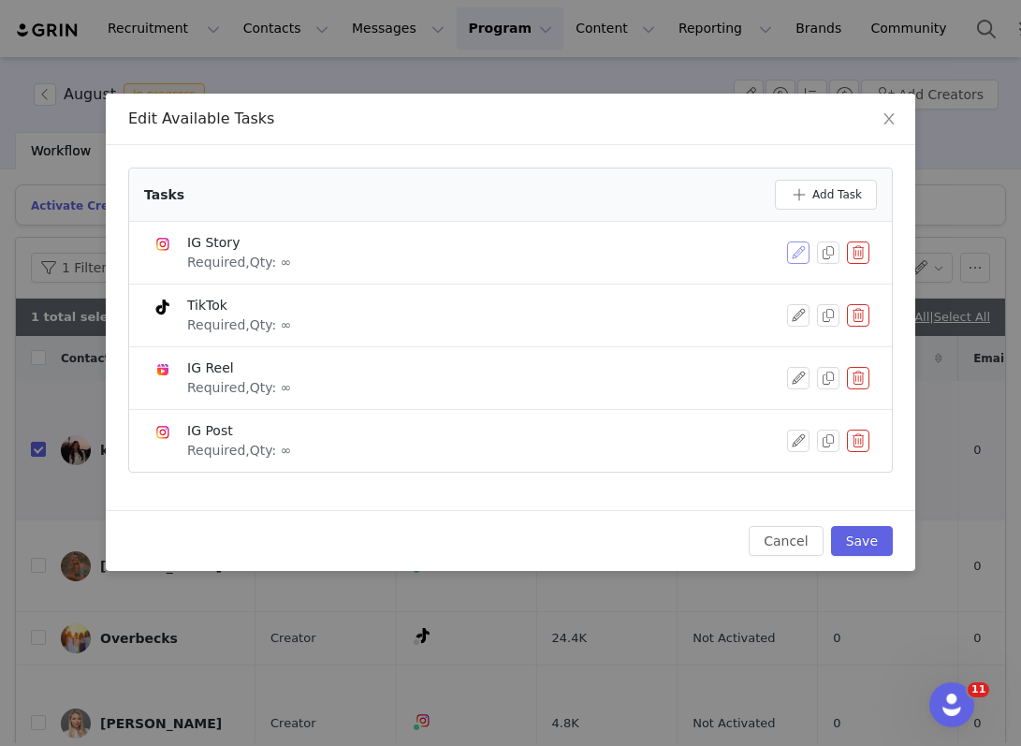
click at [792, 258] on button "button" at bounding box center [798, 252] width 22 height 22
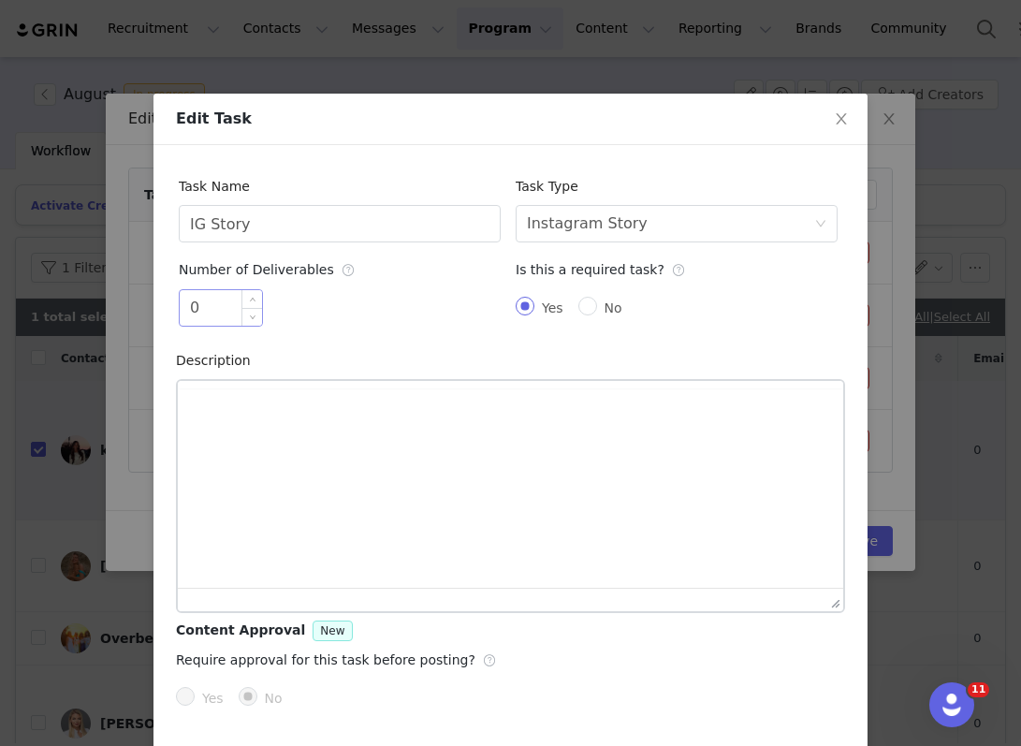
click at [211, 312] on input "0" at bounding box center [221, 308] width 82 height 36
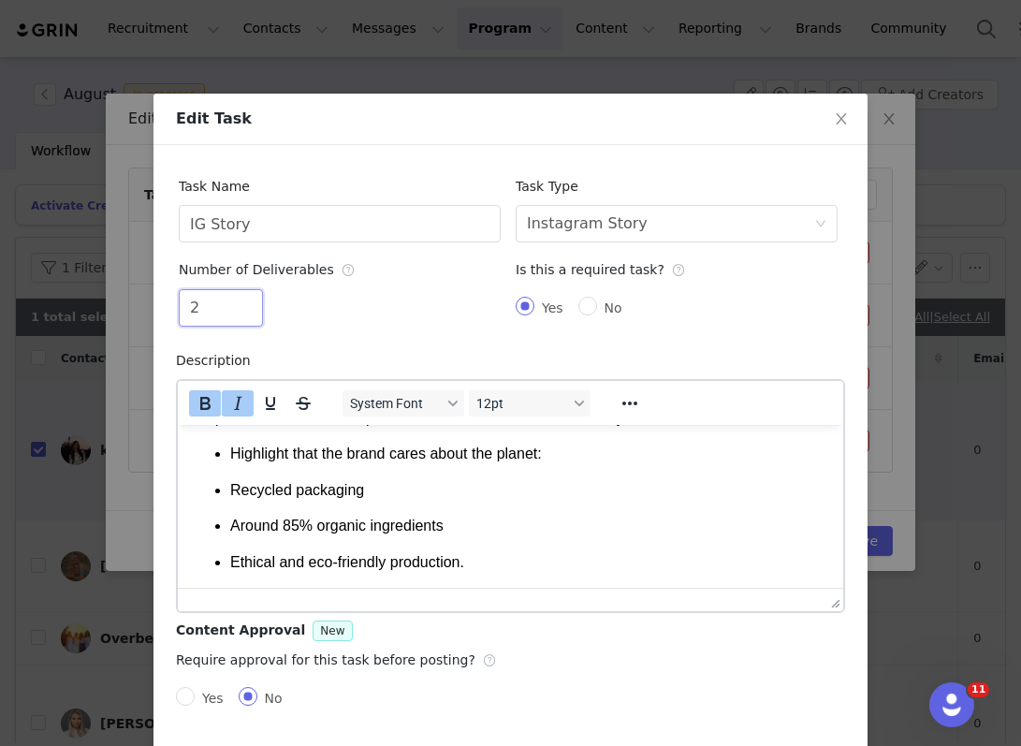
scroll to position [72, 0]
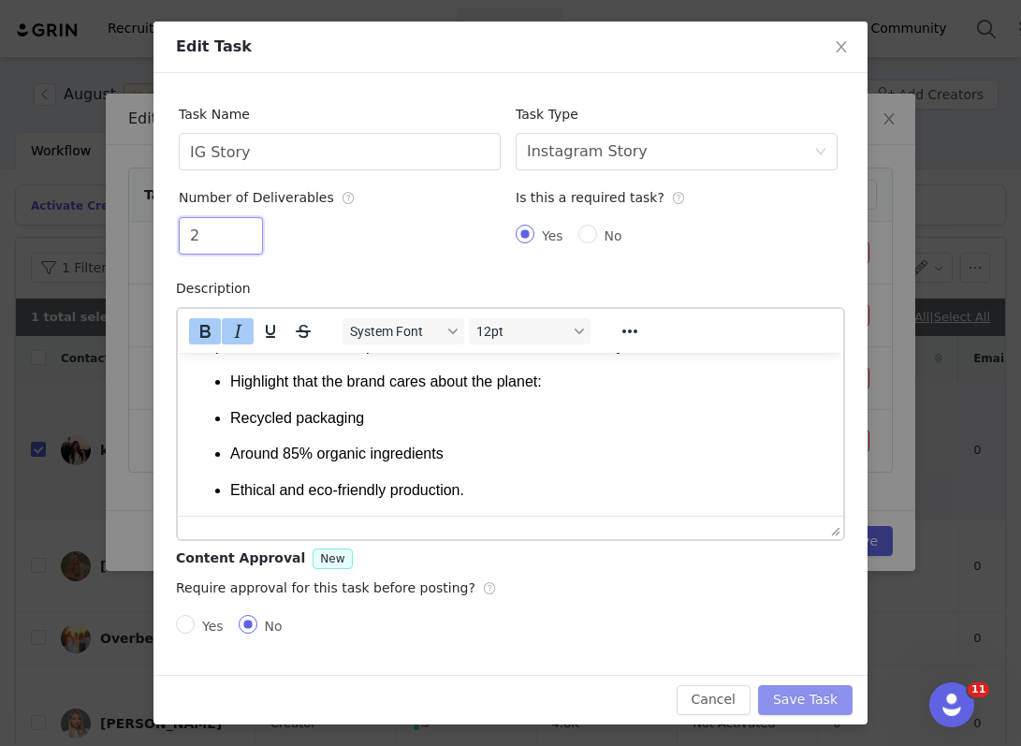
type input "2"
click at [795, 692] on button "Save Task" at bounding box center [805, 700] width 95 height 30
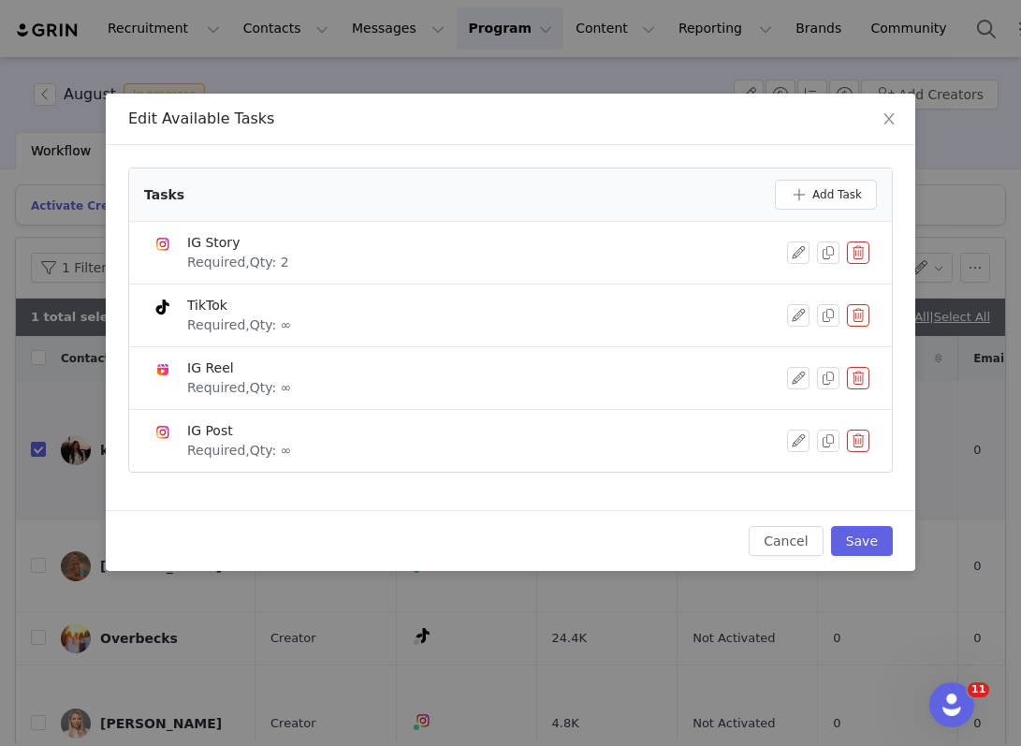
click at [860, 314] on button "button" at bounding box center [858, 315] width 22 height 22
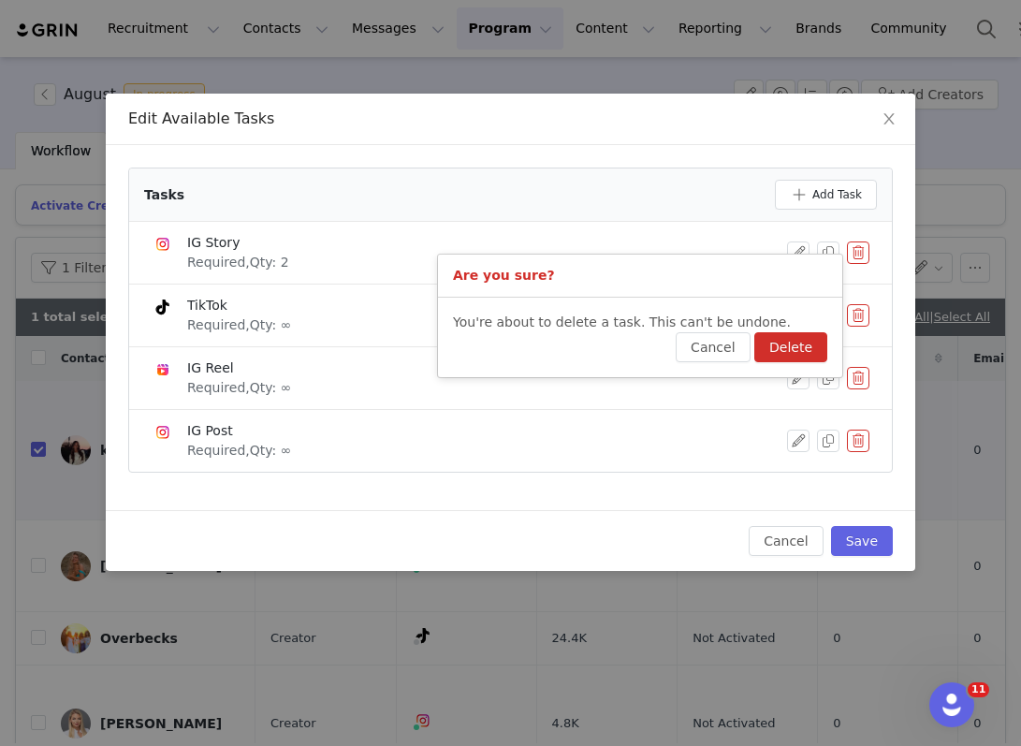
click at [780, 343] on button "Delete" at bounding box center [790, 347] width 73 height 30
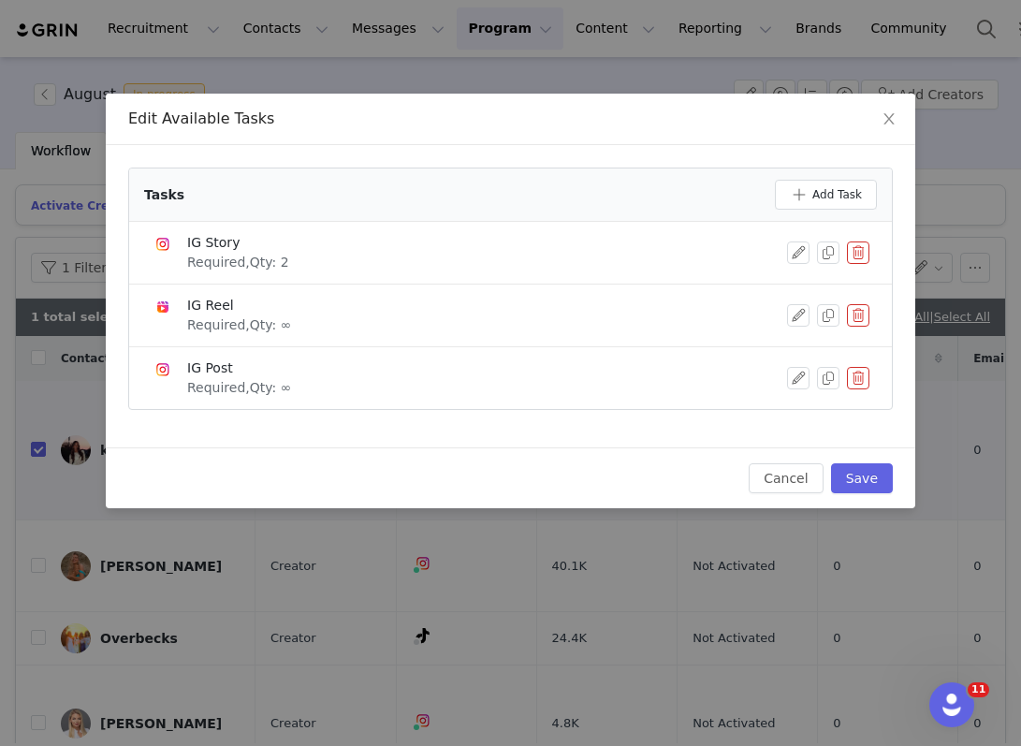
click at [851, 319] on button "button" at bounding box center [858, 315] width 22 height 22
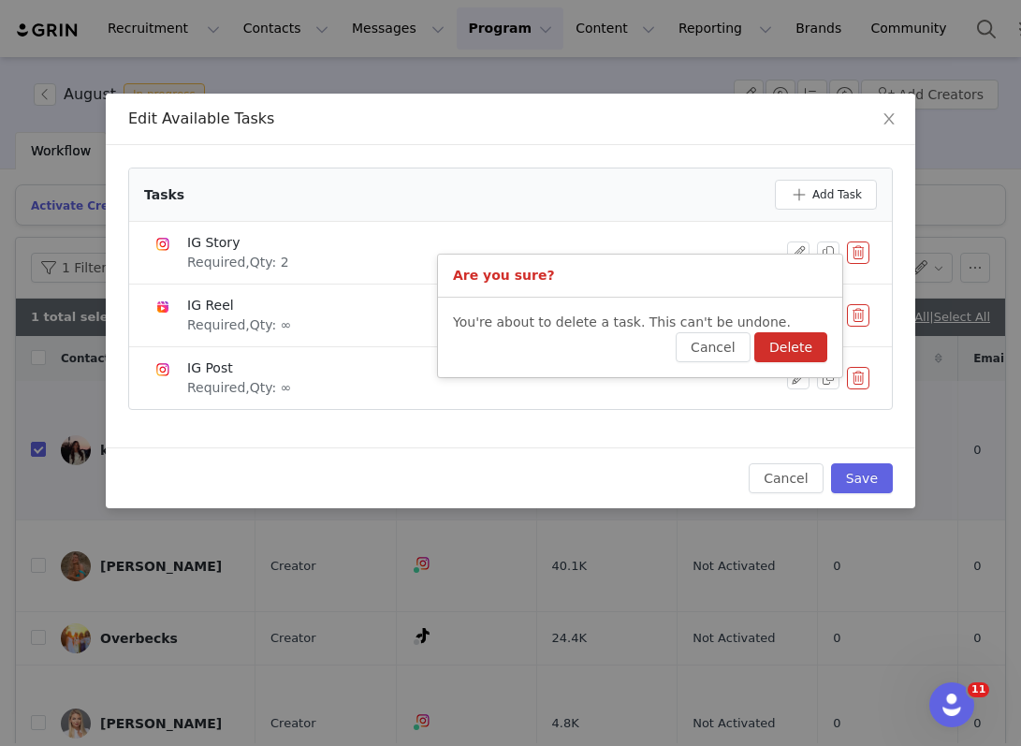
click at [804, 344] on button "Delete" at bounding box center [790, 347] width 73 height 30
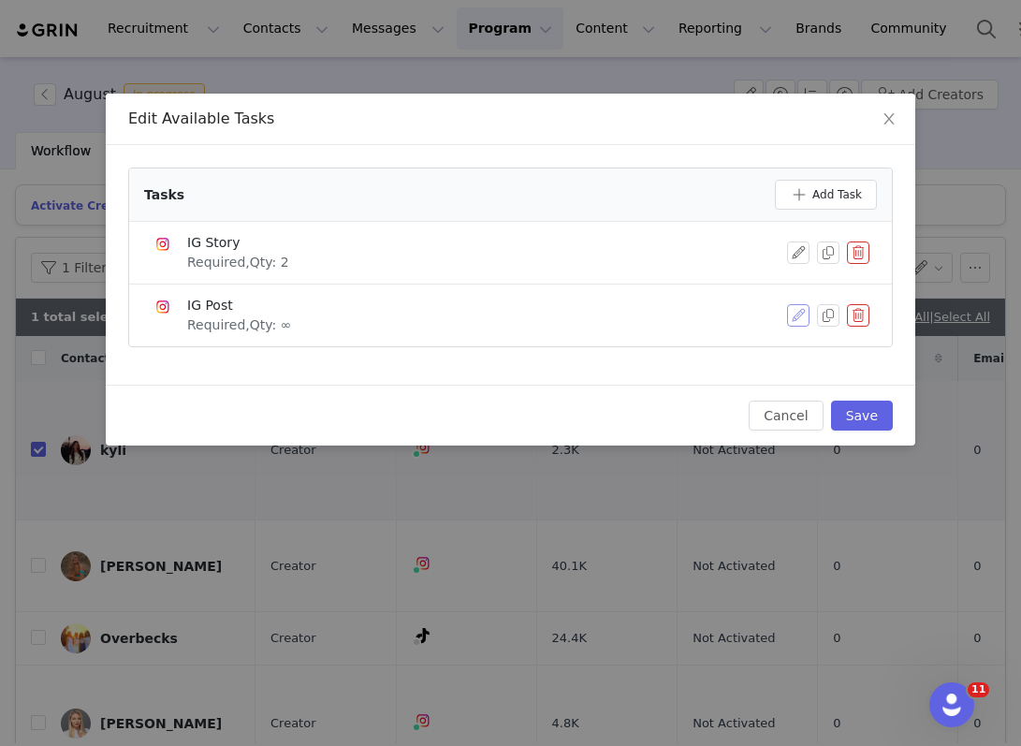
click at [797, 318] on button "button" at bounding box center [798, 315] width 22 height 22
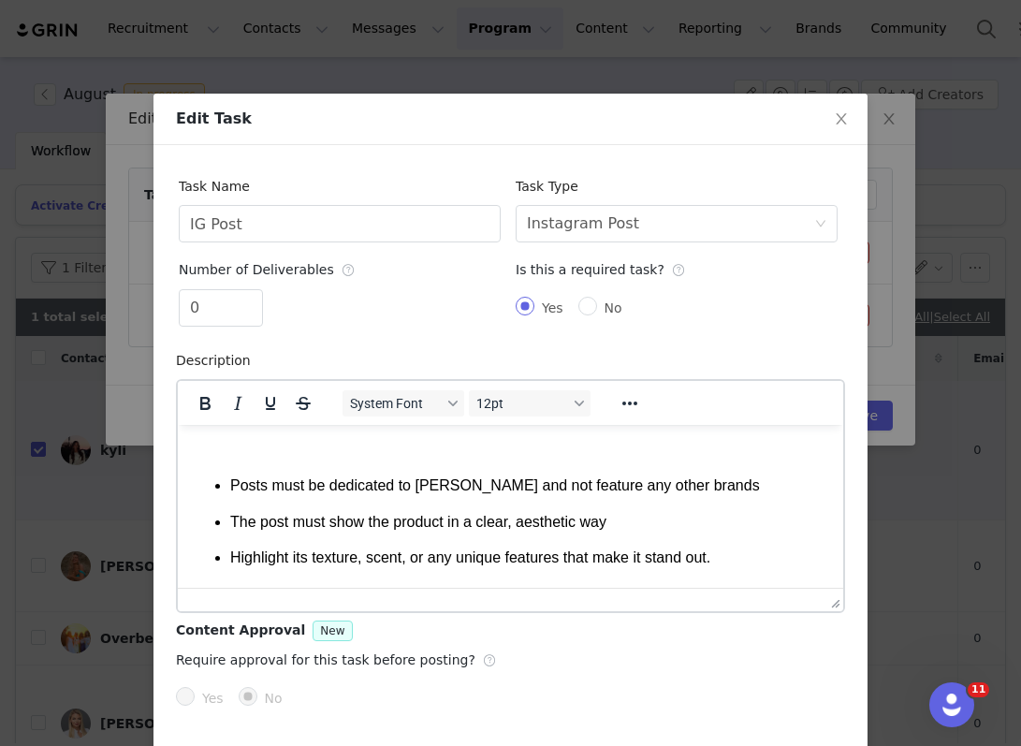
scroll to position [0, 0]
click at [227, 289] on div "0" at bounding box center [221, 307] width 84 height 37
click at [183, 302] on input "0" at bounding box center [221, 308] width 82 height 36
click at [211, 314] on input "0" at bounding box center [221, 308] width 82 height 36
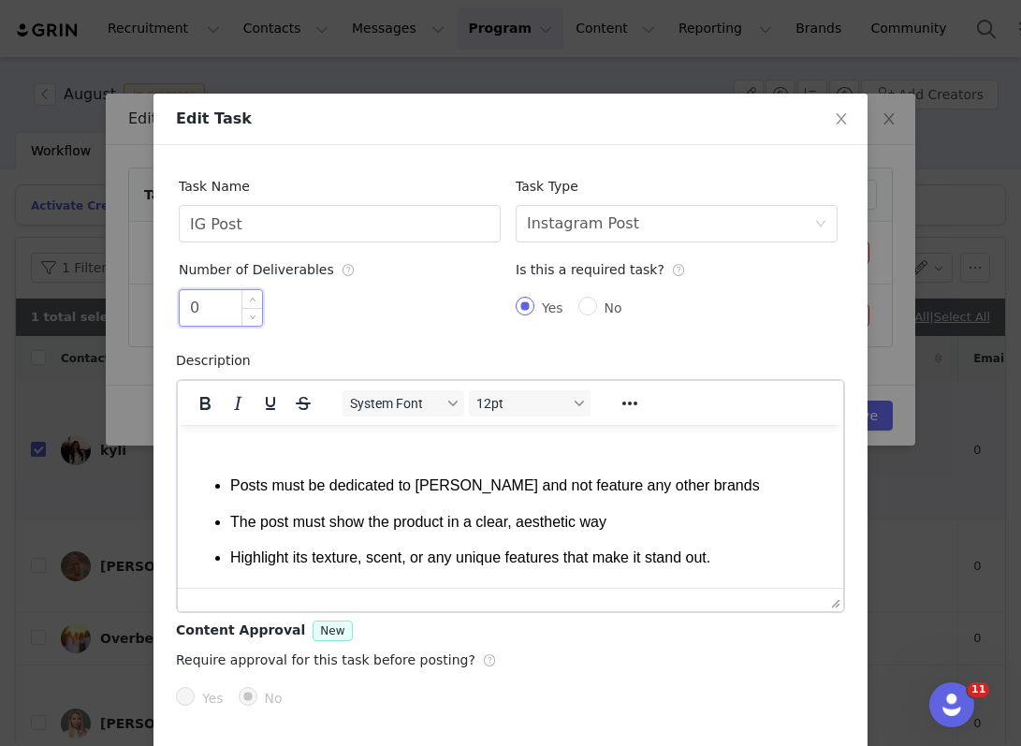
click at [208, 314] on input "0" at bounding box center [221, 308] width 82 height 36
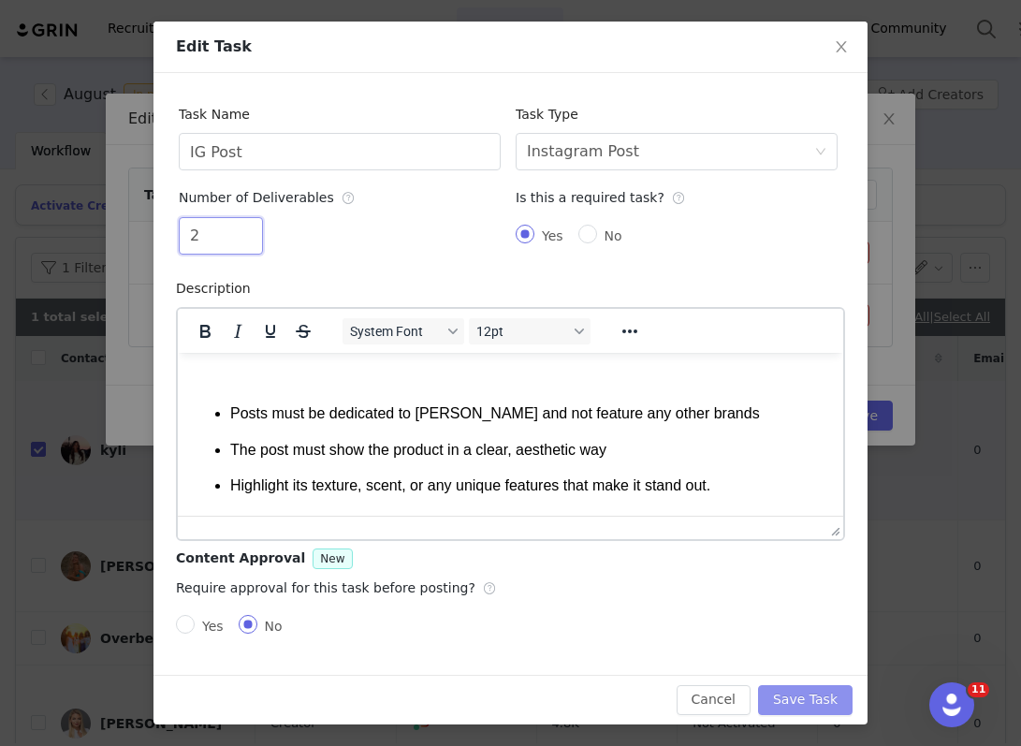
type input "2"
click at [830, 702] on button "Save Task" at bounding box center [805, 700] width 95 height 30
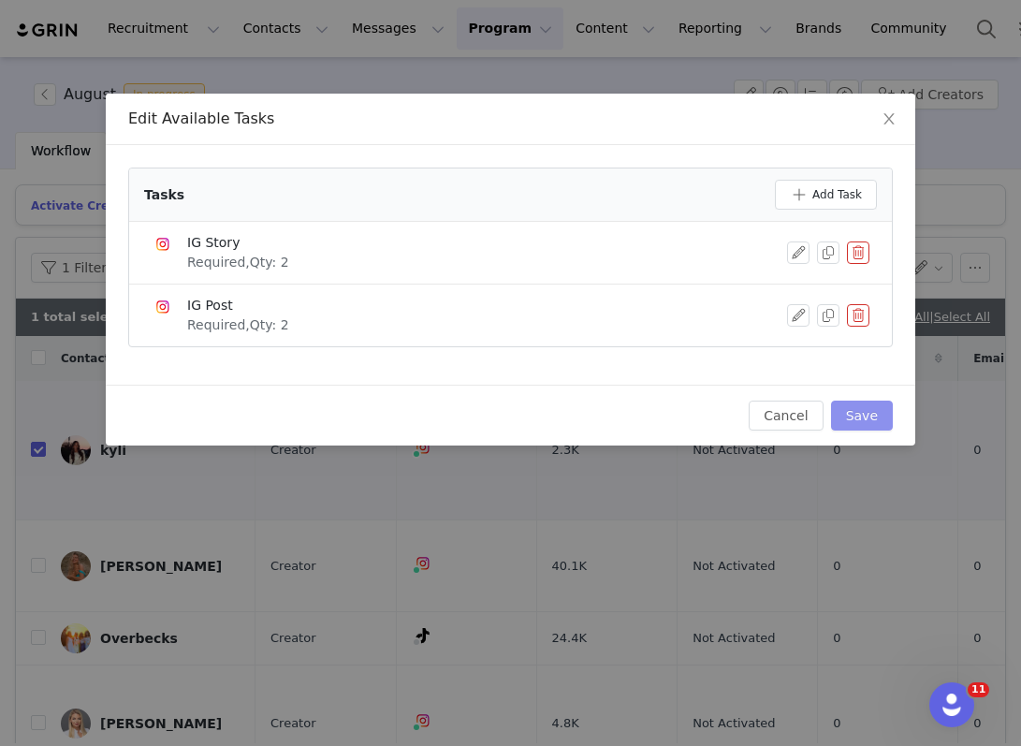
click at [868, 406] on button "Save" at bounding box center [862, 416] width 62 height 30
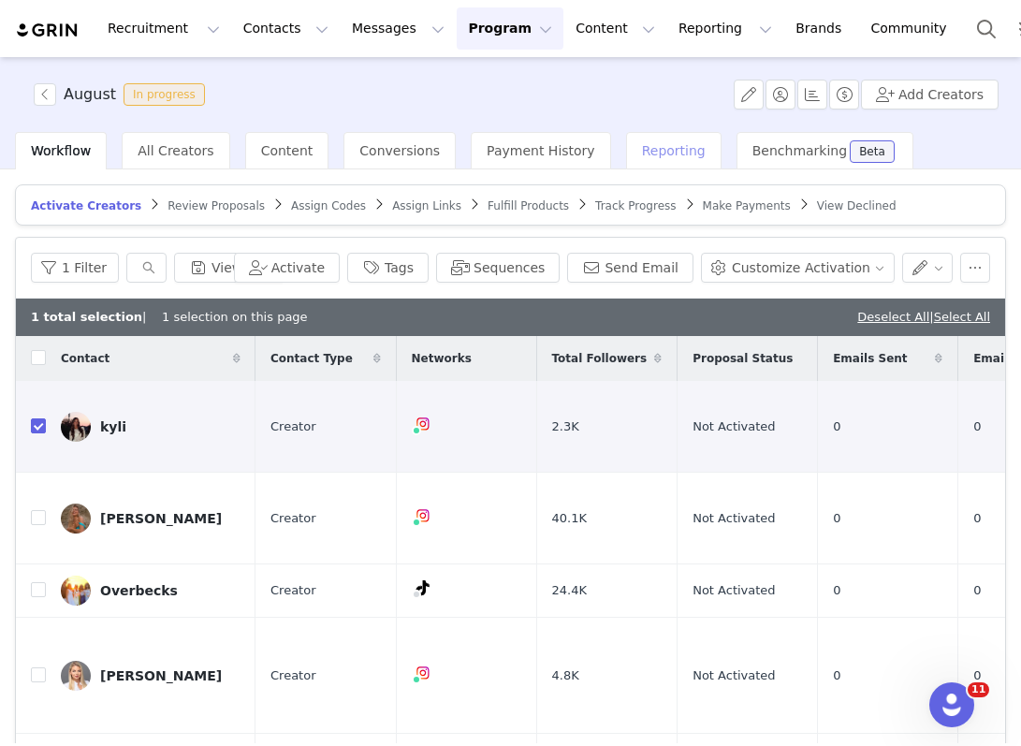
click at [650, 155] on span "Reporting" at bounding box center [674, 150] width 64 height 15
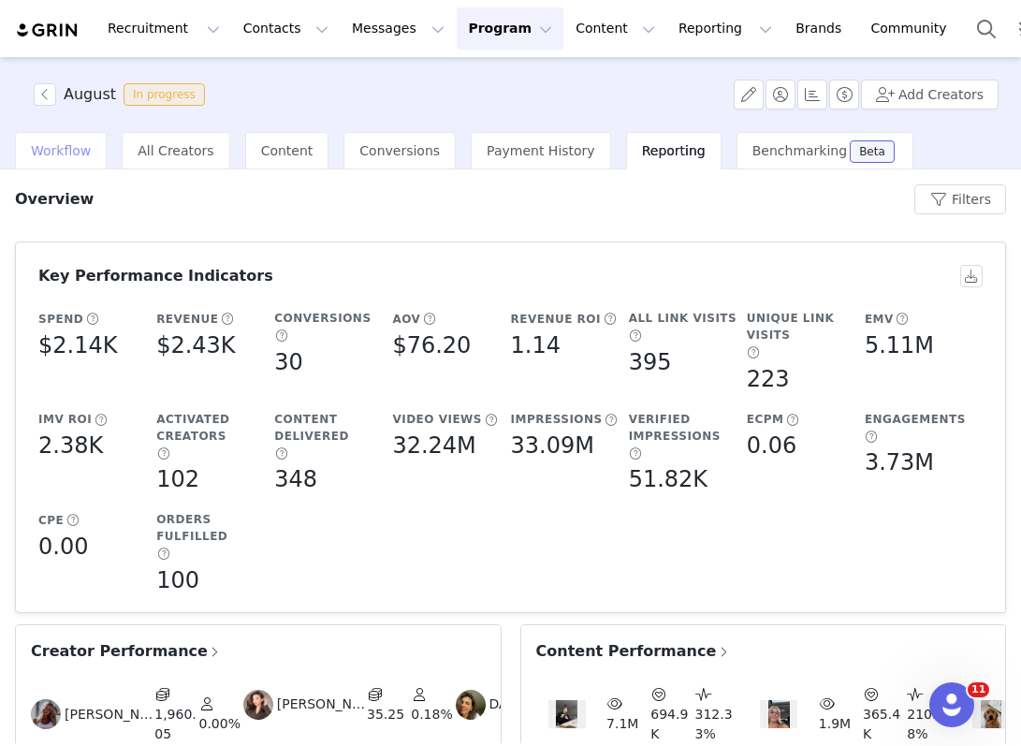
click at [65, 156] on span "Workflow" at bounding box center [61, 150] width 60 height 15
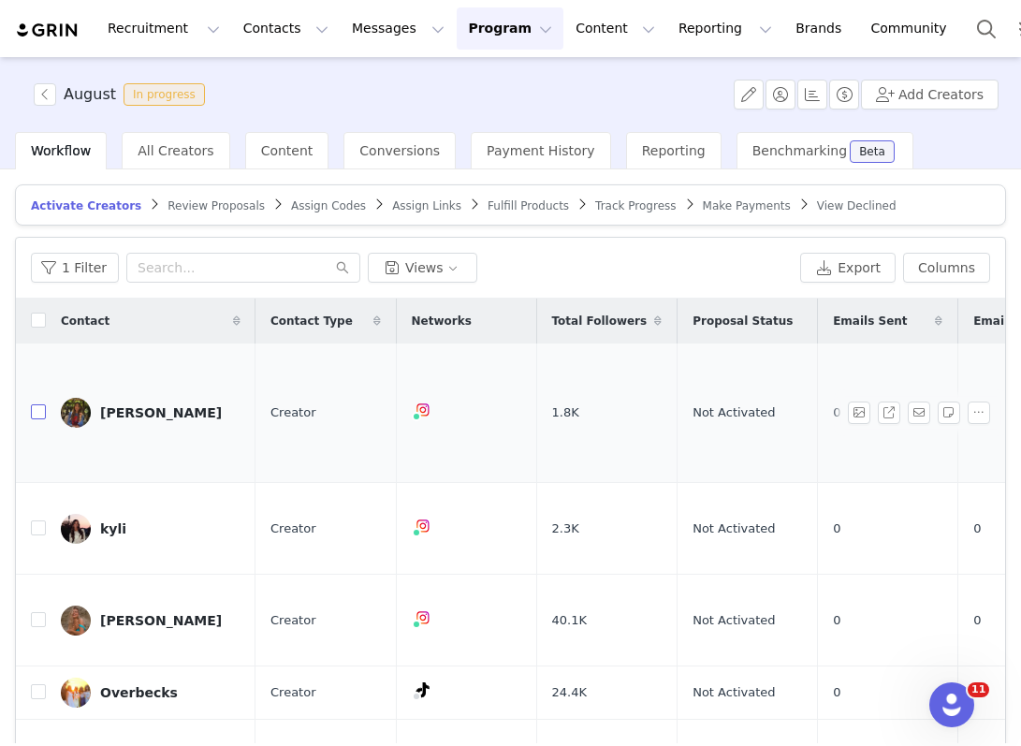
click at [36, 405] on input "checkbox" at bounding box center [38, 411] width 15 height 15
checkbox input "true"
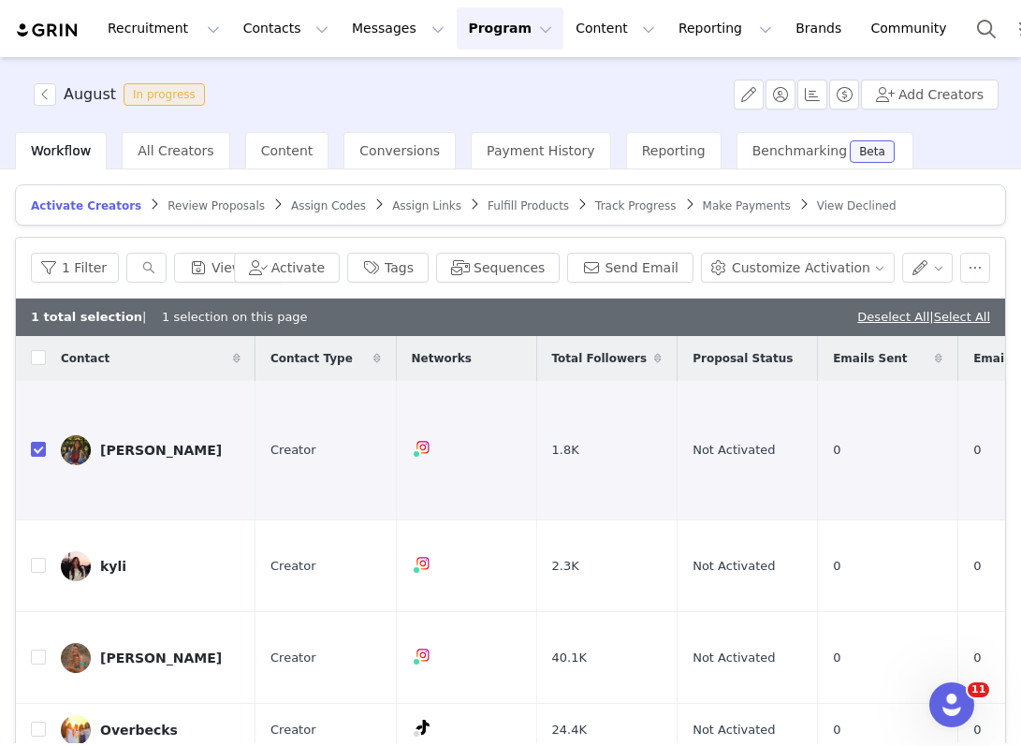
click at [806, 287] on div "1 Filter Views Activate Tags Sequences Send Email Customize Activation" at bounding box center [510, 268] width 989 height 61
click at [806, 274] on button "Customize Activation" at bounding box center [798, 268] width 194 height 30
click at [796, 334] on span "Edit Available Tasks" at bounding box center [810, 335] width 128 height 21
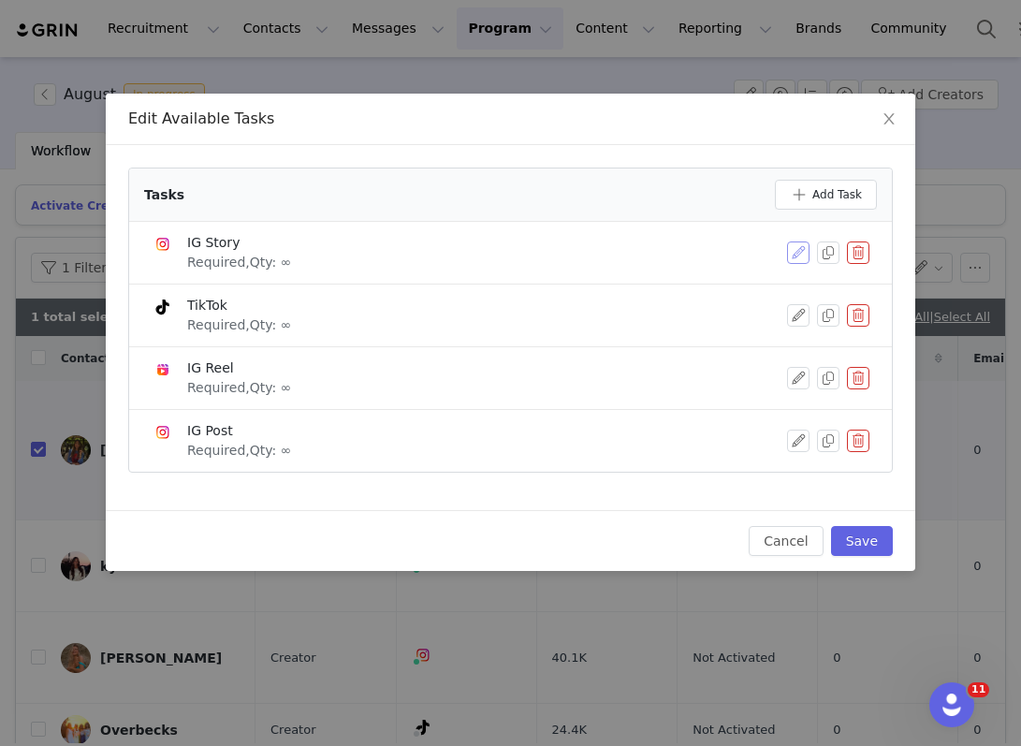
click at [797, 244] on button "button" at bounding box center [798, 252] width 22 height 22
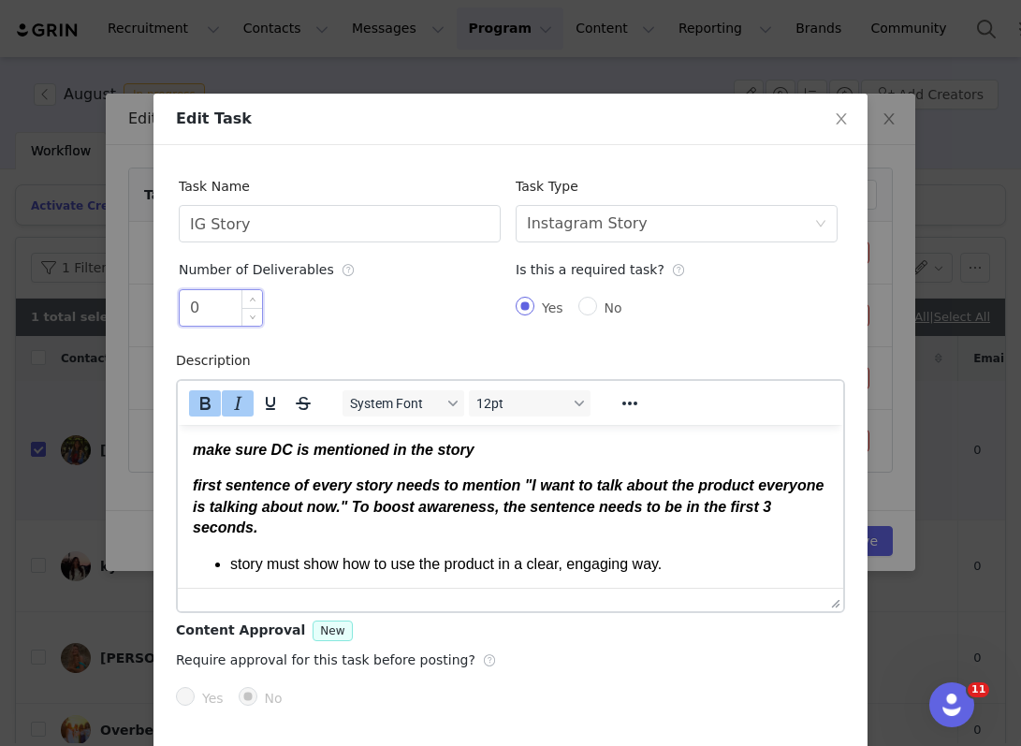
click at [208, 316] on input "0" at bounding box center [221, 308] width 82 height 36
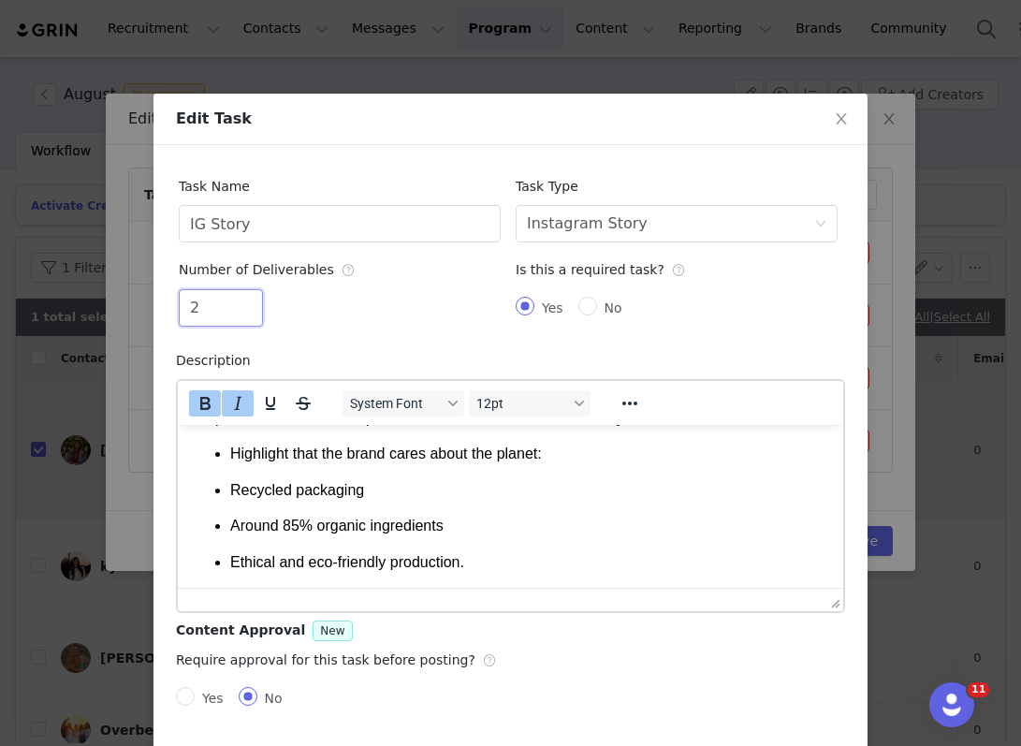
scroll to position [72, 0]
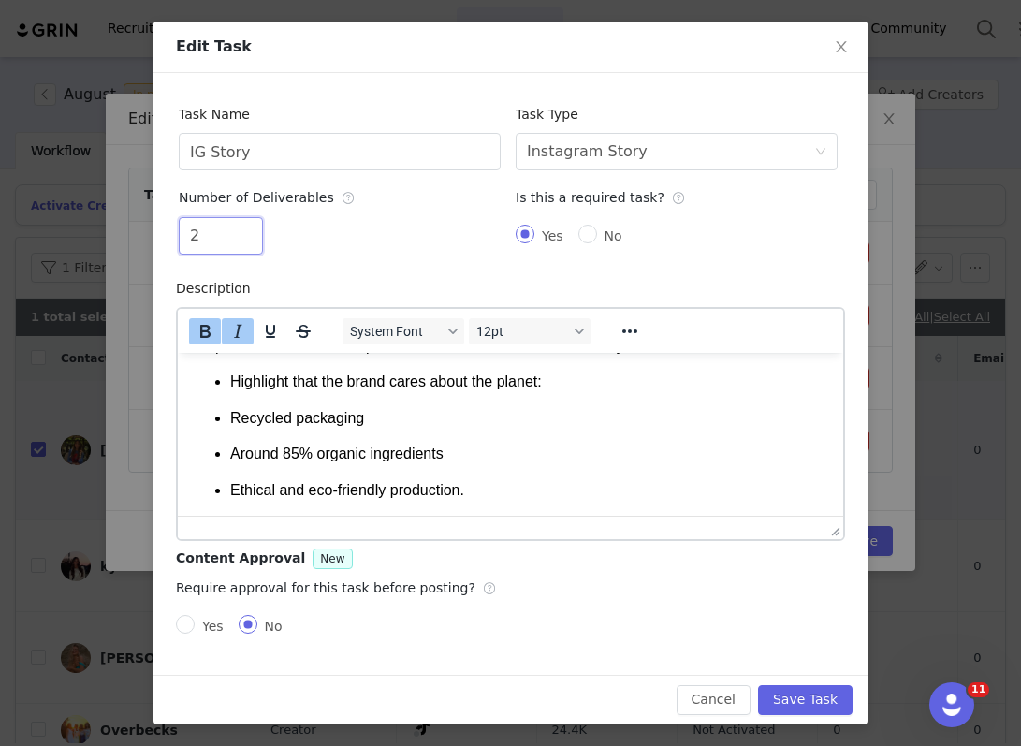
type input "2"
click at [804, 682] on div "Cancel Save Task" at bounding box center [510, 700] width 714 height 50
drag, startPoint x: 795, startPoint y: 710, endPoint x: 788, endPoint y: 700, distance: 12.2
click at [795, 710] on button "Save Task" at bounding box center [805, 700] width 95 height 30
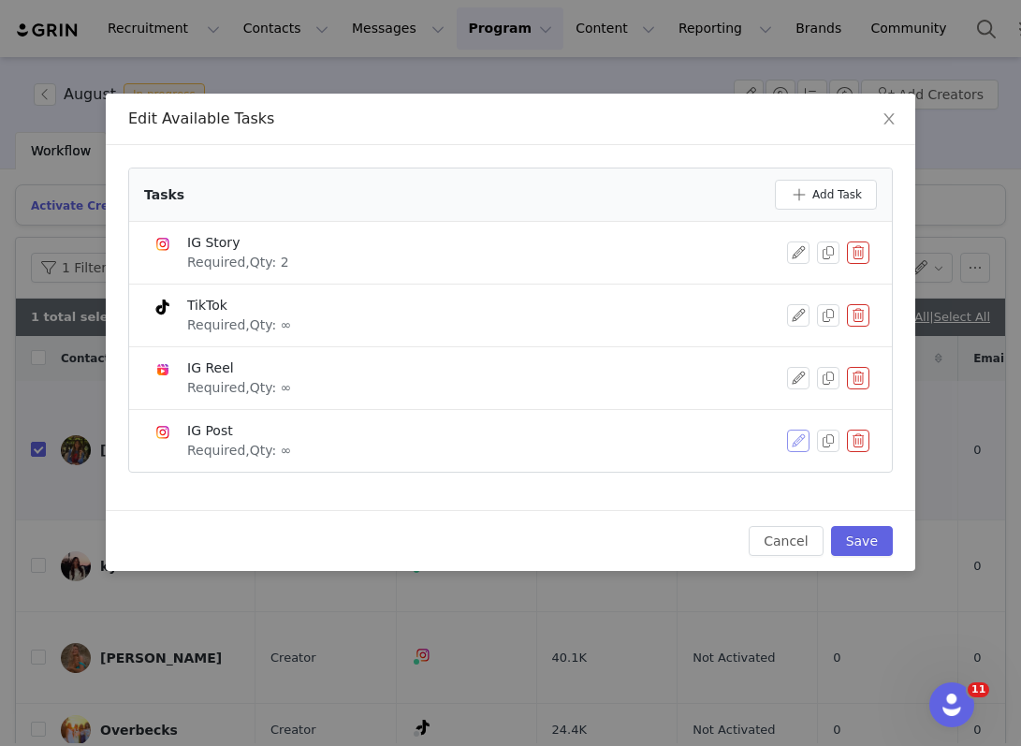
click at [798, 440] on button "button" at bounding box center [798, 441] width 22 height 22
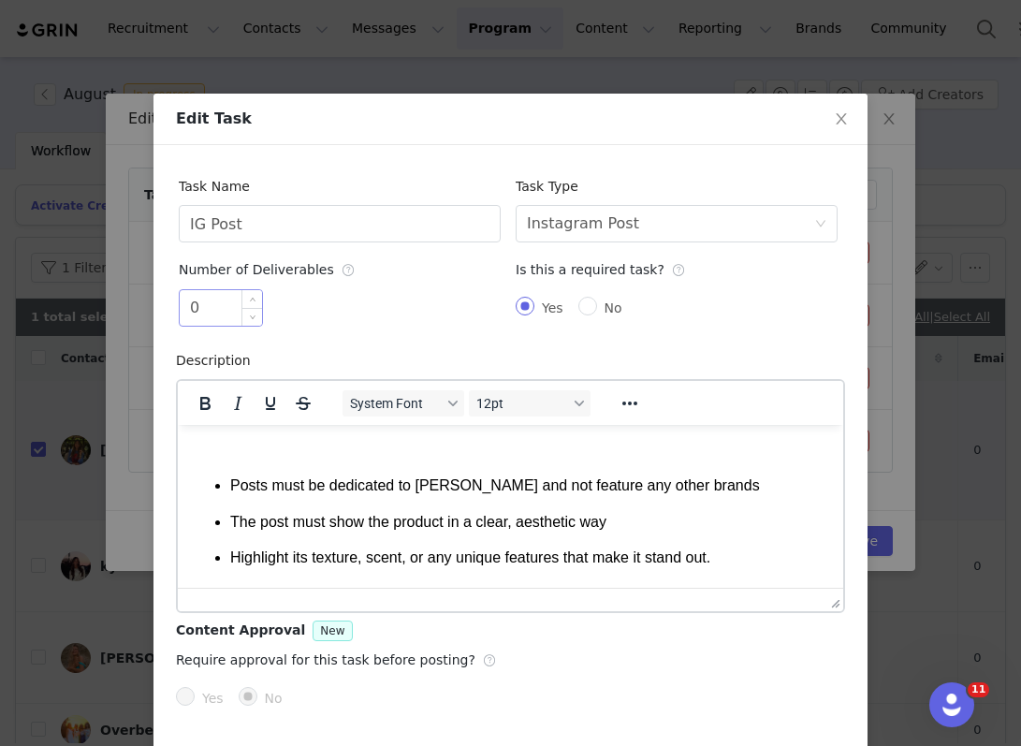
scroll to position [0, 0]
click at [194, 314] on input "0" at bounding box center [221, 308] width 82 height 36
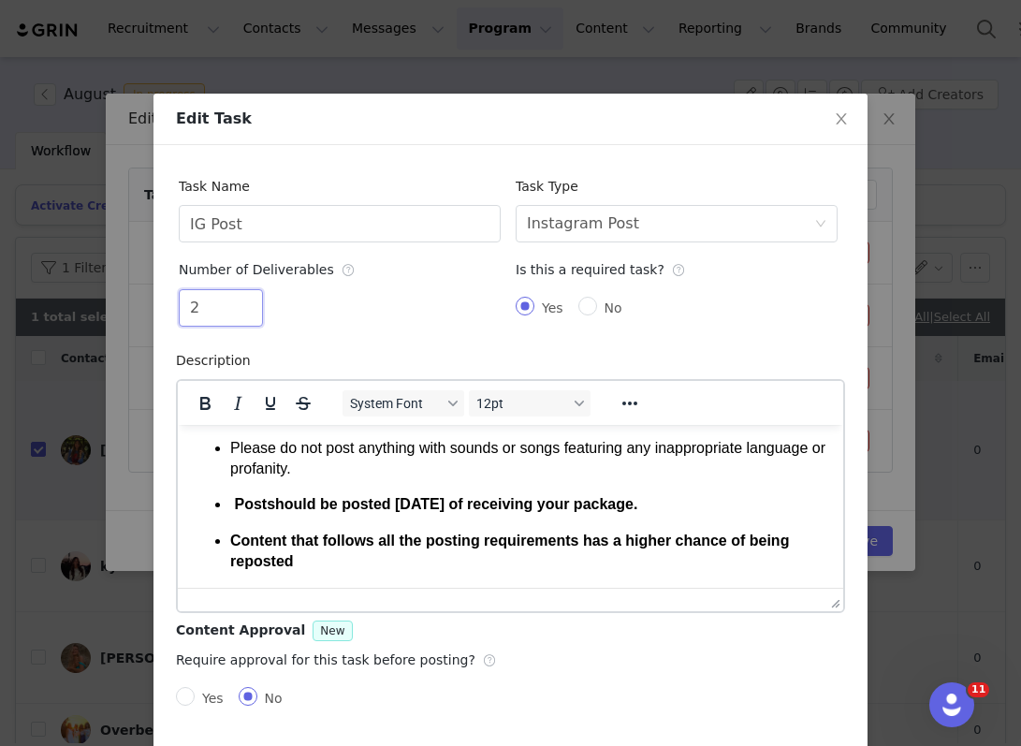
scroll to position [72, 0]
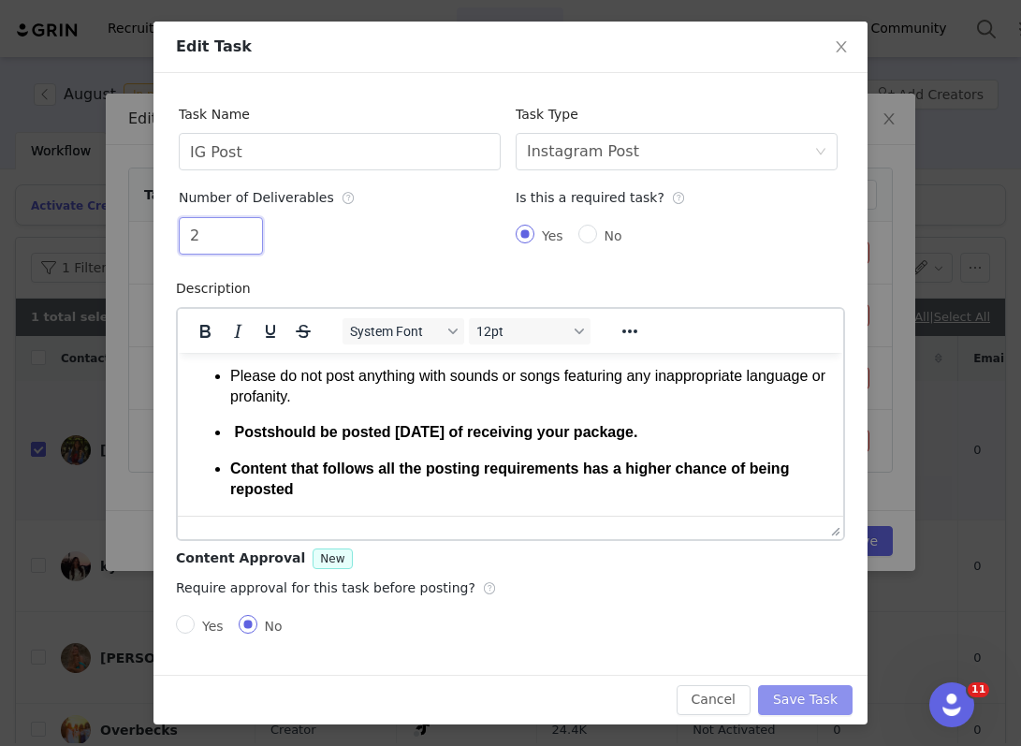
type input "2"
click at [818, 700] on button "Save Task" at bounding box center [805, 700] width 95 height 30
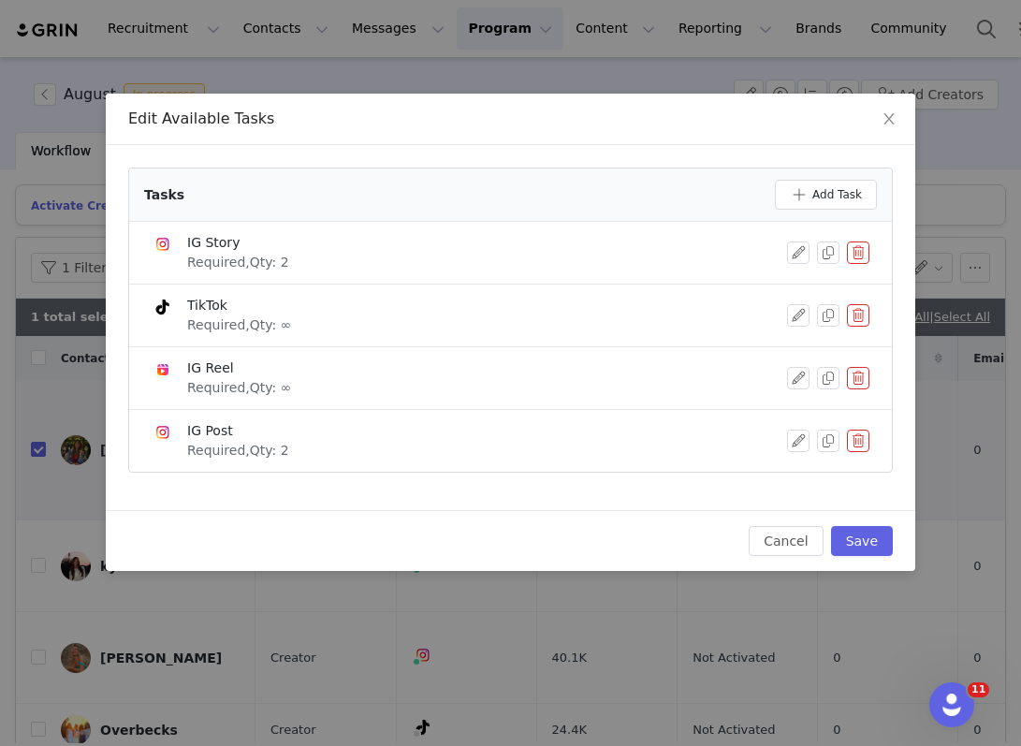
click at [785, 259] on div "IG Story Required, Qty: 2" at bounding box center [470, 252] width 636 height 39
click at [808, 243] on button "button" at bounding box center [798, 252] width 22 height 22
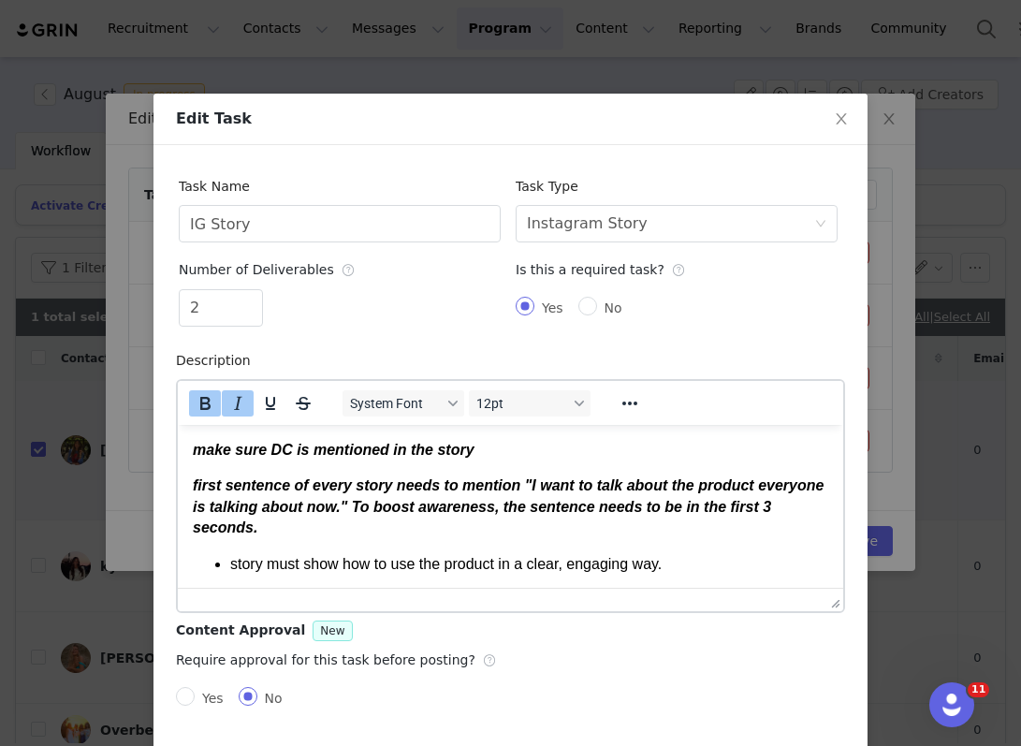
scroll to position [0, 0]
click at [215, 300] on input "2" at bounding box center [221, 308] width 82 height 36
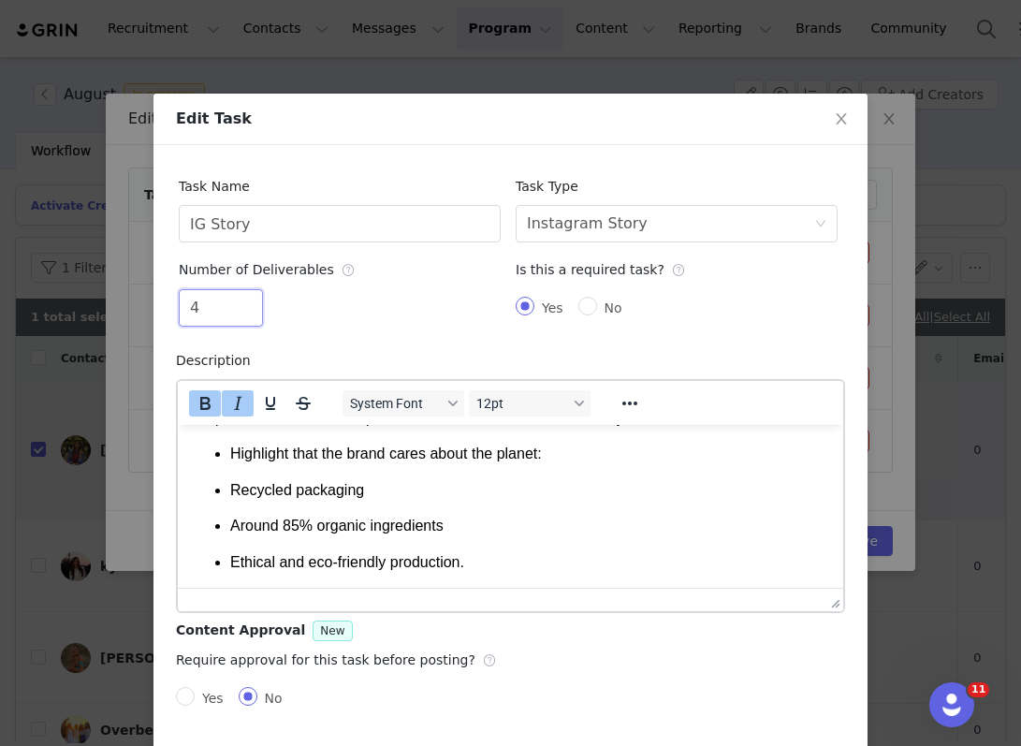
scroll to position [72, 0]
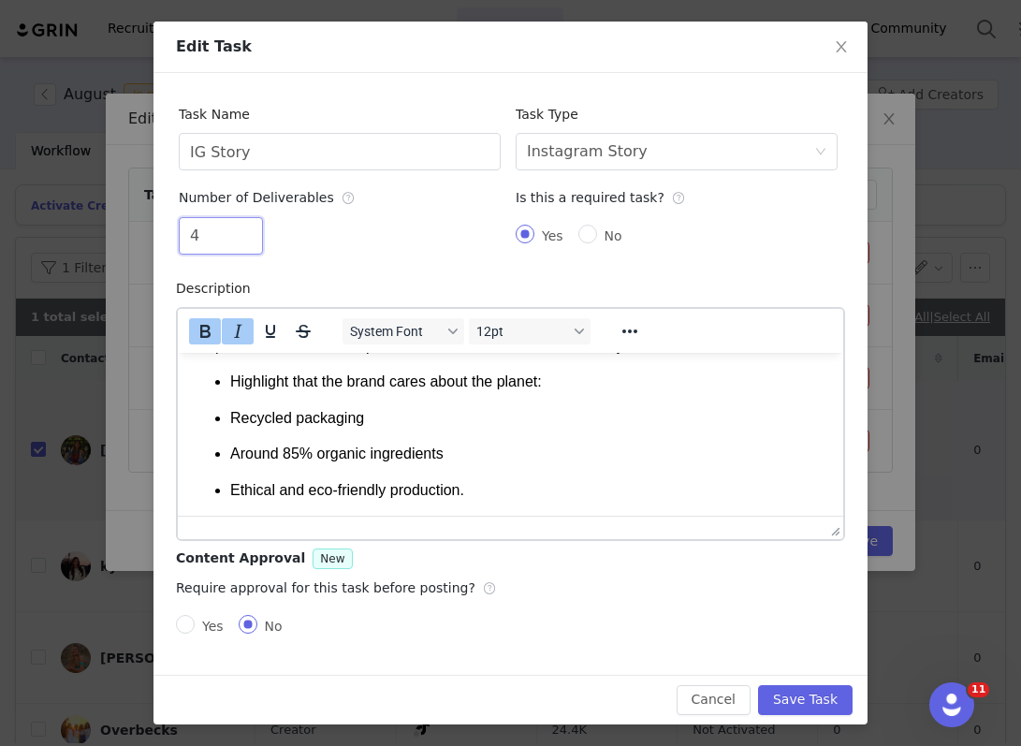
type input "4"
click at [793, 694] on button "Save Task" at bounding box center [805, 700] width 95 height 30
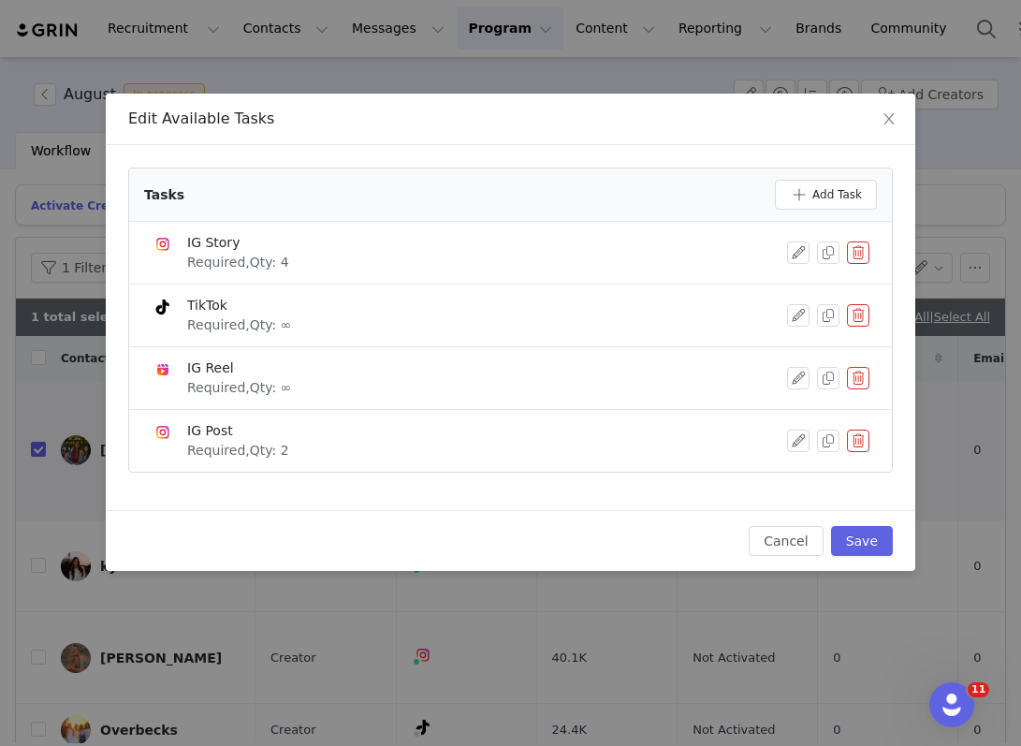
click at [862, 317] on button "button" at bounding box center [858, 315] width 22 height 22
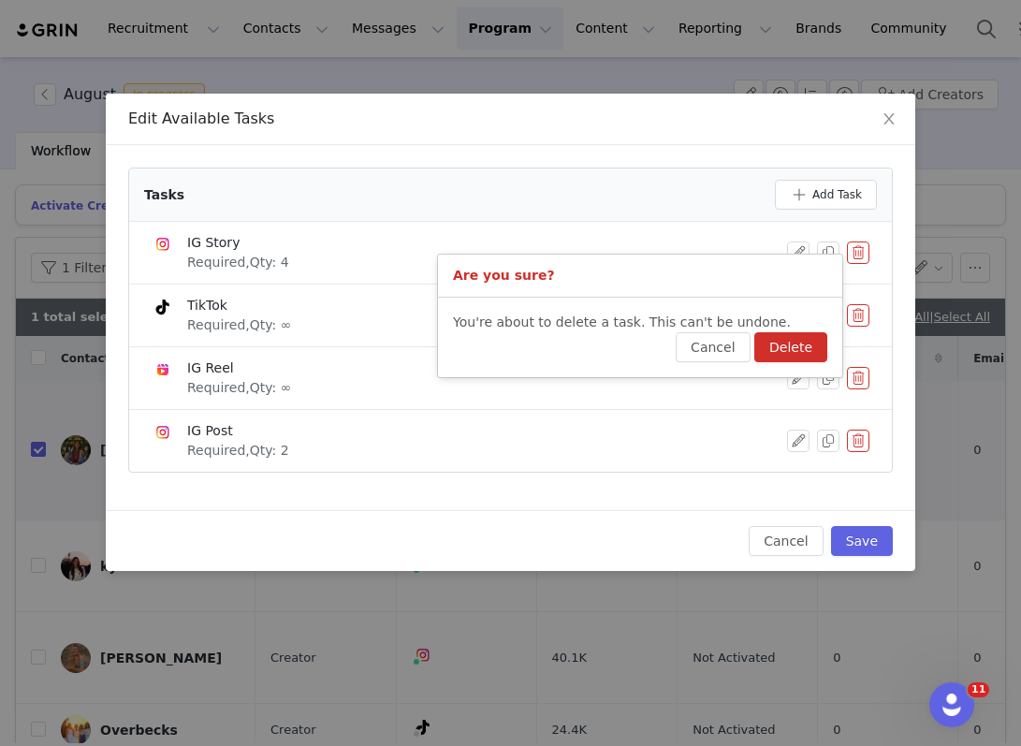
click at [816, 362] on div "You're about to delete a task. This can't be undone. Cancel Delete" at bounding box center [640, 338] width 404 height 80
click at [816, 353] on button "Delete" at bounding box center [790, 347] width 73 height 30
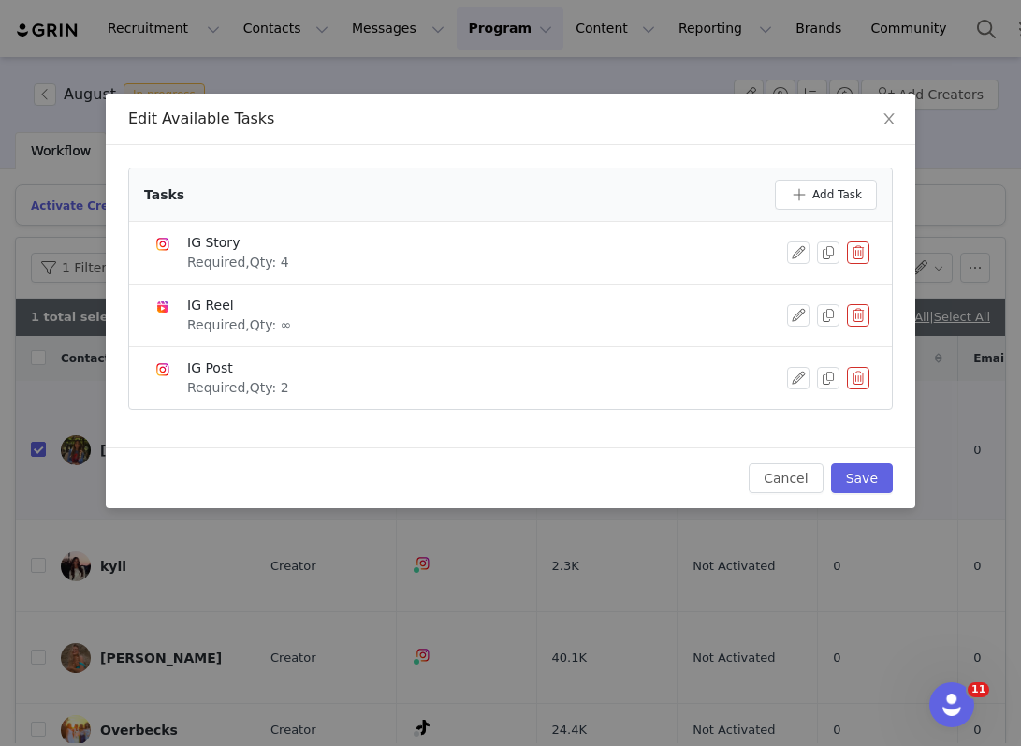
click at [858, 315] on button "button" at bounding box center [858, 315] width 22 height 22
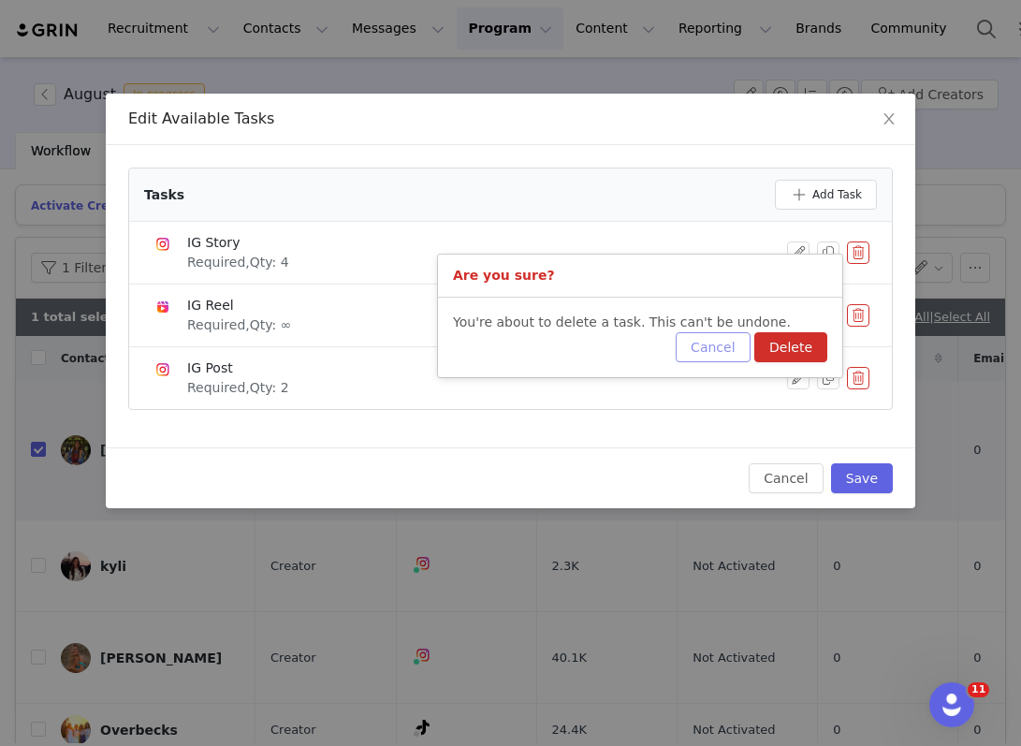
click at [726, 343] on button "Cancel" at bounding box center [713, 347] width 74 height 30
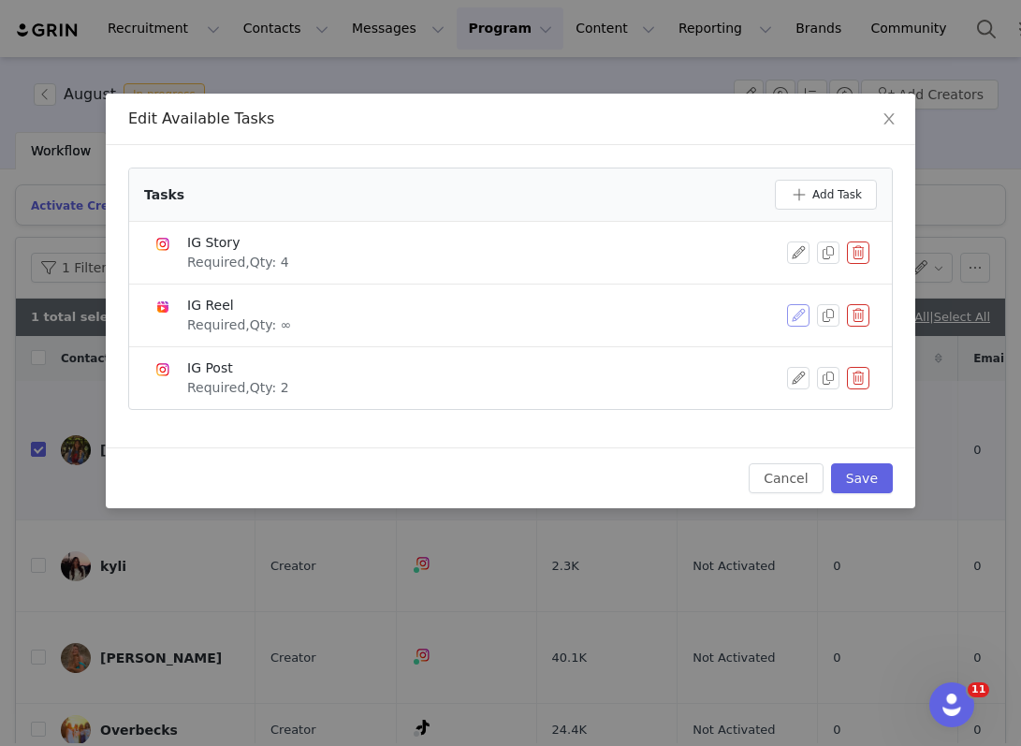
click at [796, 320] on button "button" at bounding box center [798, 315] width 22 height 22
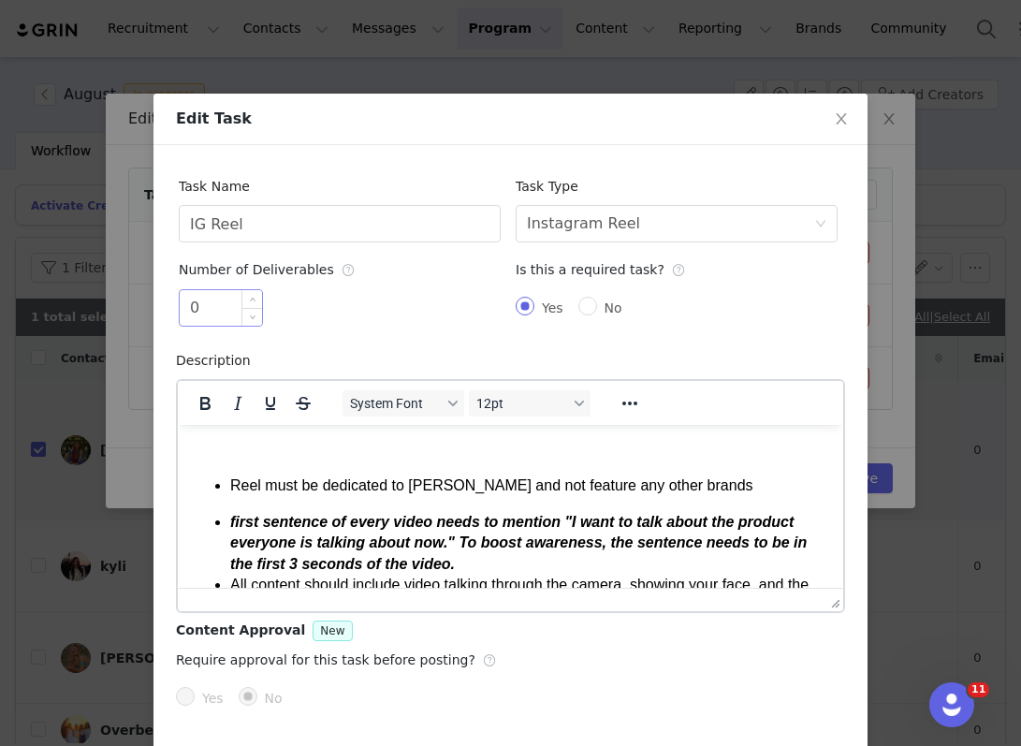
scroll to position [0, 0]
click at [205, 310] on input "0" at bounding box center [221, 308] width 82 height 36
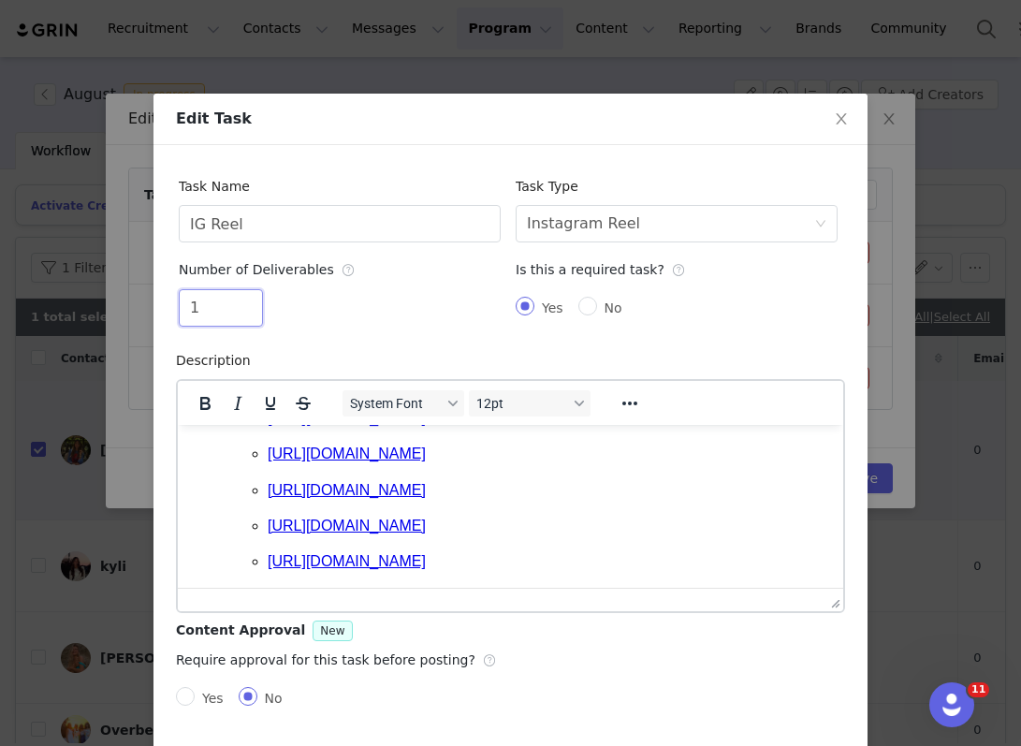
scroll to position [72, 0]
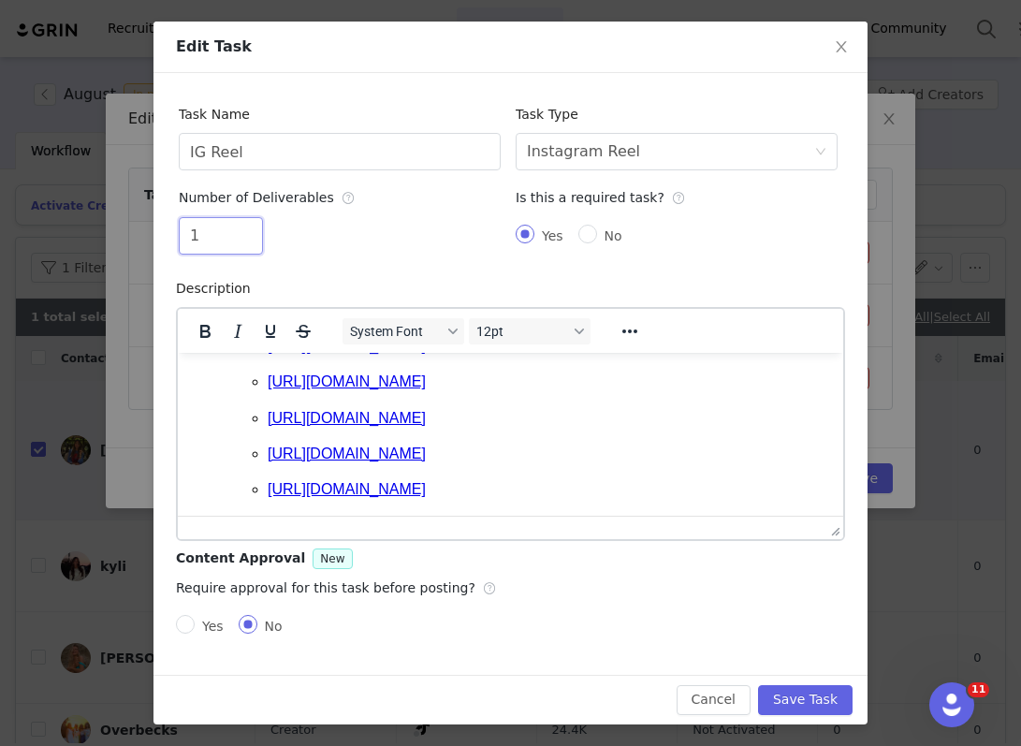
type input "1"
click at [810, 681] on div "Cancel Save Task" at bounding box center [510, 700] width 714 height 50
click at [809, 695] on button "Save Task" at bounding box center [805, 700] width 95 height 30
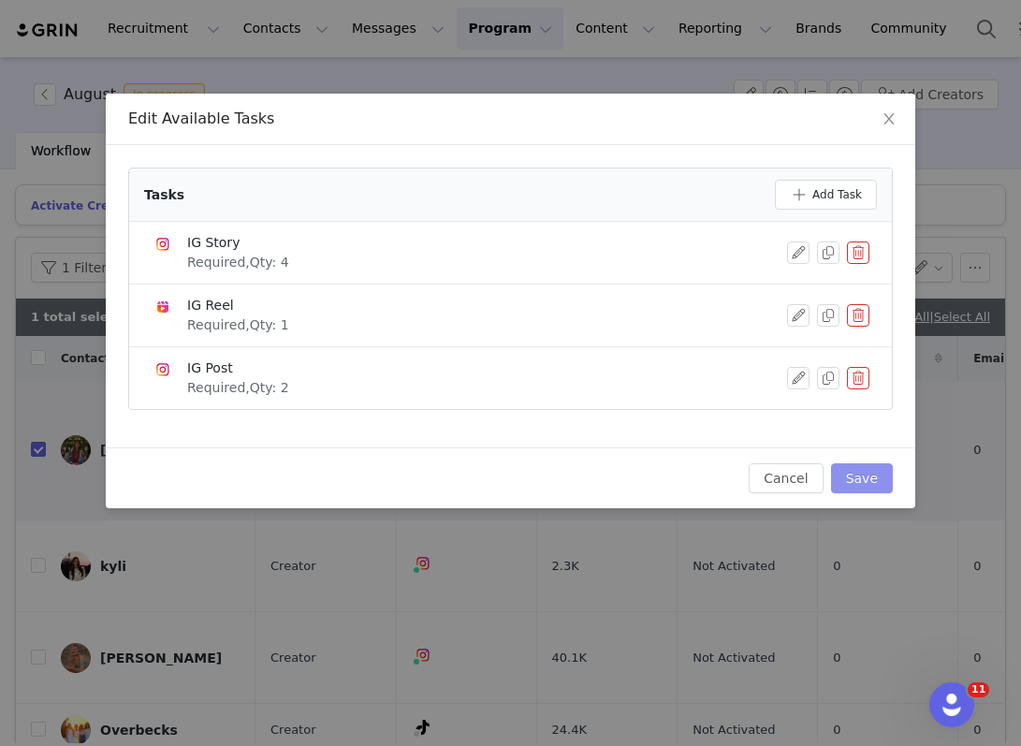
click at [868, 489] on button "Save" at bounding box center [862, 478] width 62 height 30
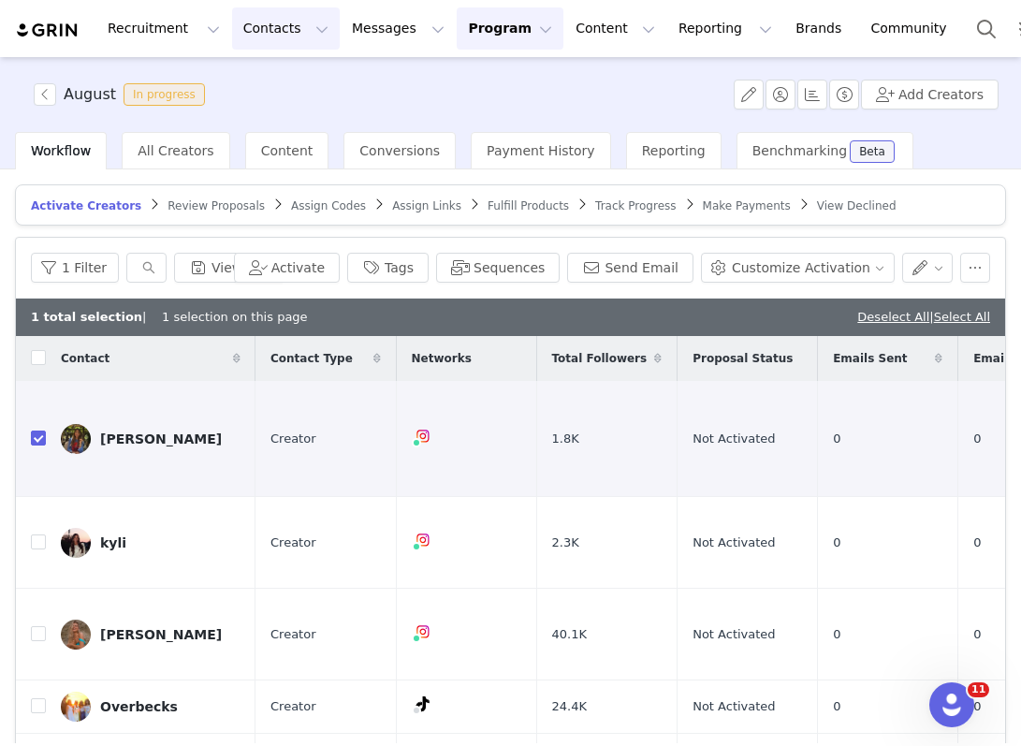
click at [273, 37] on button "Contacts Contacts" at bounding box center [286, 28] width 108 height 42
click at [258, 106] on link "Prospects" at bounding box center [293, 117] width 148 height 35
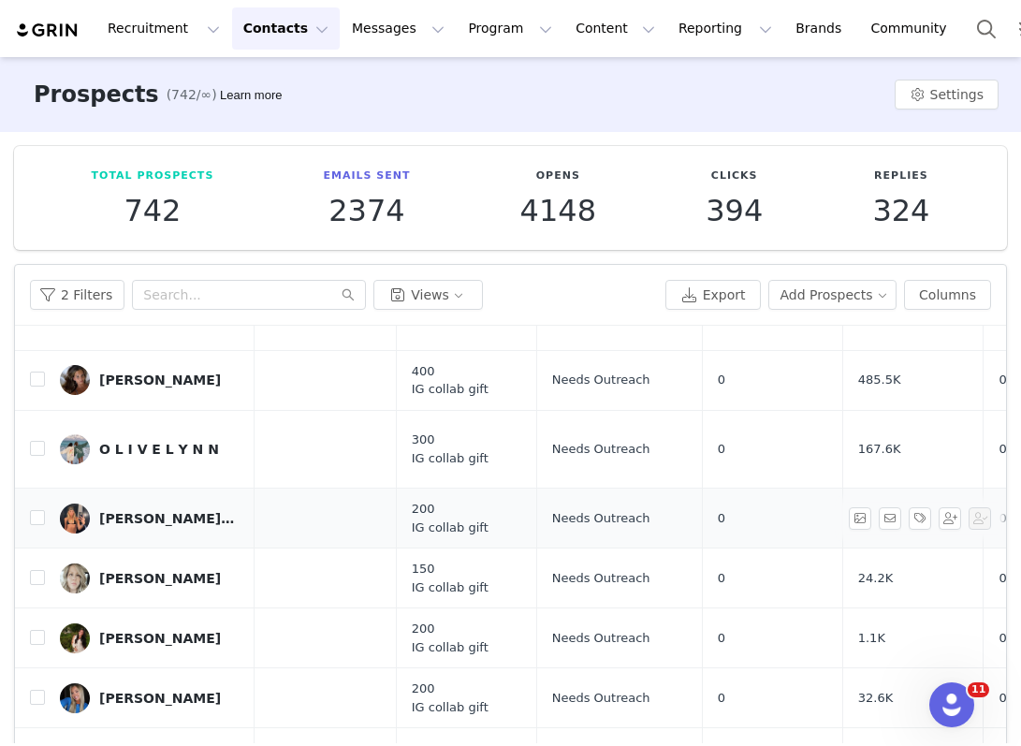
scroll to position [363, 0]
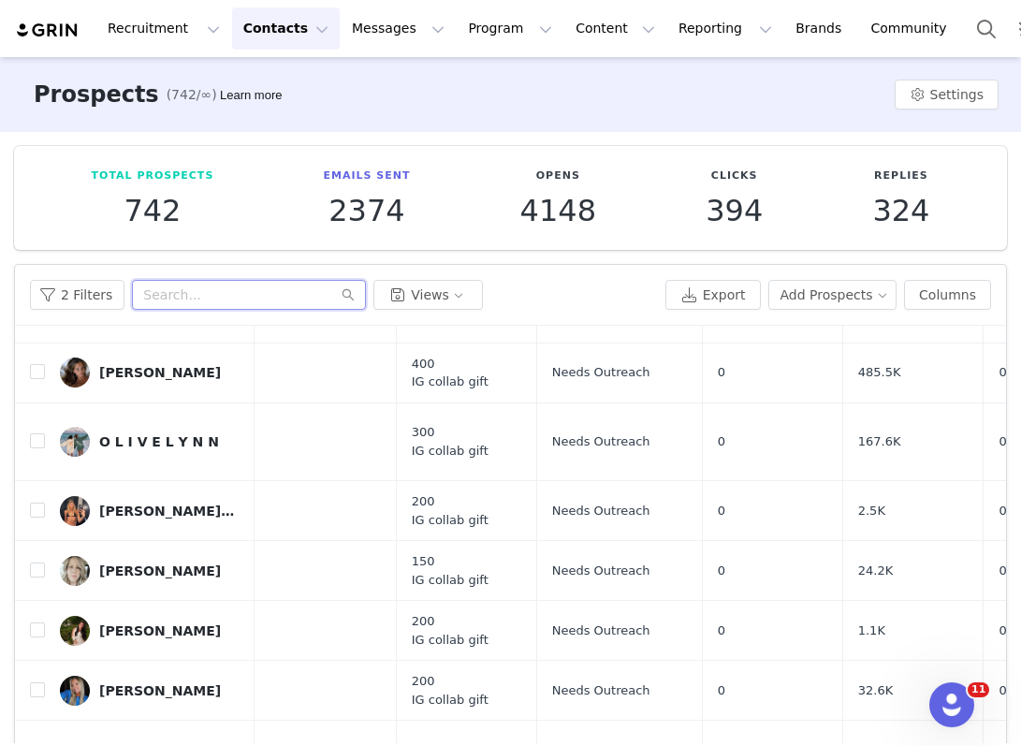
click at [166, 299] on input "text" at bounding box center [249, 295] width 234 height 30
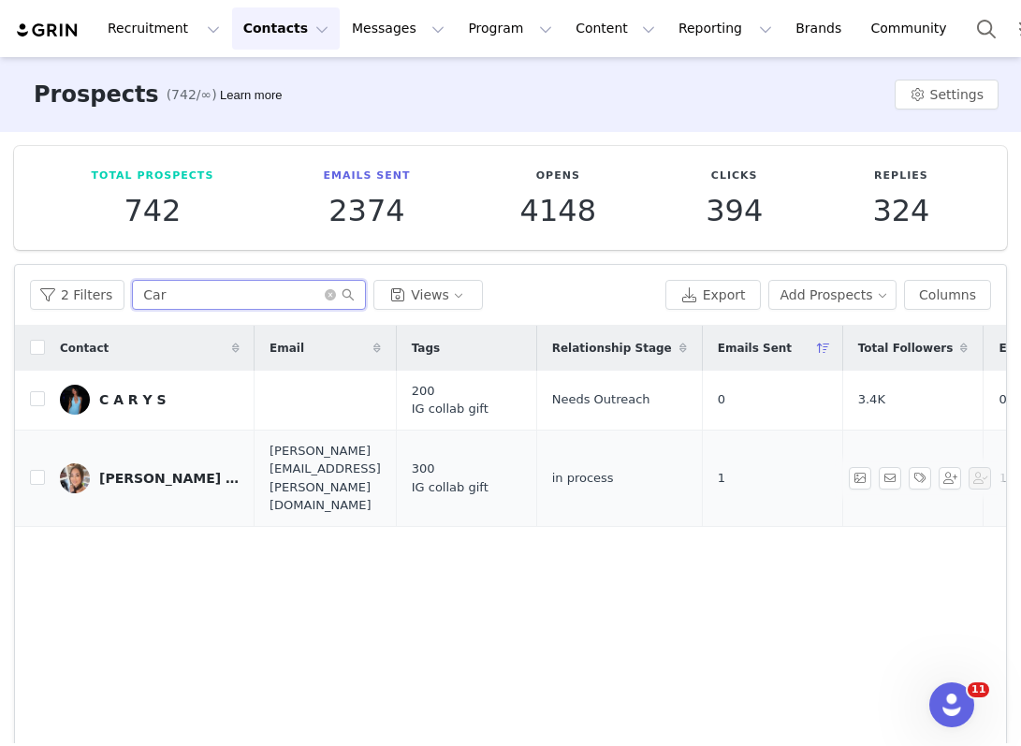
type input "Car"
click at [136, 471] on div "Carrie Cliffel • PETITE" at bounding box center [169, 478] width 140 height 15
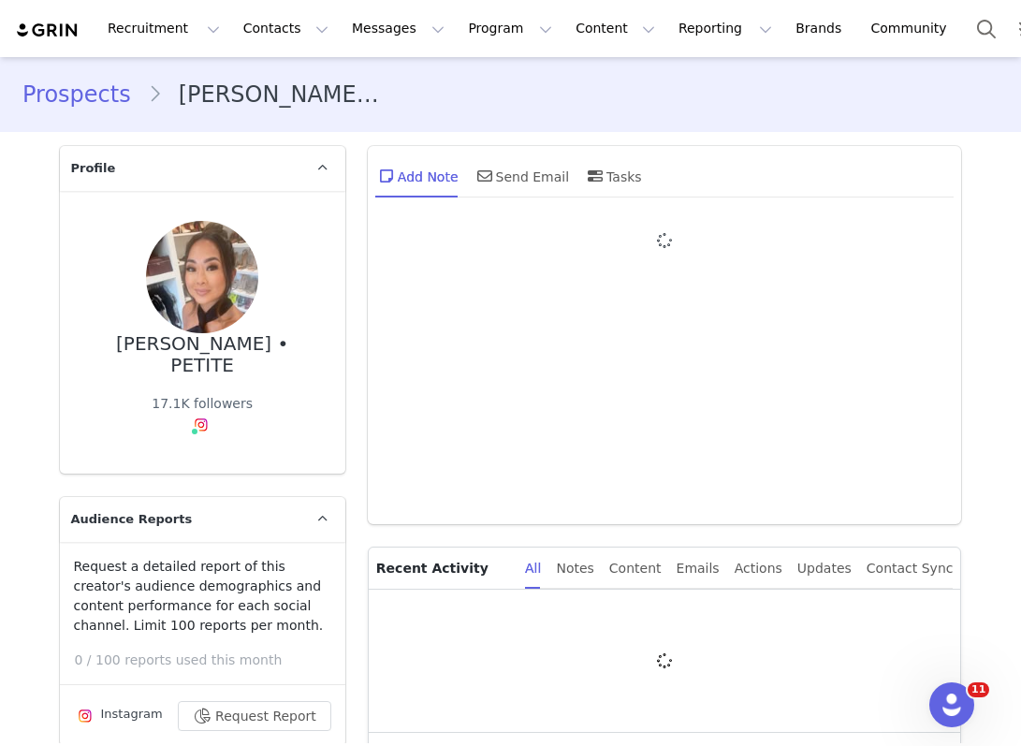
type input "+1 (United States)"
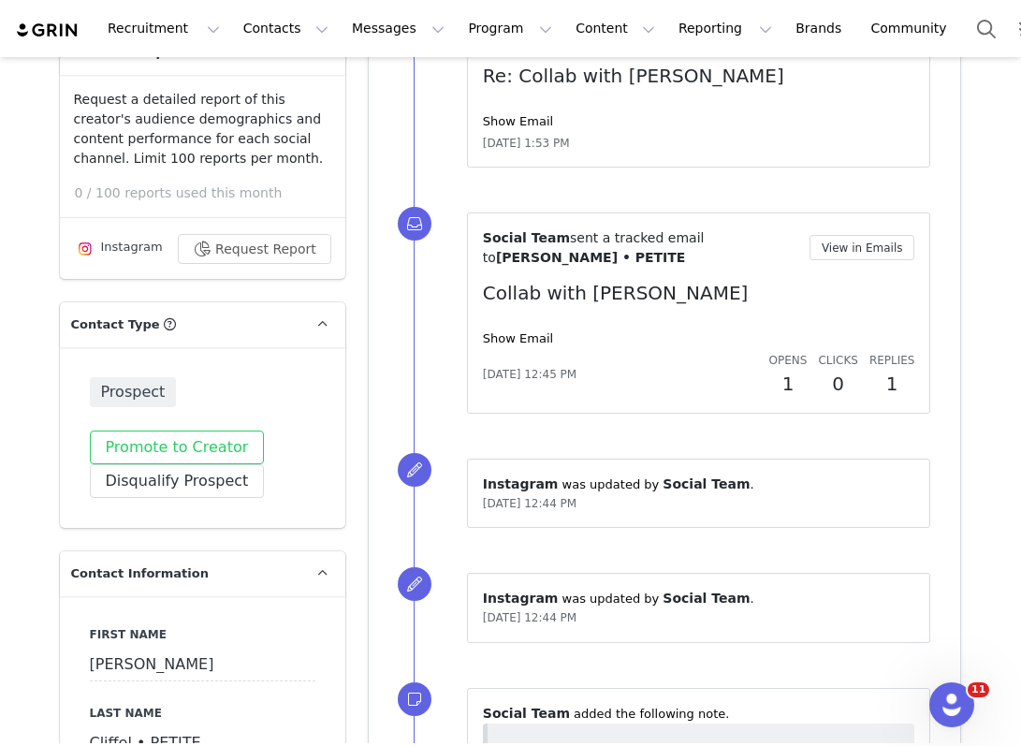
scroll to position [488, 0]
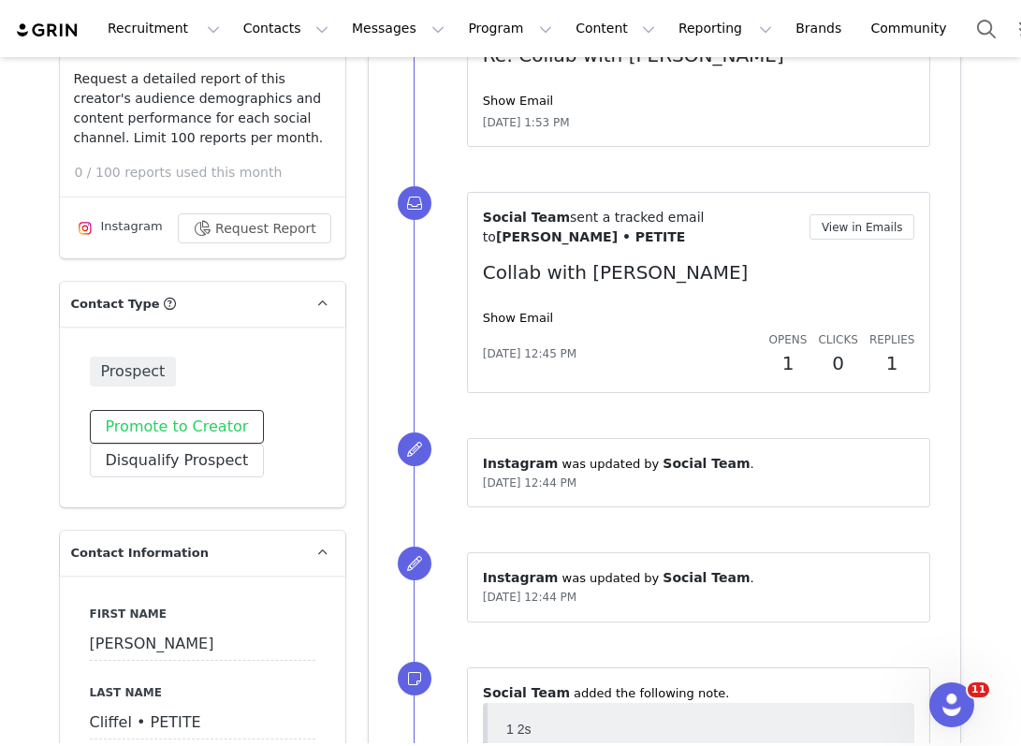
click at [224, 410] on button "Promote to Creator" at bounding box center [177, 427] width 175 height 34
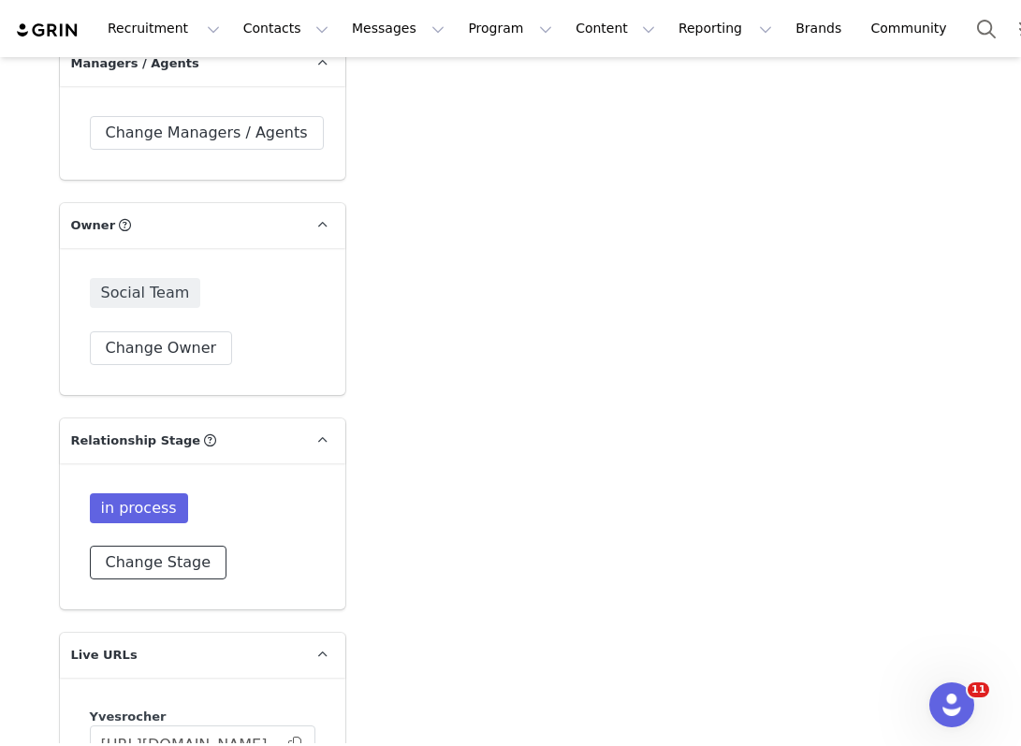
click at [183, 546] on button "Change Stage" at bounding box center [159, 563] width 138 height 34
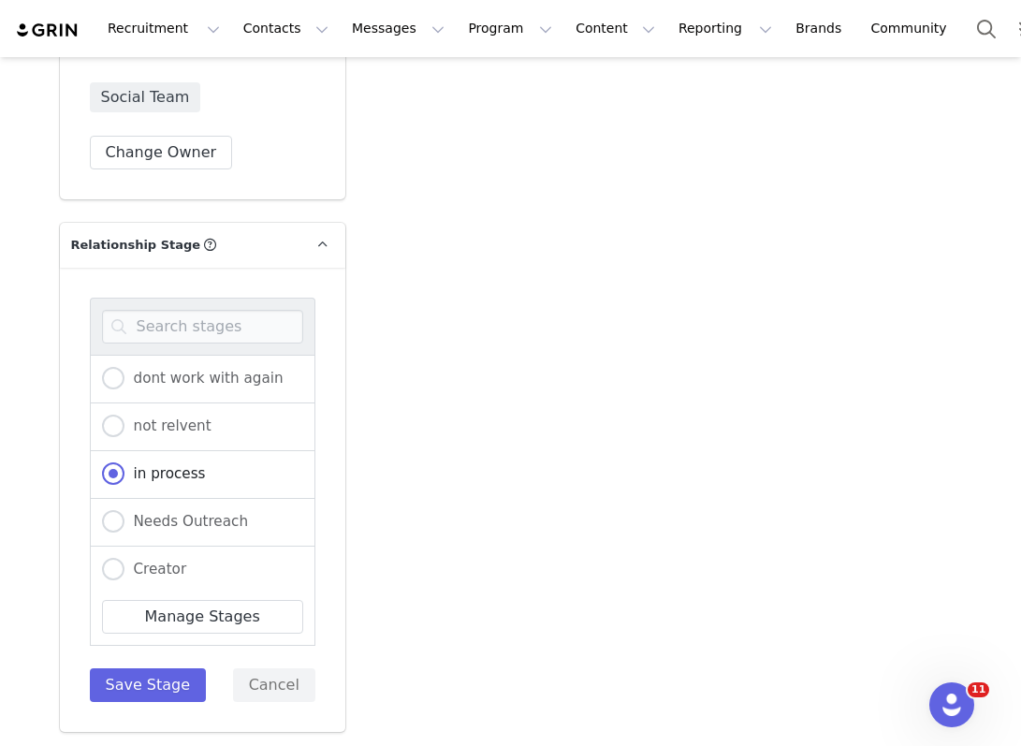
scroll to position [3558, 0]
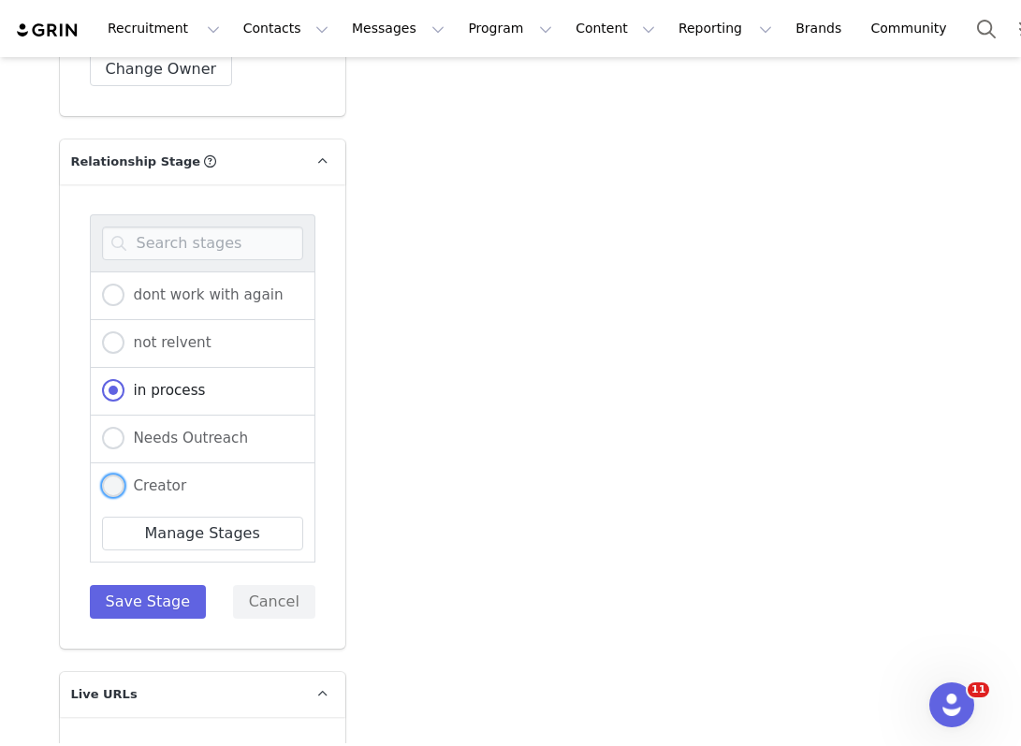
click at [184, 477] on span "Creator" at bounding box center [155, 485] width 63 height 17
click at [124, 475] on input "Creator" at bounding box center [113, 487] width 22 height 24
radio input "true"
radio input "false"
radio input "true"
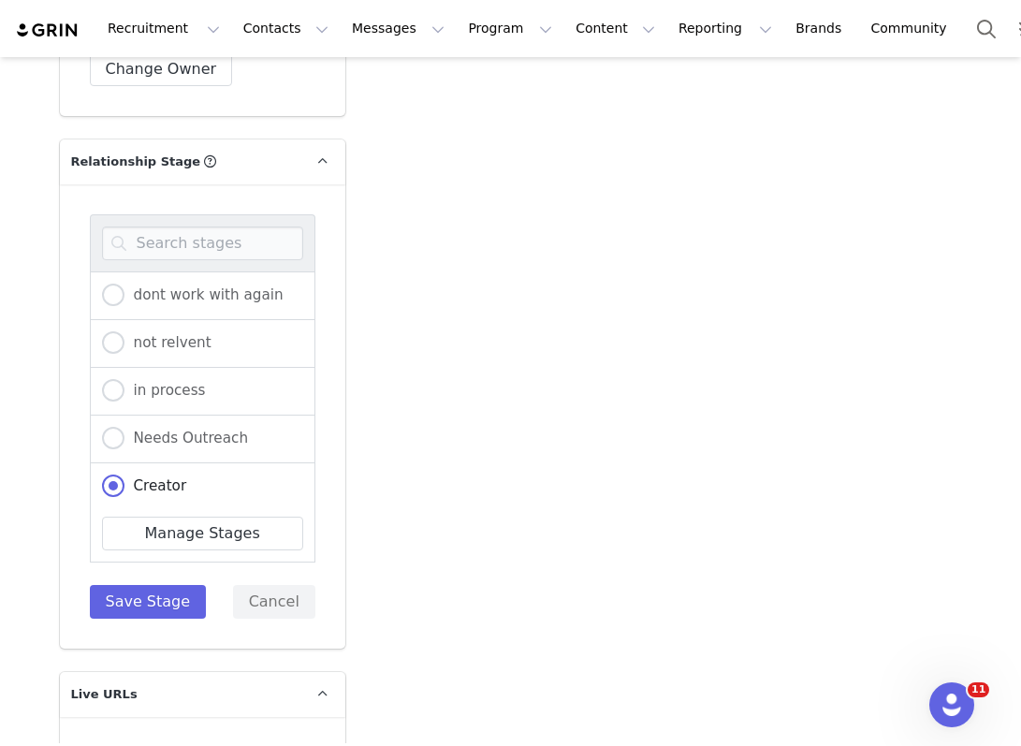
scroll to position [6, 0]
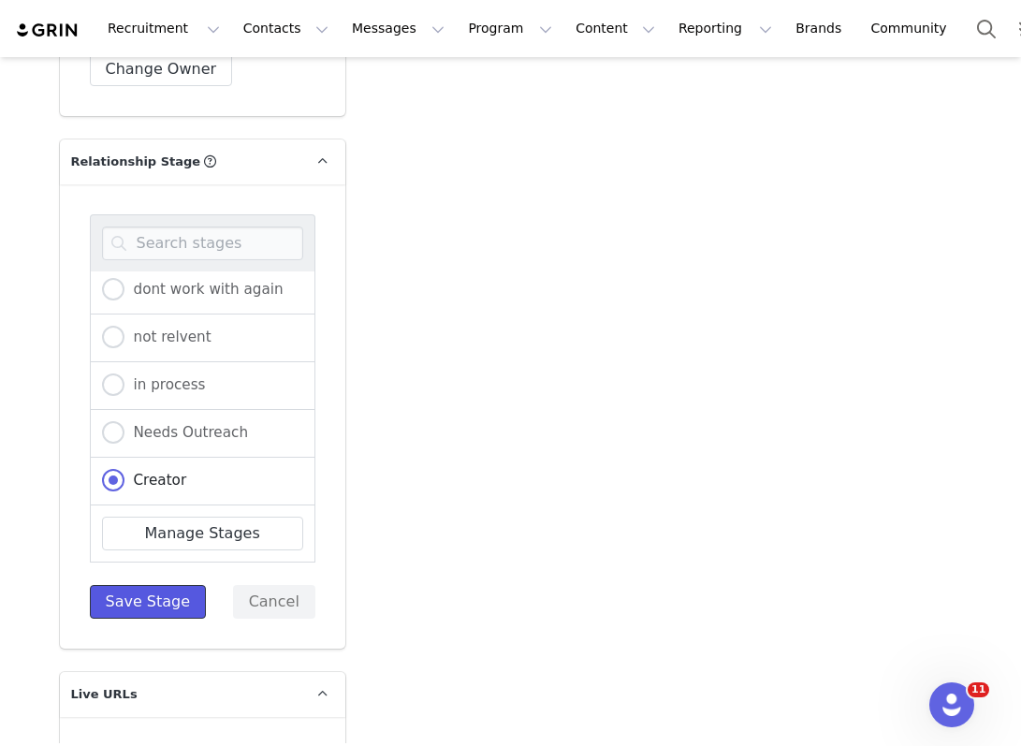
click at [141, 585] on button "Save Stage" at bounding box center [148, 602] width 117 height 34
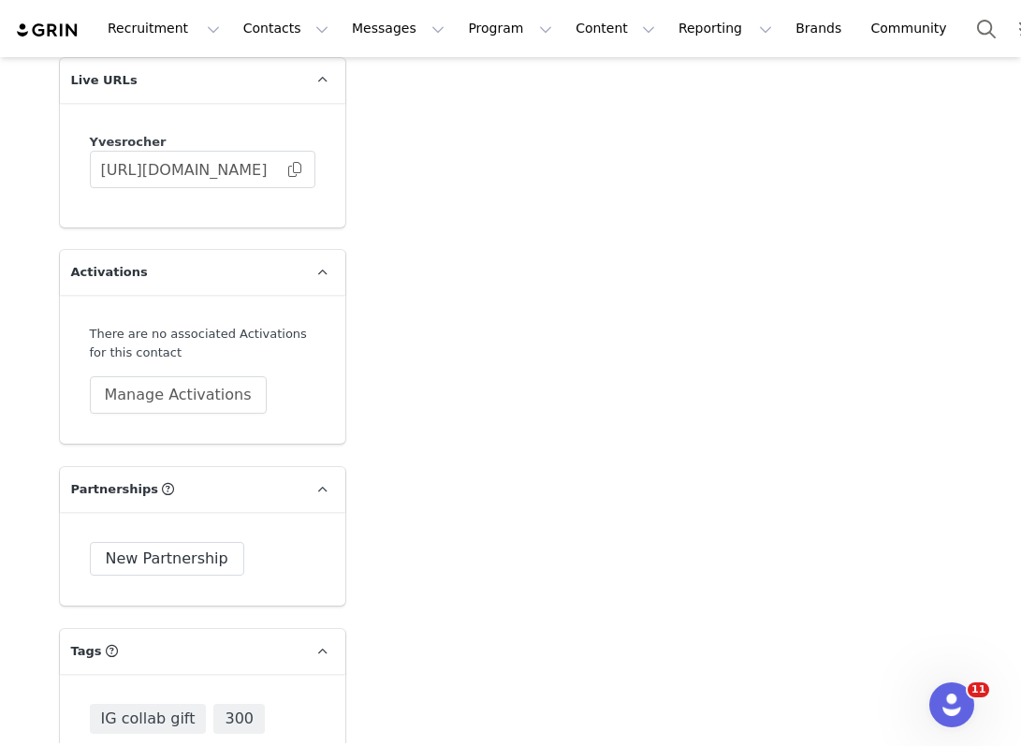
scroll to position [3857, 0]
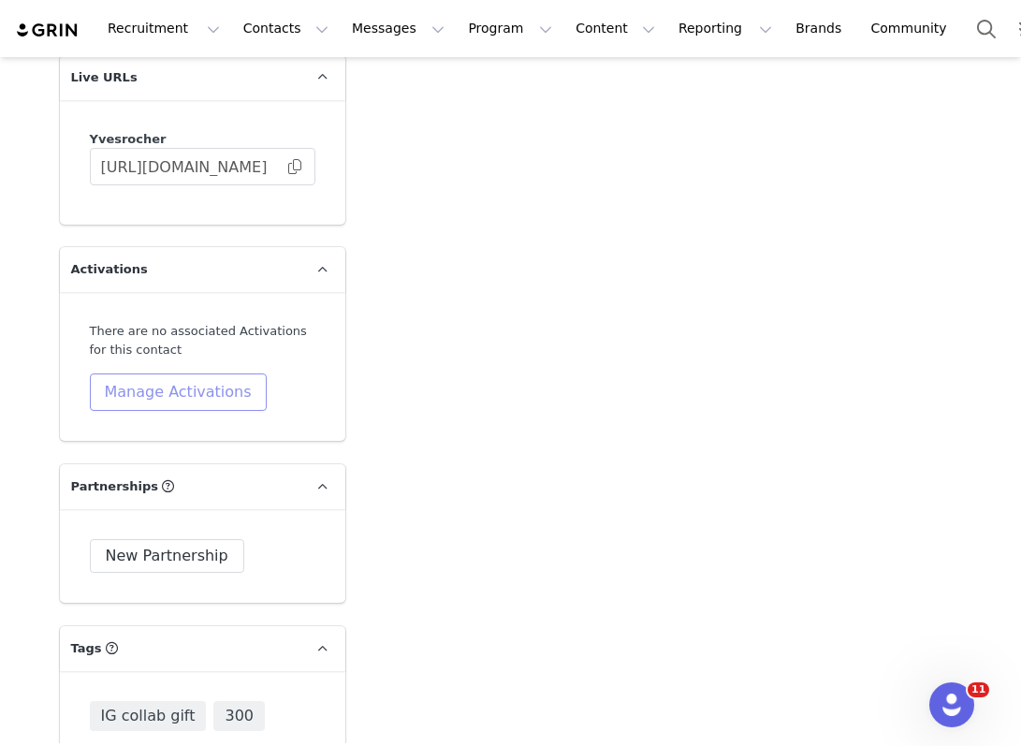
click at [178, 373] on button "Manage Activations" at bounding box center [178, 391] width 177 height 37
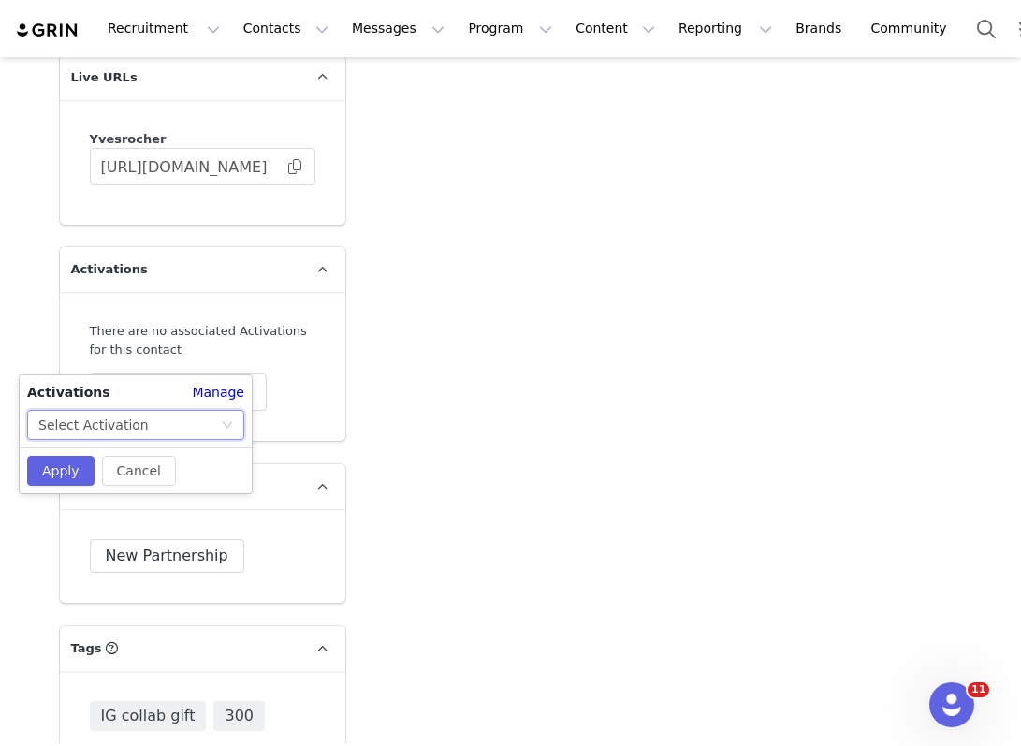
click at [180, 426] on div "Select Activation" at bounding box center [129, 425] width 183 height 28
click at [140, 470] on li "August" at bounding box center [135, 462] width 217 height 30
click at [58, 462] on button "Apply" at bounding box center [60, 471] width 67 height 30
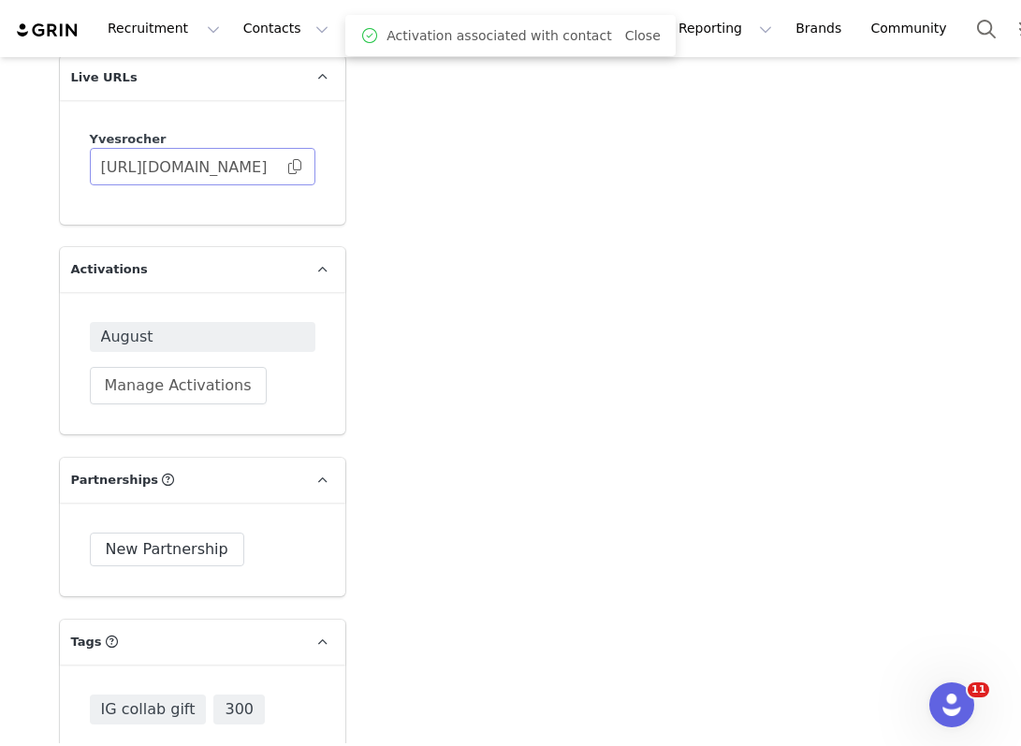
click at [297, 167] on span at bounding box center [294, 167] width 19 height 0
click at [467, 13] on button "Program Program" at bounding box center [510, 28] width 107 height 42
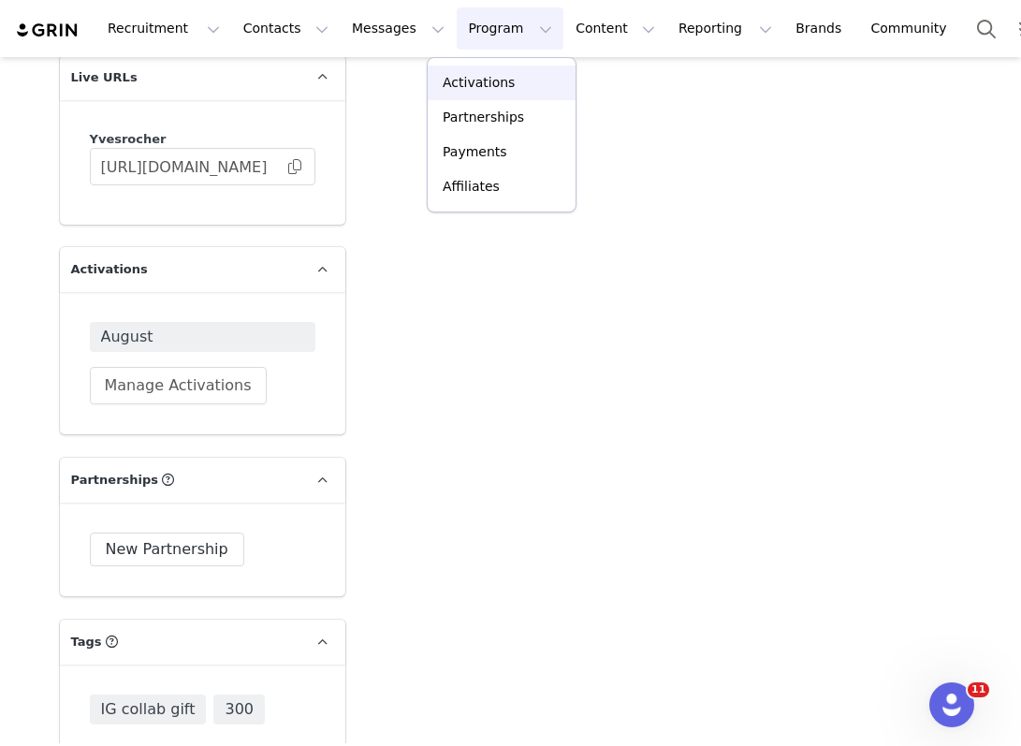
click at [489, 79] on p "Activations" at bounding box center [479, 83] width 72 height 20
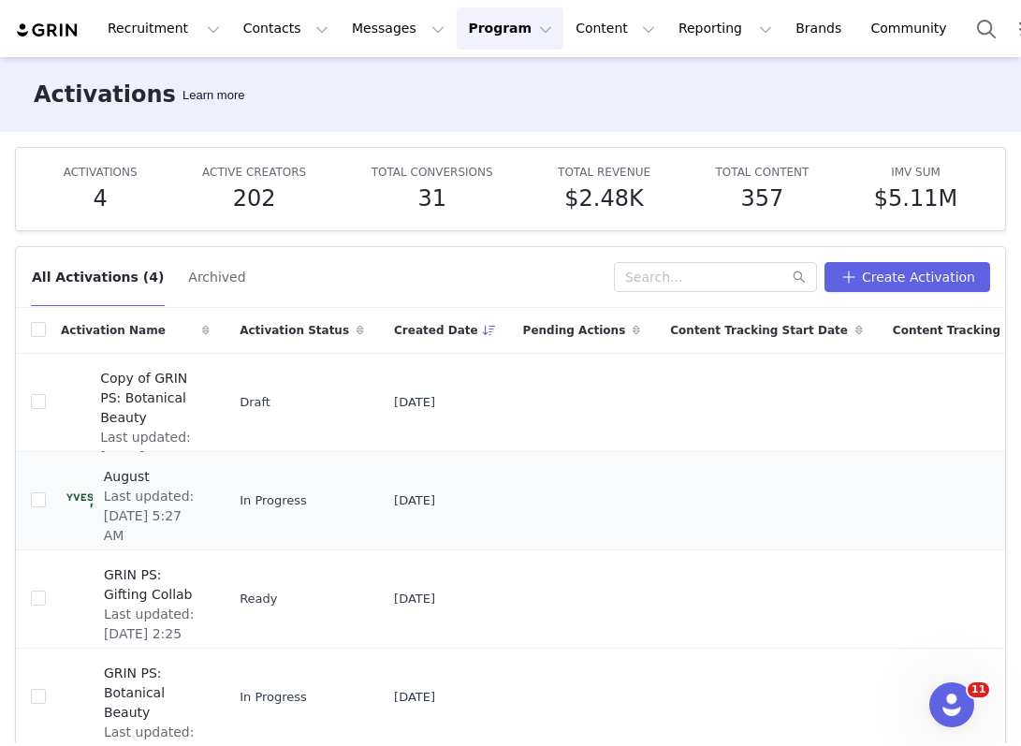
click at [191, 497] on span "Last updated: [DATE] 5:27 AM" at bounding box center [151, 516] width 95 height 59
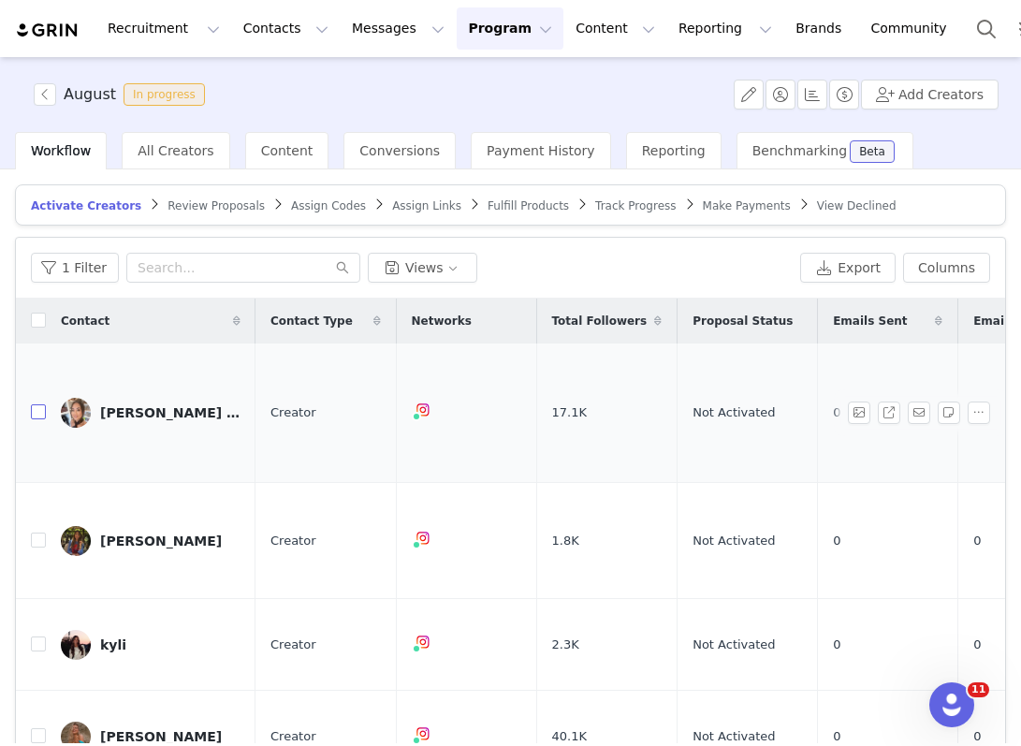
click at [31, 408] on input "checkbox" at bounding box center [38, 411] width 15 height 15
checkbox input "true"
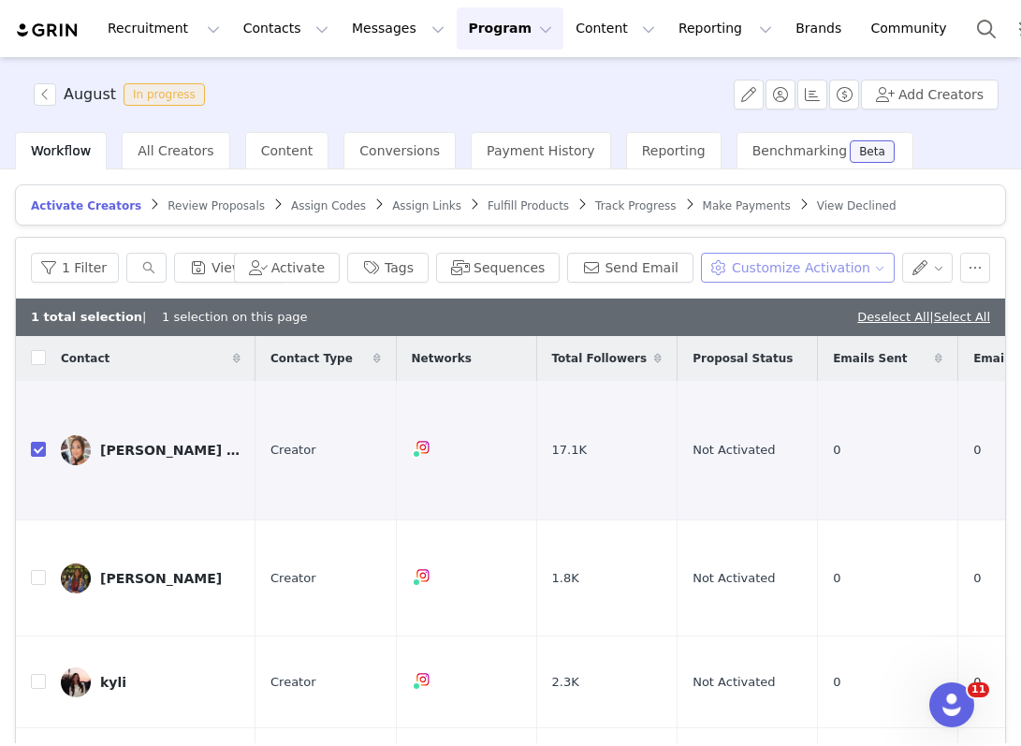
click at [764, 270] on button "Customize Activation" at bounding box center [798, 268] width 194 height 30
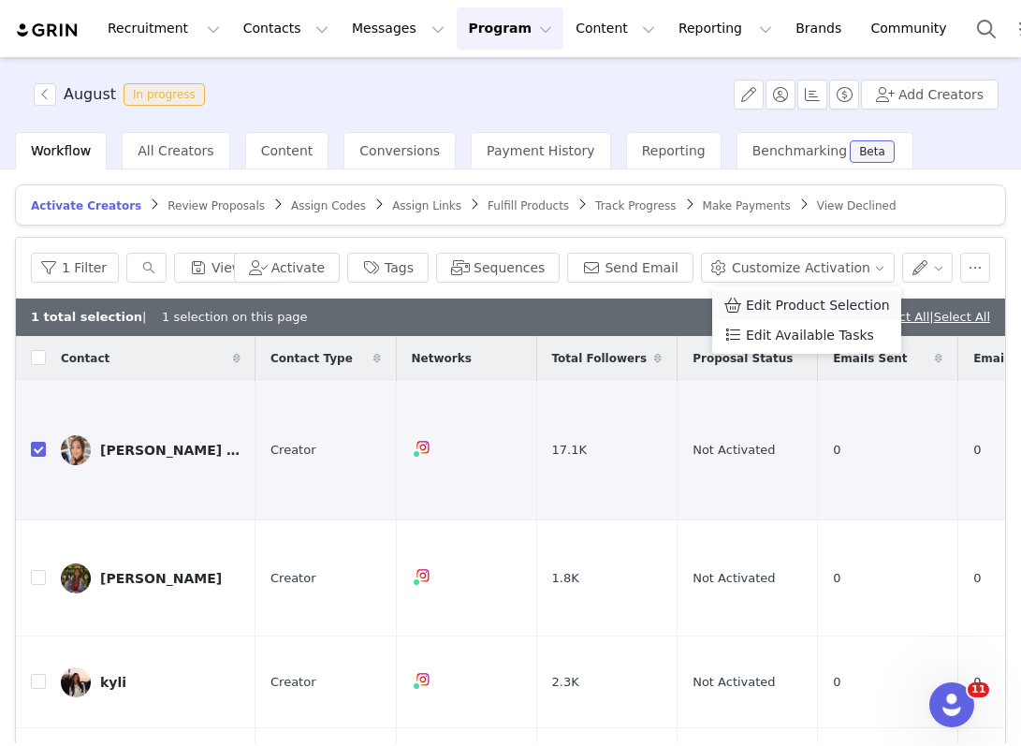
click at [749, 312] on span "Edit Product Selection" at bounding box center [818, 305] width 144 height 21
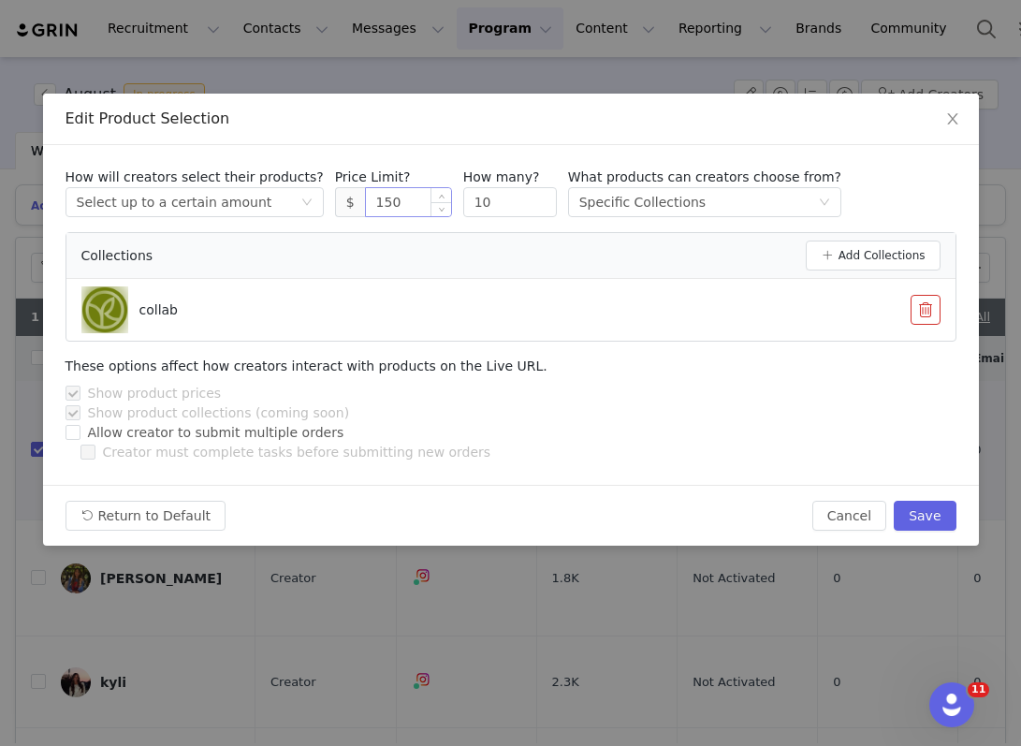
click at [380, 201] on input "150" at bounding box center [408, 202] width 85 height 28
click at [921, 504] on button "Save" at bounding box center [925, 516] width 62 height 30
type input "150"
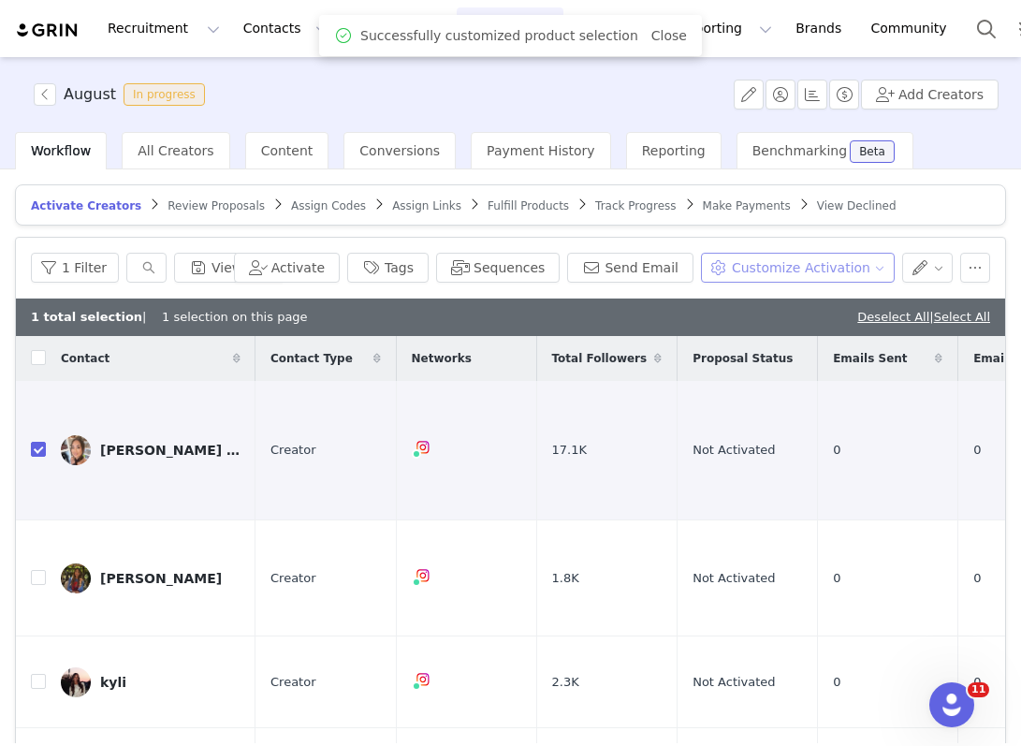
click at [803, 266] on button "Customize Activation" at bounding box center [798, 268] width 194 height 30
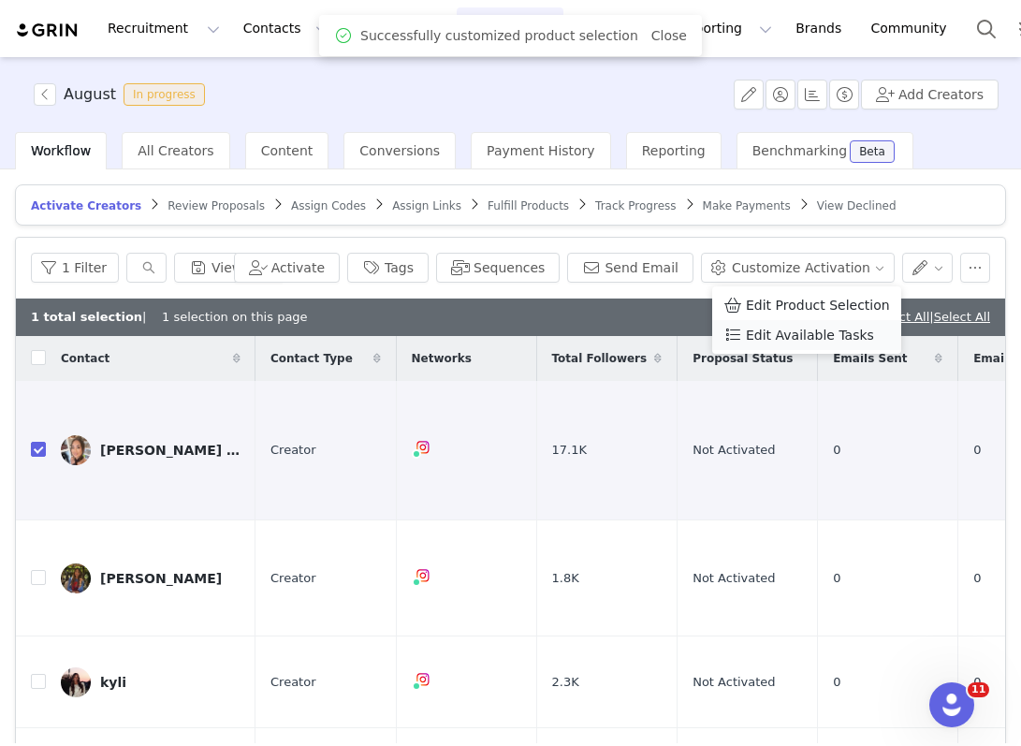
click at [805, 343] on span "Edit Available Tasks" at bounding box center [810, 335] width 128 height 21
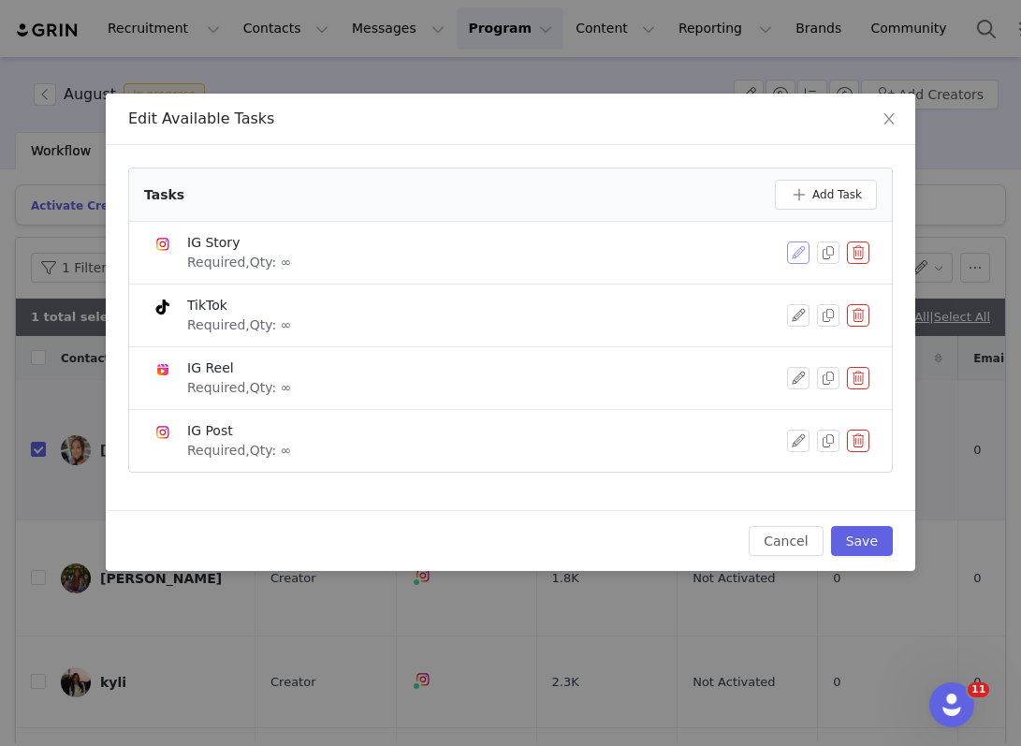
click at [806, 254] on button "button" at bounding box center [798, 252] width 22 height 22
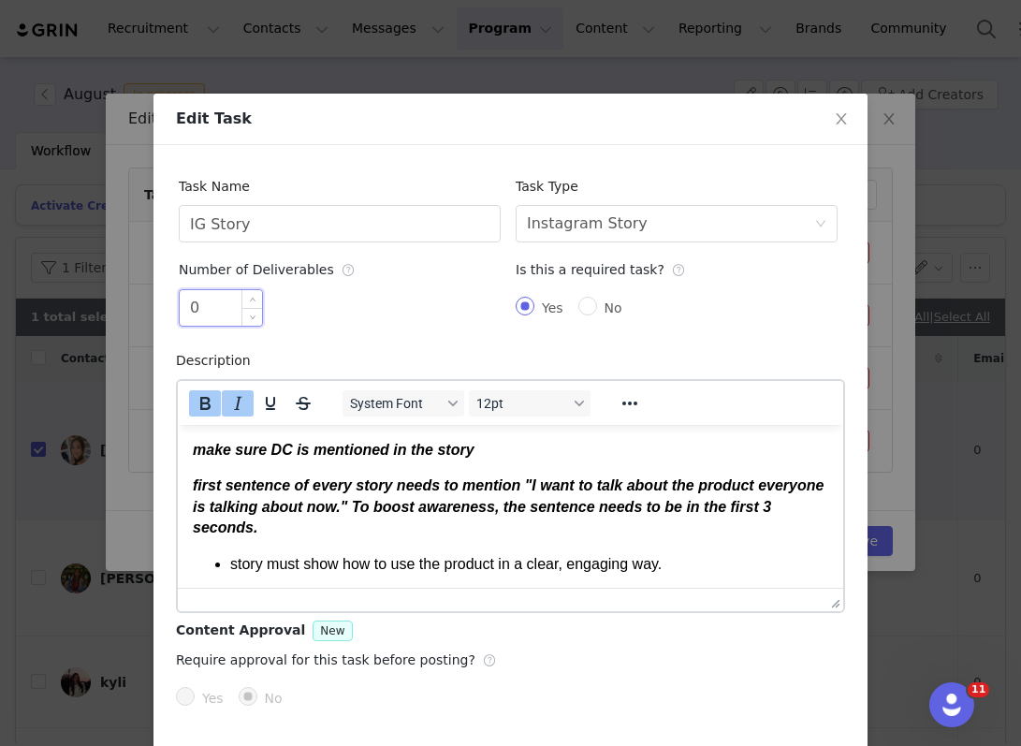
click at [207, 302] on input "0" at bounding box center [221, 308] width 82 height 36
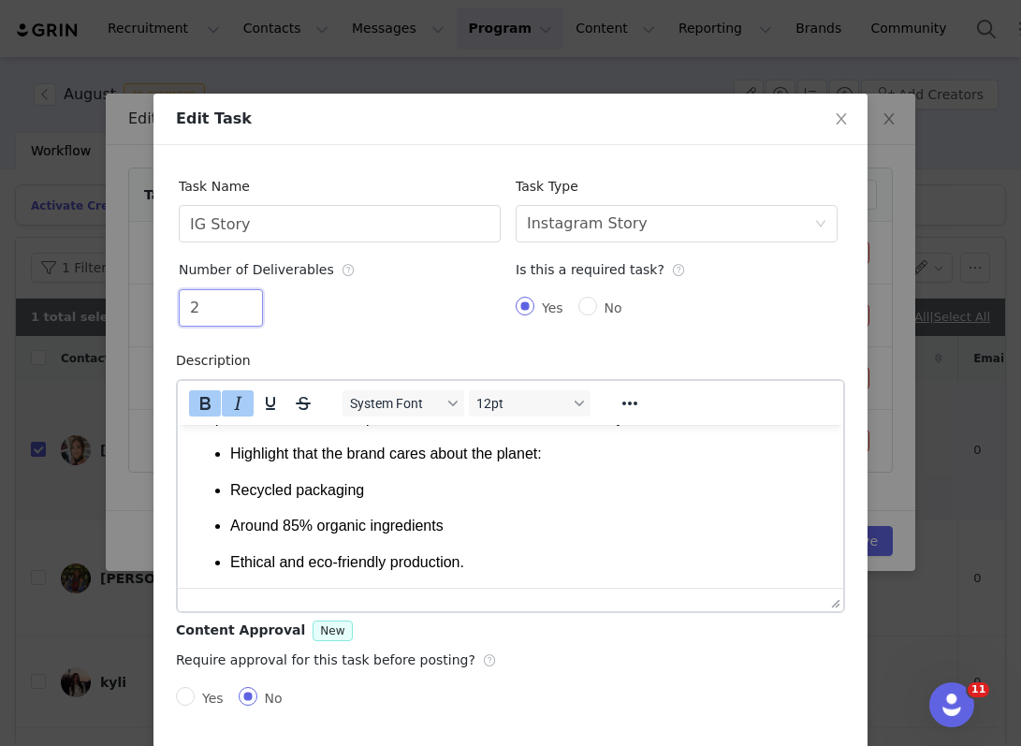
scroll to position [72, 0]
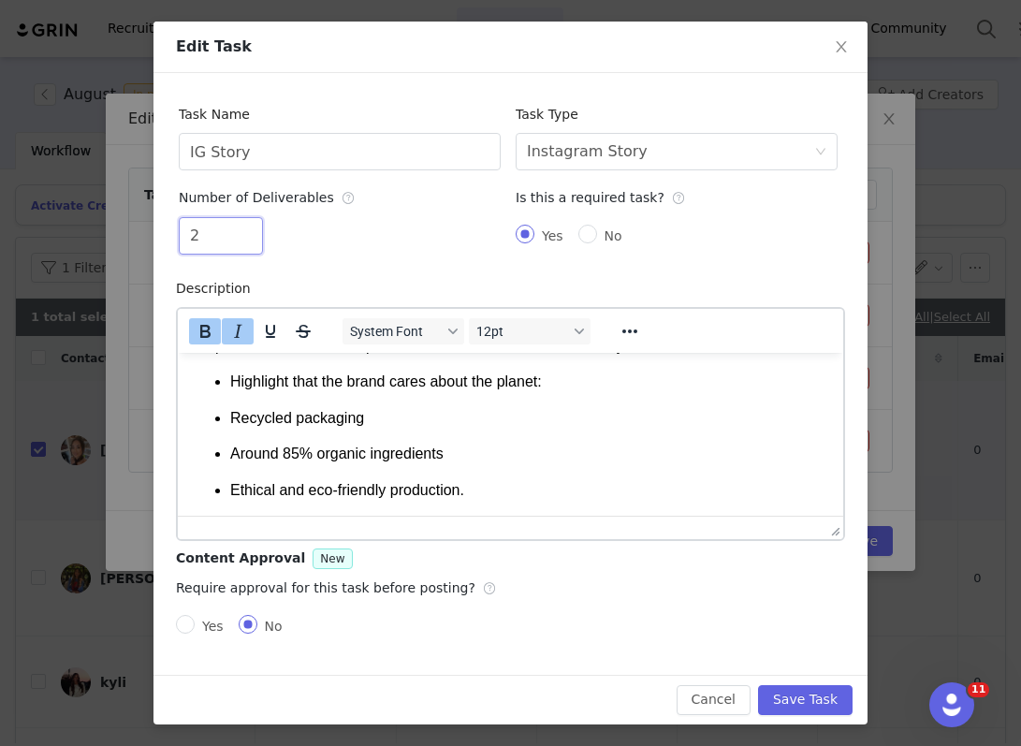
type input "2"
click at [811, 700] on button "Save Task" at bounding box center [805, 700] width 95 height 30
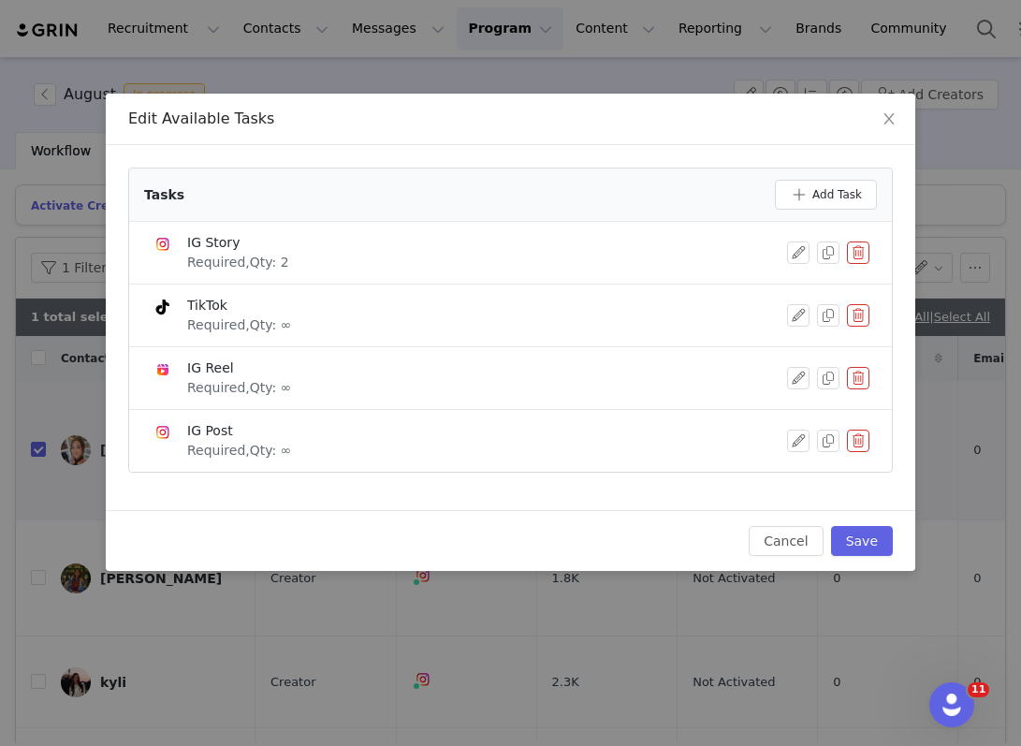
click at [850, 315] on button "button" at bounding box center [858, 315] width 22 height 22
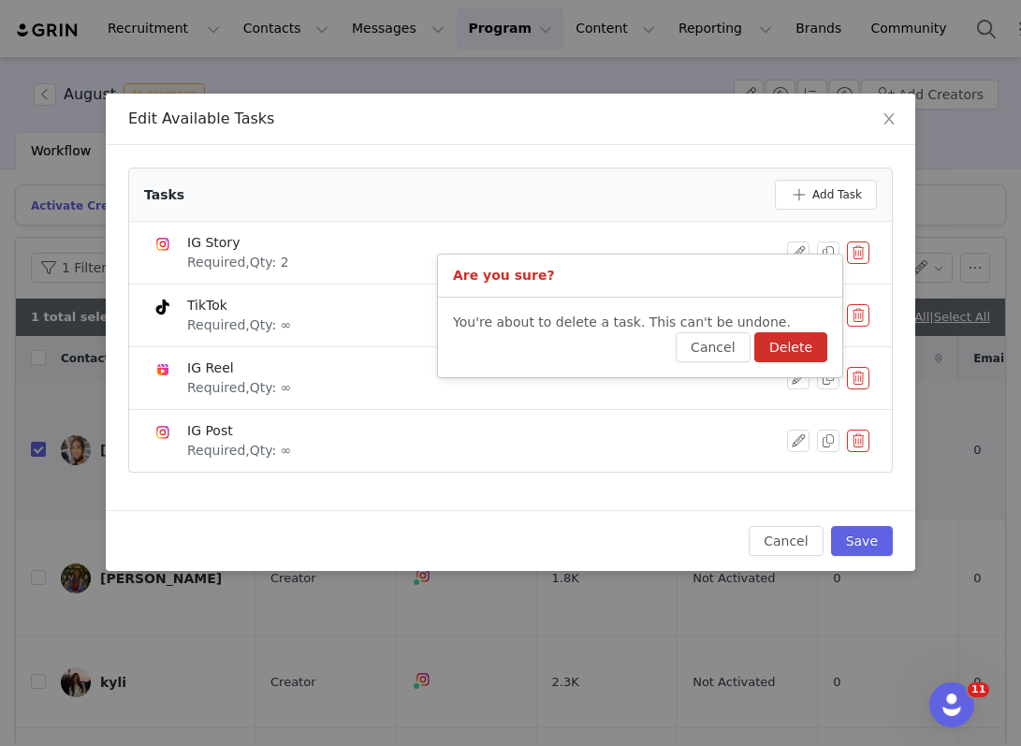
click at [798, 341] on button "Delete" at bounding box center [790, 347] width 73 height 30
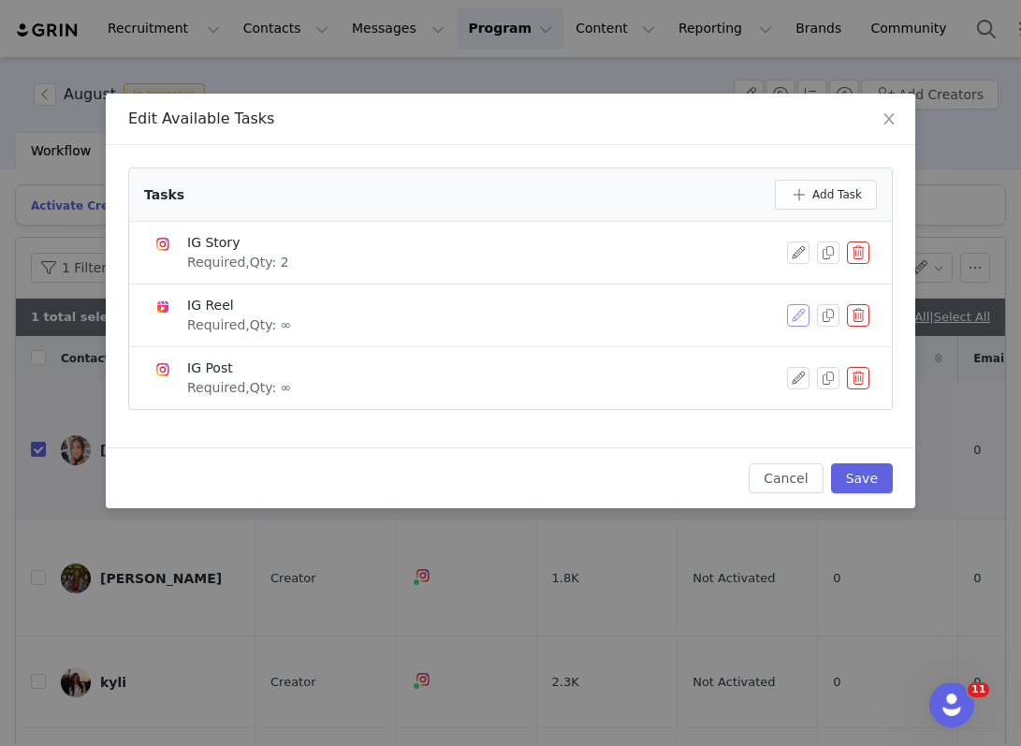
click at [793, 308] on button "button" at bounding box center [798, 315] width 22 height 22
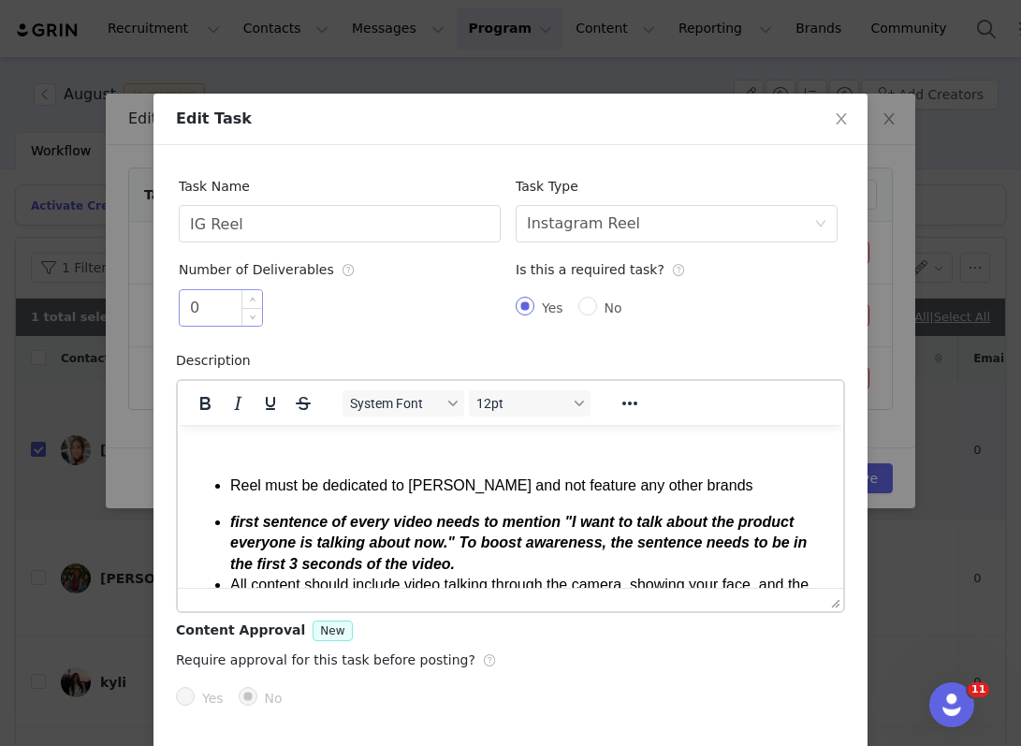
scroll to position [0, 0]
click at [194, 309] on input "0" at bounding box center [221, 308] width 82 height 36
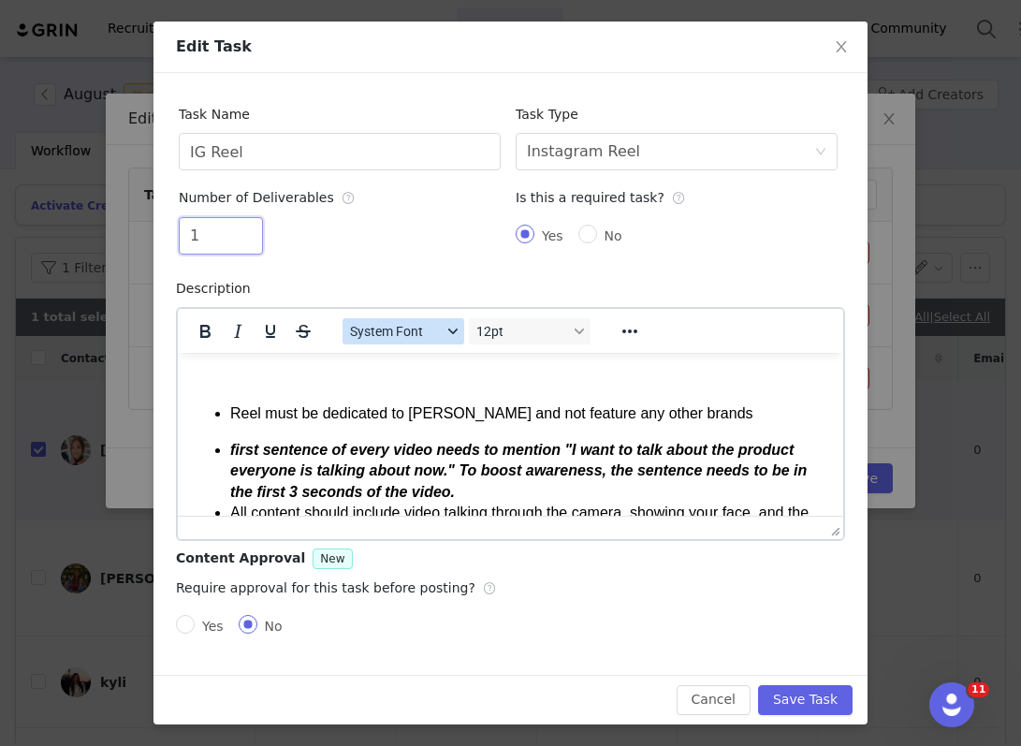
scroll to position [569, 0]
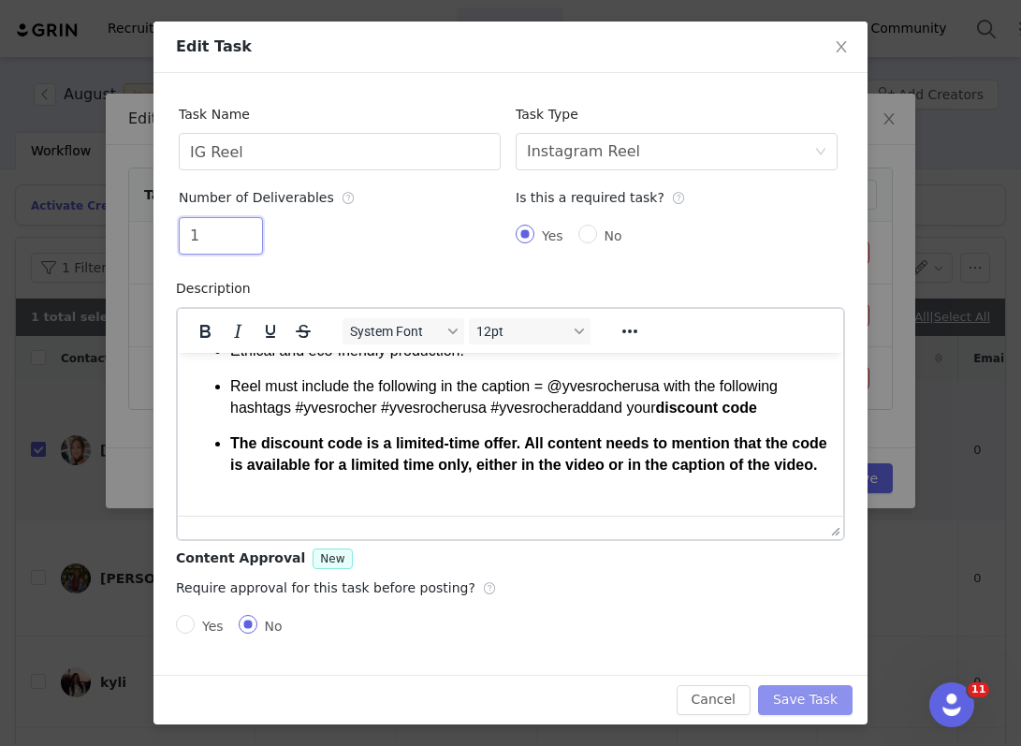
type input "1"
click at [818, 699] on button "Save Task" at bounding box center [805, 700] width 95 height 30
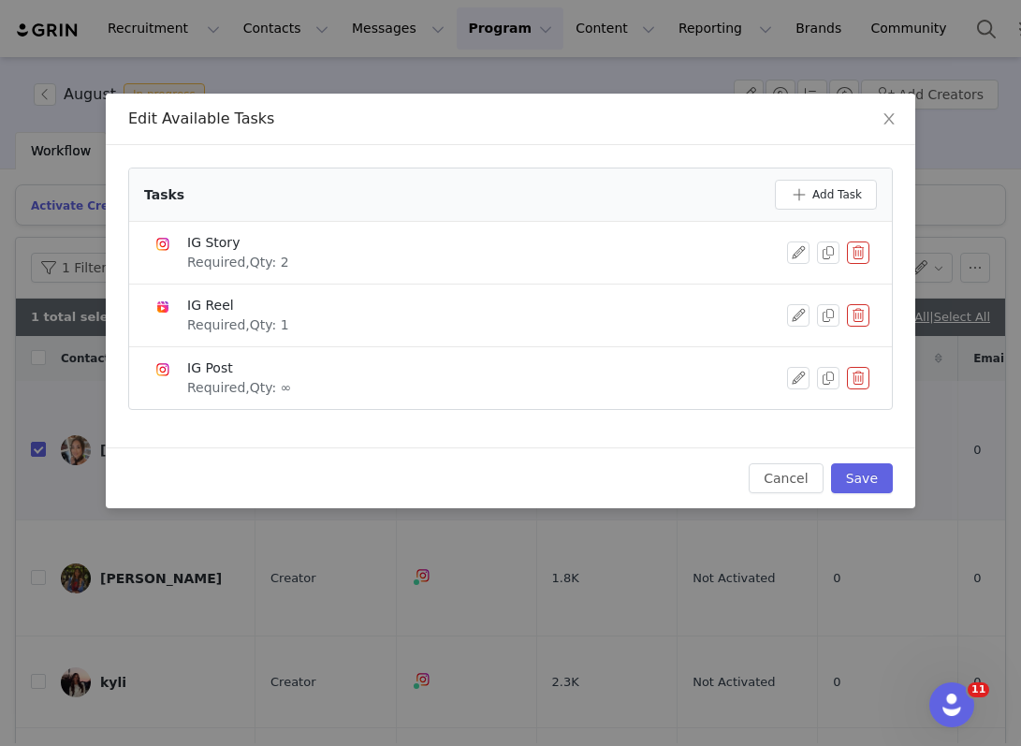
click at [859, 388] on button "button" at bounding box center [858, 378] width 22 height 22
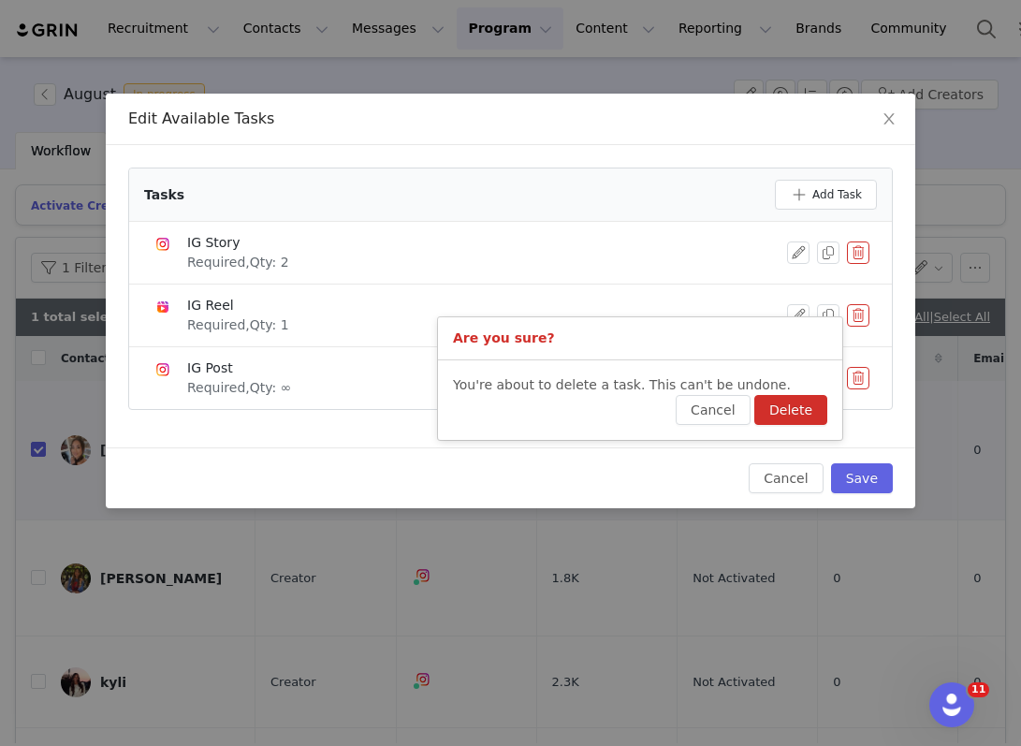
click at [821, 410] on button "Delete" at bounding box center [790, 410] width 73 height 30
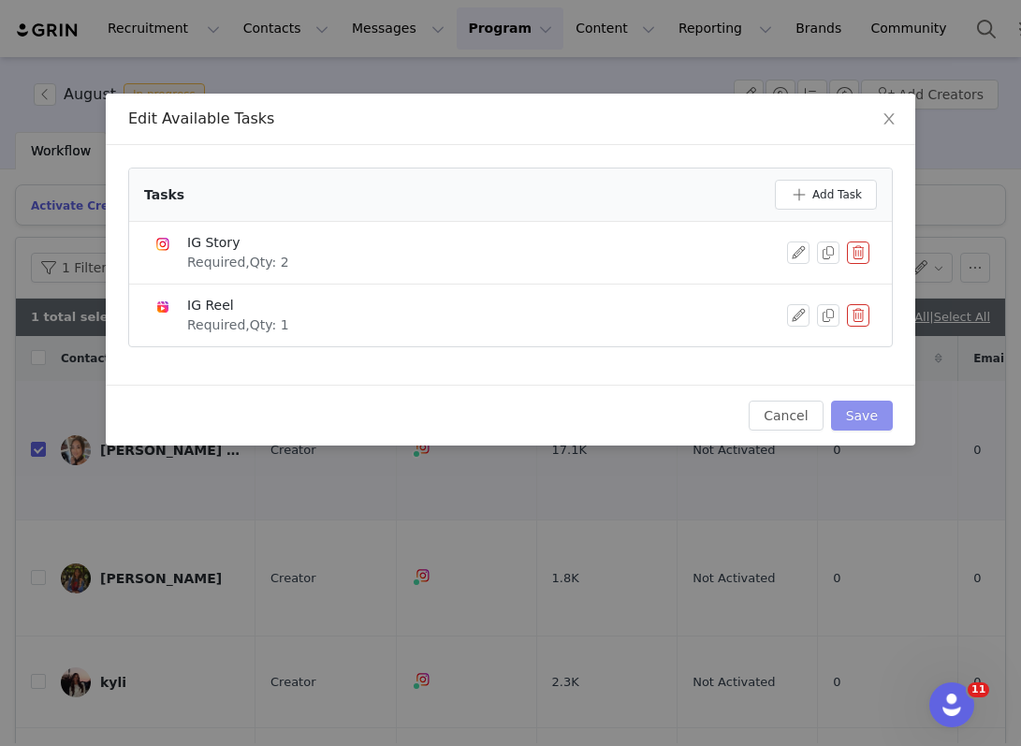
click at [880, 413] on button "Save" at bounding box center [862, 416] width 62 height 30
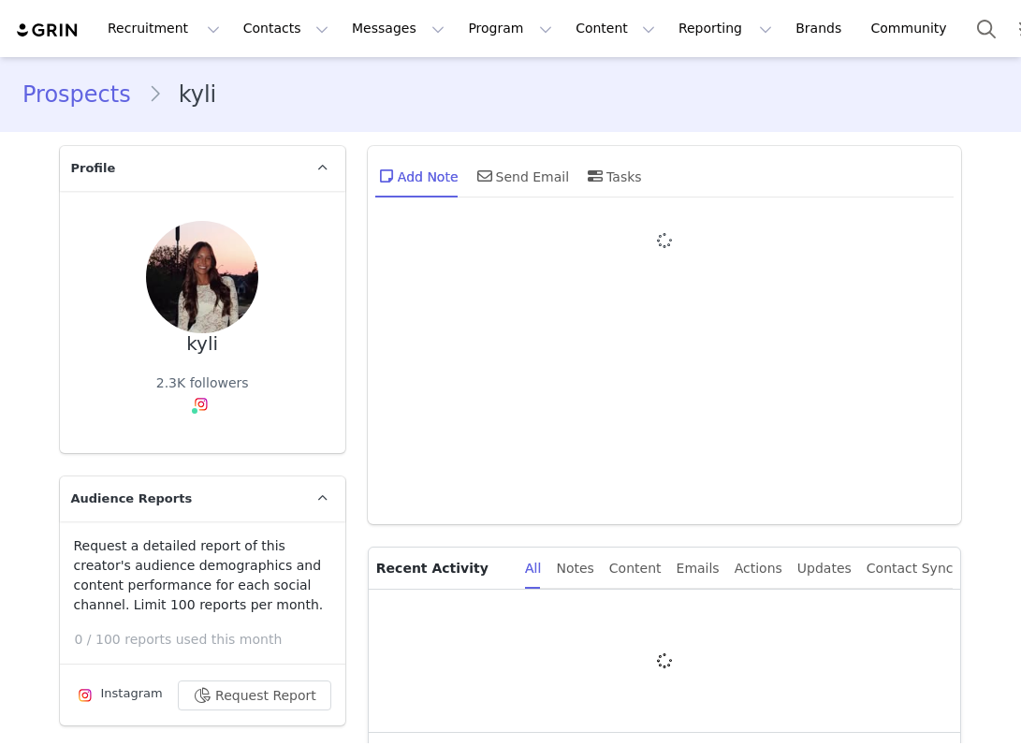
type input "+1 ([GEOGRAPHIC_DATA])"
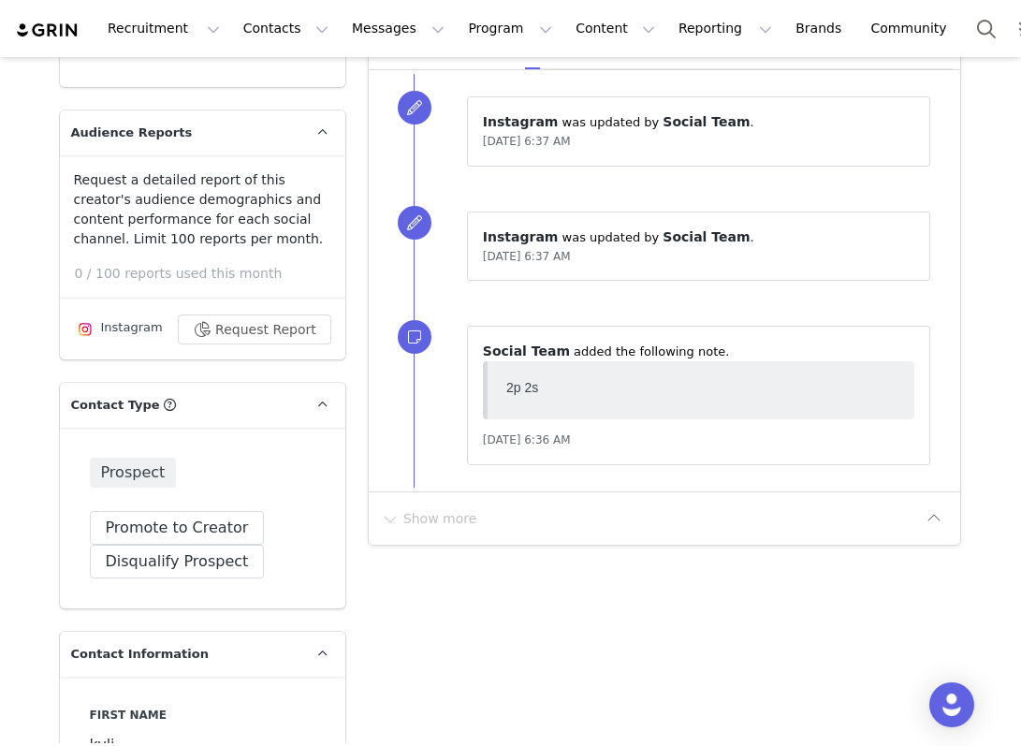
scroll to position [438, 0]
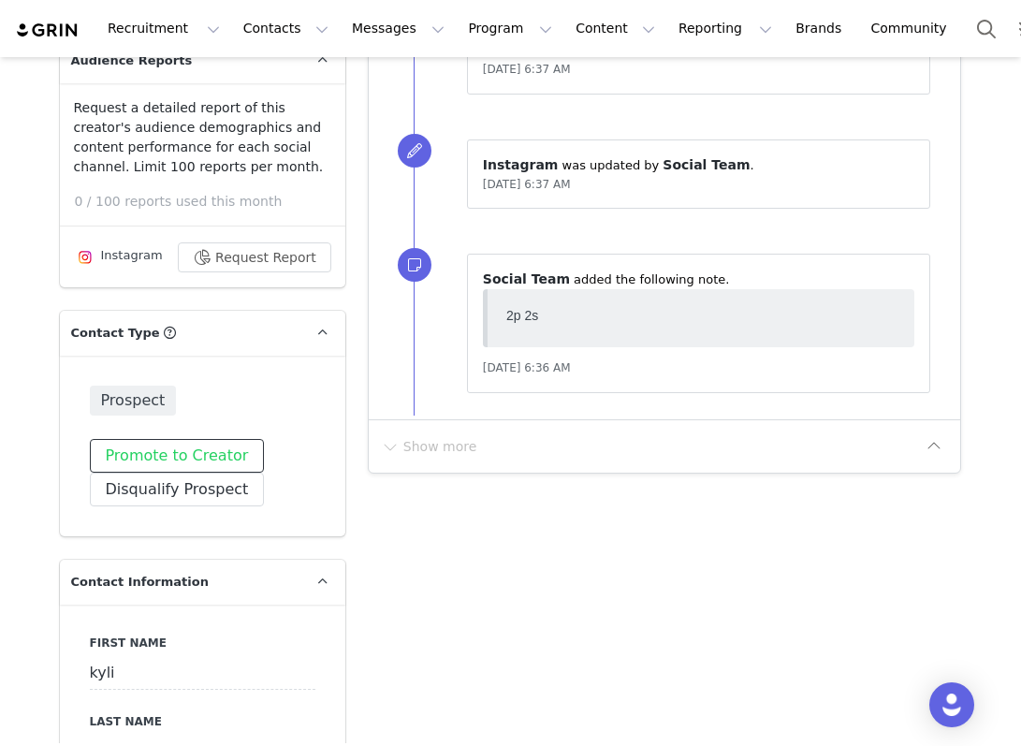
click at [215, 455] on button "Promote to Creator" at bounding box center [177, 456] width 175 height 34
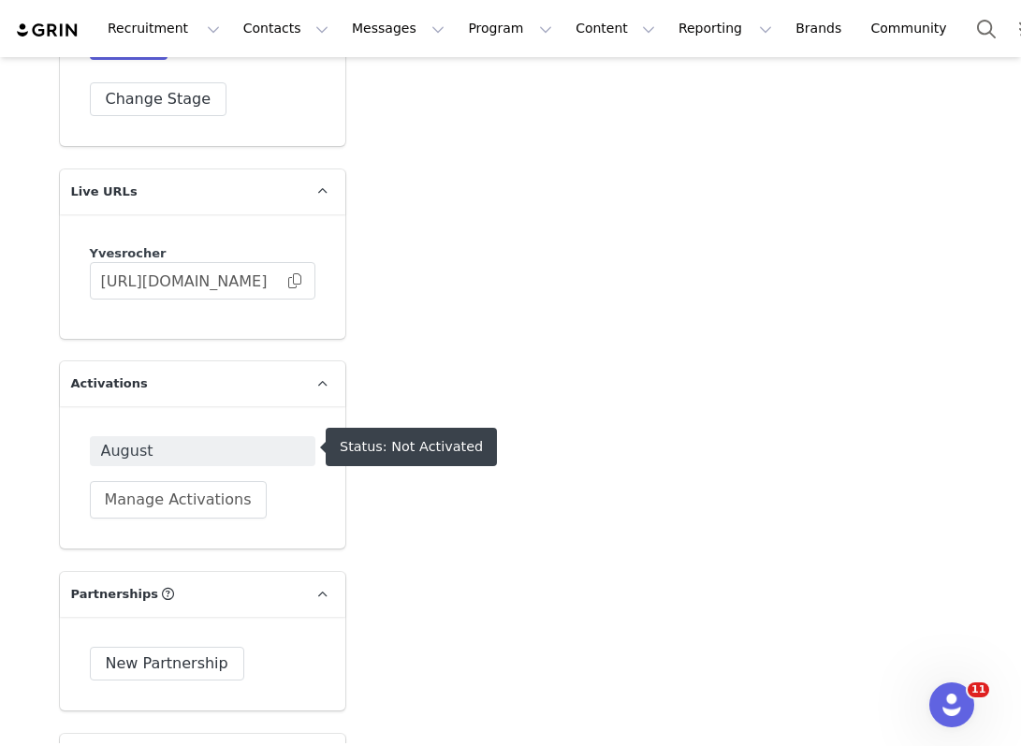
scroll to position [3707, 0]
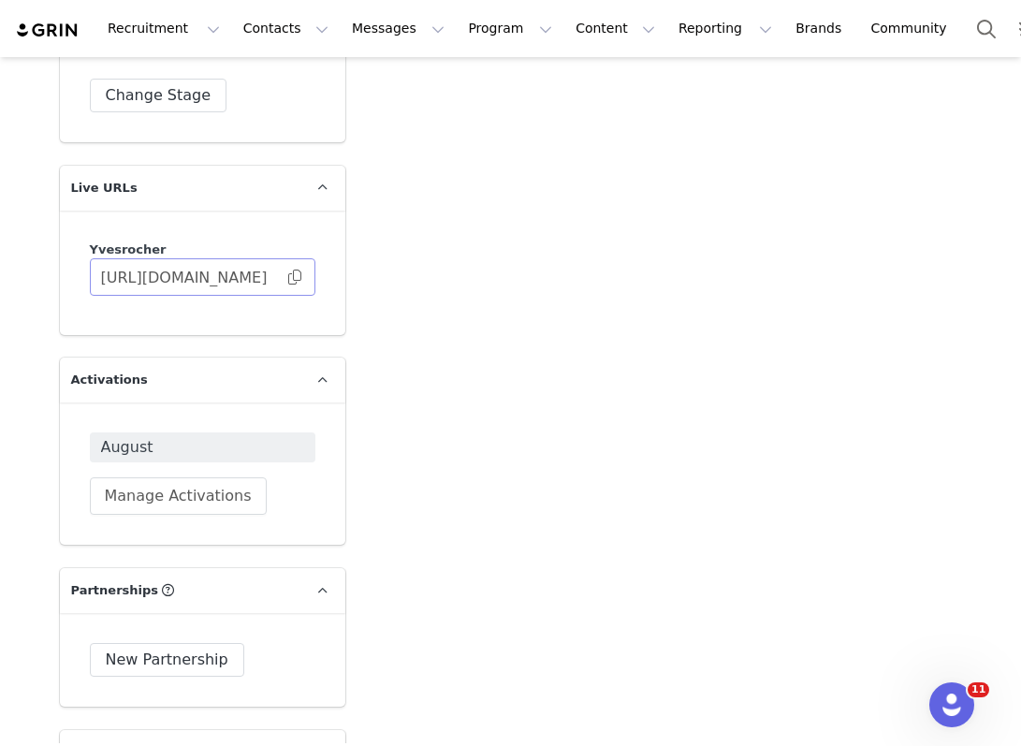
click at [293, 277] on span at bounding box center [294, 277] width 19 height 0
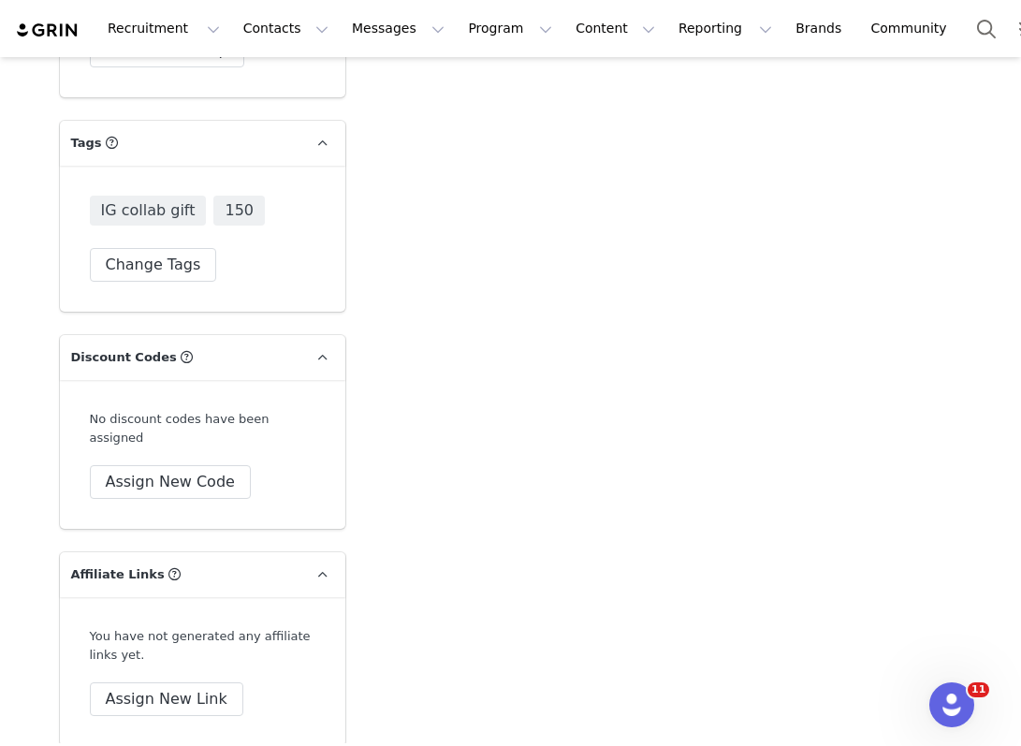
scroll to position [4547, 0]
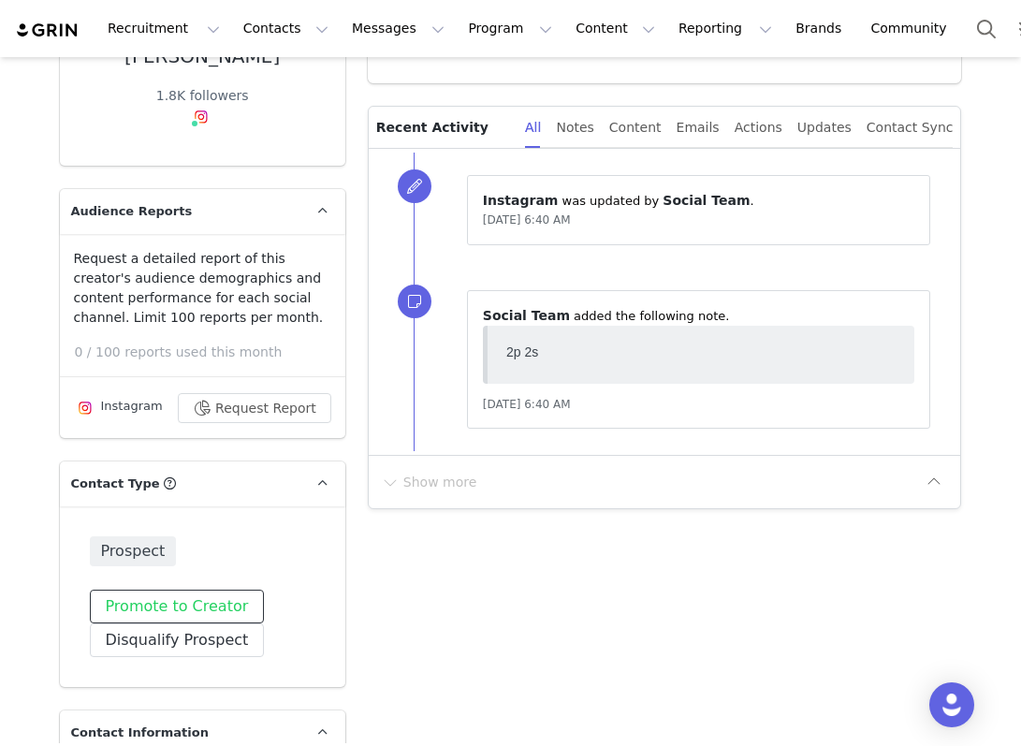
click at [218, 620] on button "Promote to Creator" at bounding box center [177, 607] width 175 height 34
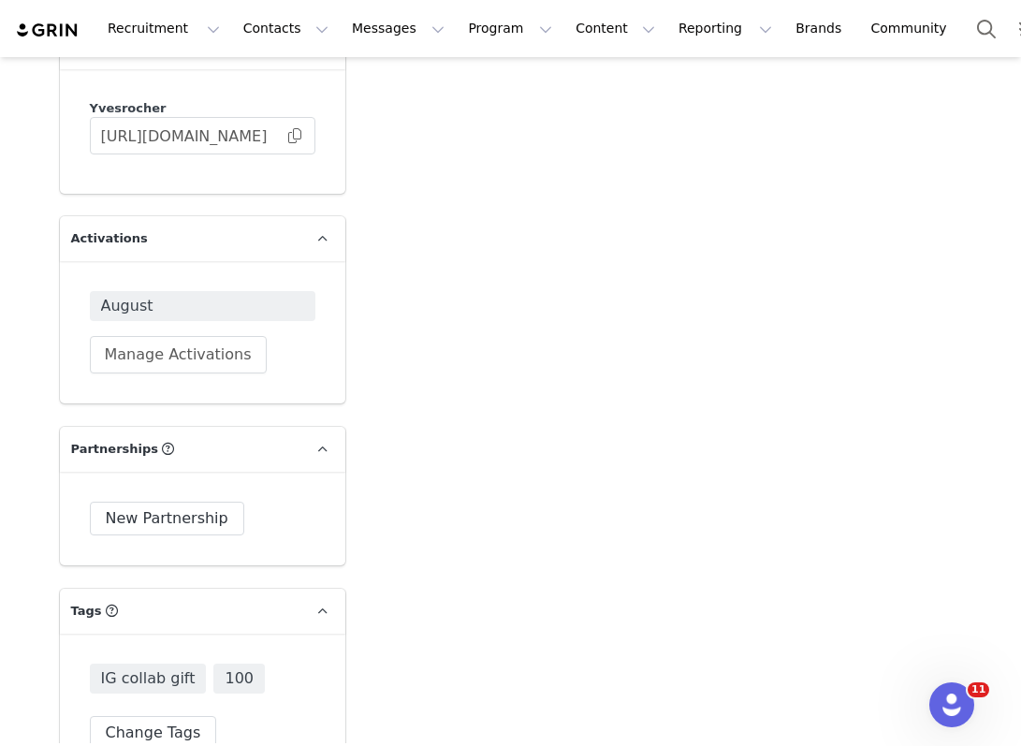
scroll to position [3851, 0]
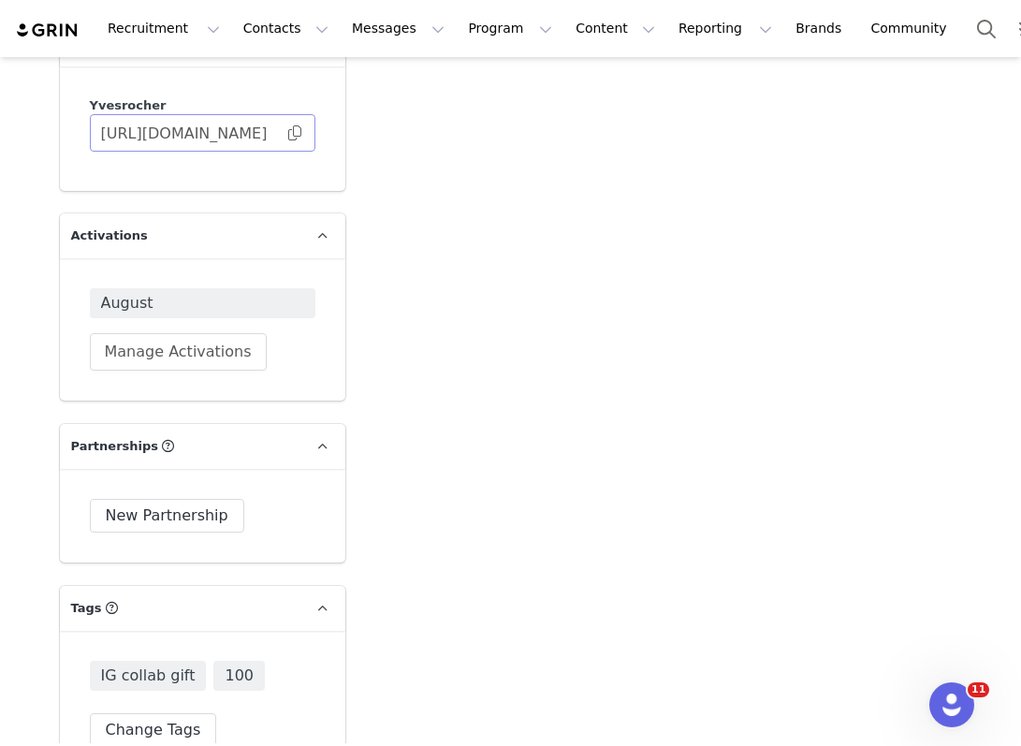
click at [298, 133] on span at bounding box center [294, 133] width 19 height 0
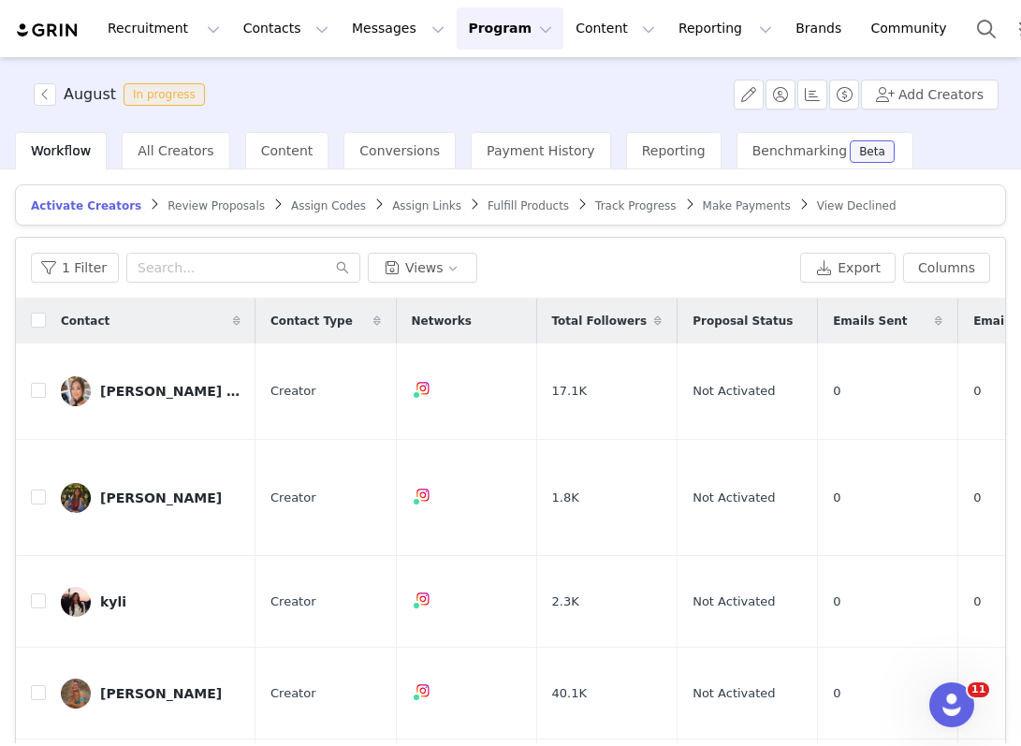
click at [57, 94] on span "August In progress" at bounding box center [123, 94] width 179 height 22
click at [47, 90] on button "button" at bounding box center [45, 94] width 22 height 22
